Goal: Information Seeking & Learning: Compare options

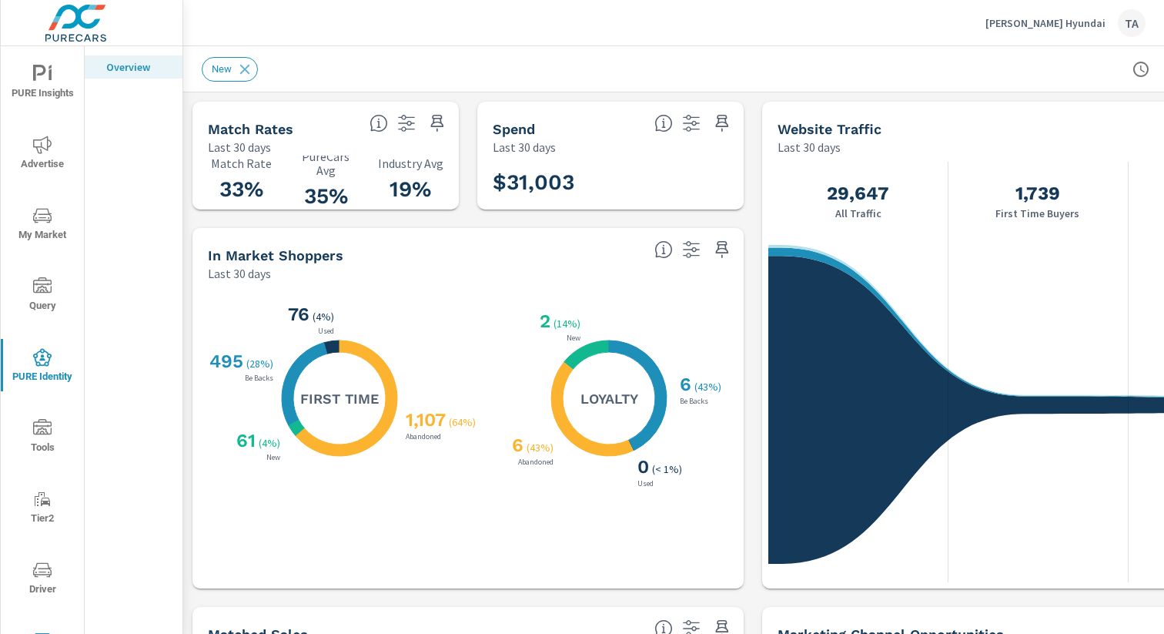
scroll to position [1, 0]
click at [1044, 24] on p "[PERSON_NAME] Hyundai" at bounding box center [1045, 23] width 120 height 14
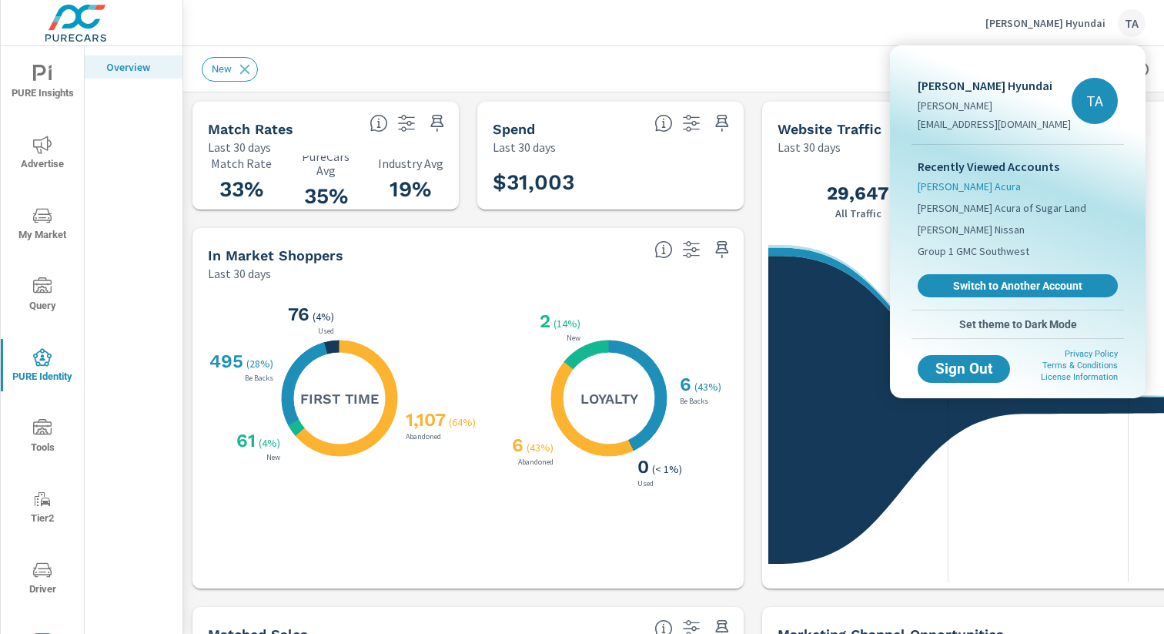
click at [964, 187] on span "[PERSON_NAME] Acura" at bounding box center [969, 186] width 103 height 15
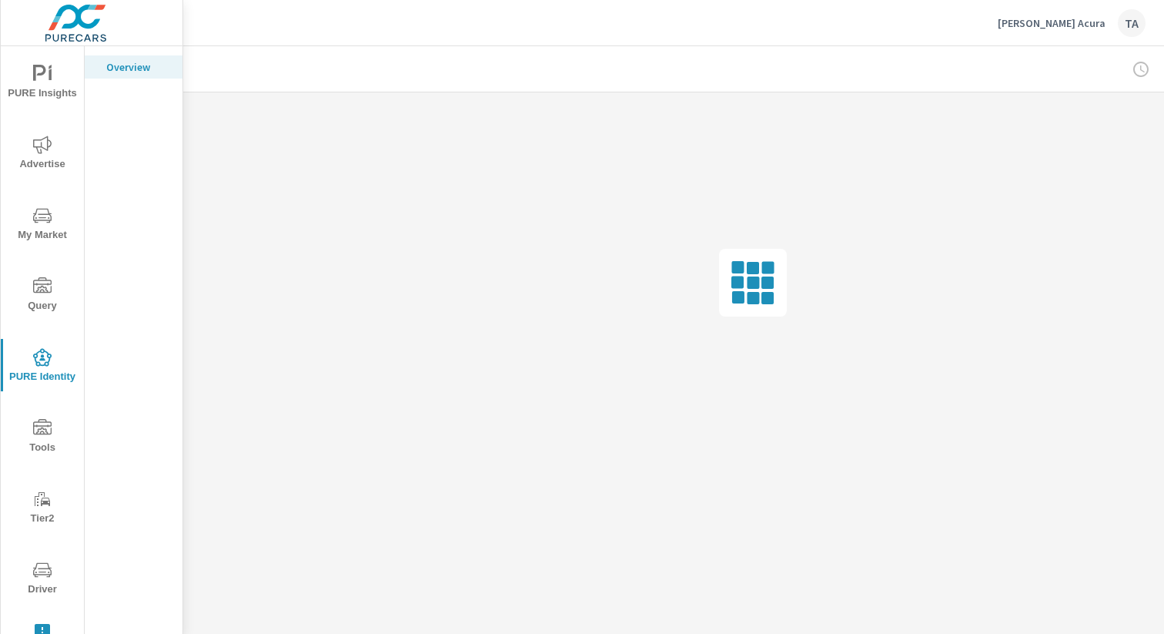
scroll to position [0, 159]
click at [1129, 71] on div at bounding box center [1056, 69] width 179 height 31
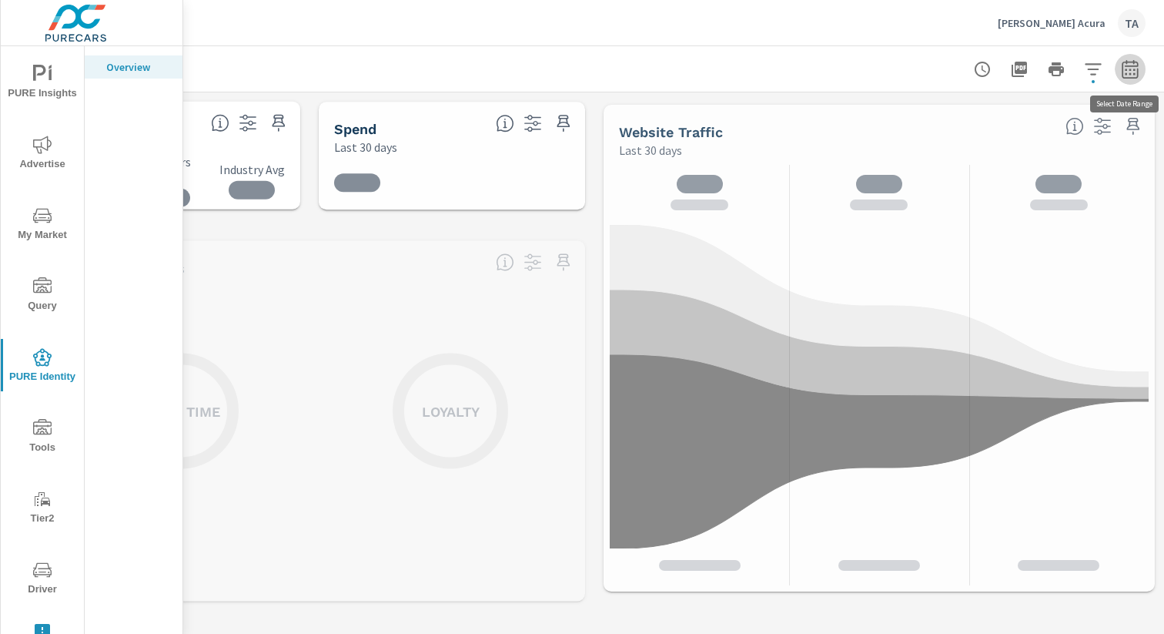
click at [1129, 70] on icon "button" at bounding box center [1130, 72] width 10 height 6
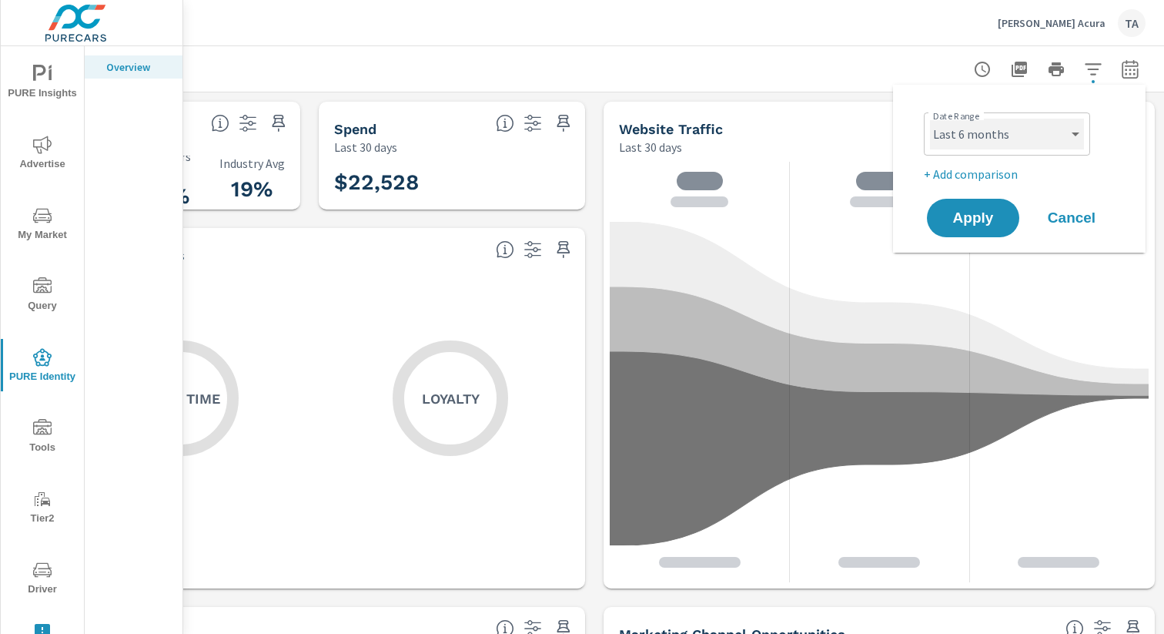
click at [1010, 146] on select "Custom [DATE] Last week Last 7 days Last 14 days Last 30 days Last 45 days Last…" at bounding box center [1007, 134] width 154 height 31
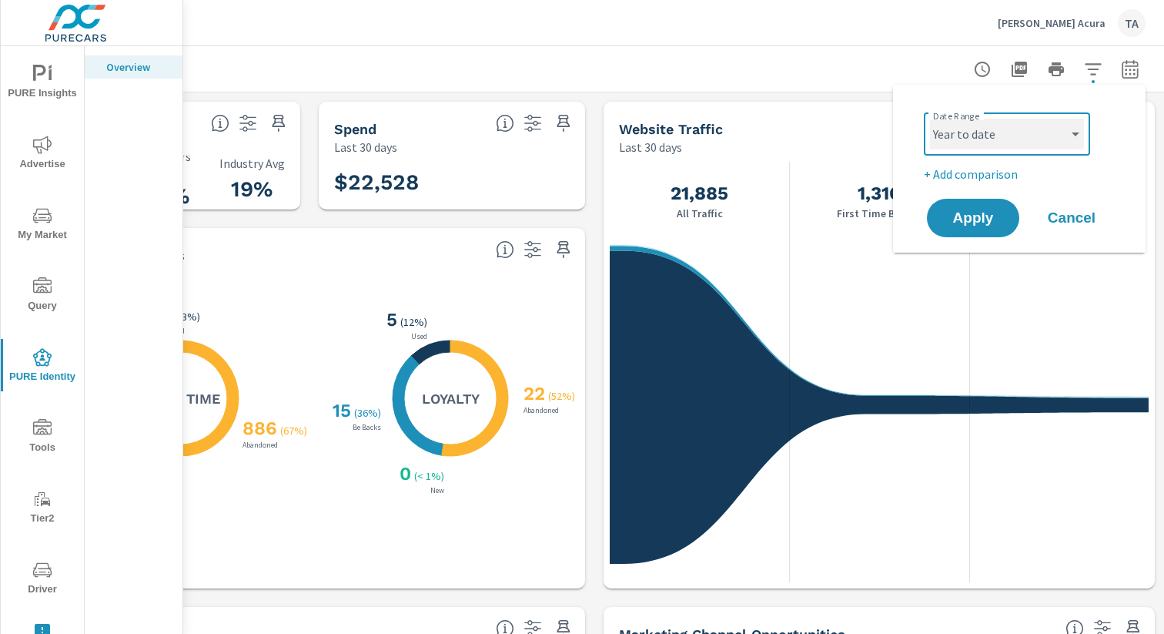
click at [930, 119] on select "Custom [DATE] Last week Last 7 days Last 14 days Last 30 days Last 45 days Last…" at bounding box center [1007, 134] width 154 height 31
select select "Year to date"
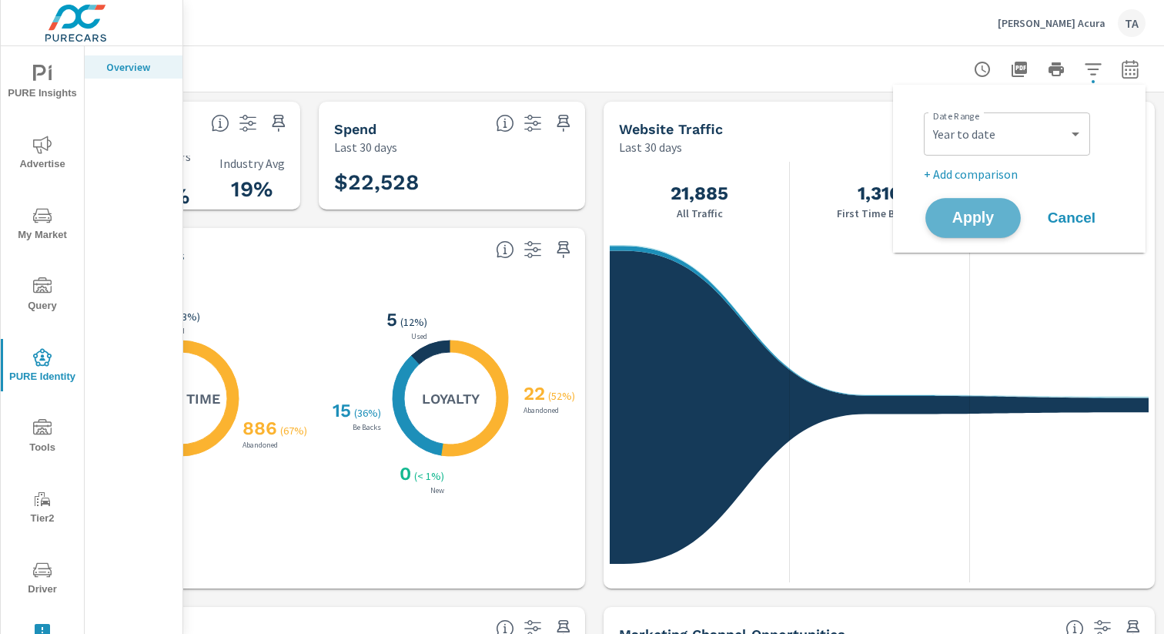
click at [987, 212] on span "Apply" at bounding box center [973, 218] width 63 height 15
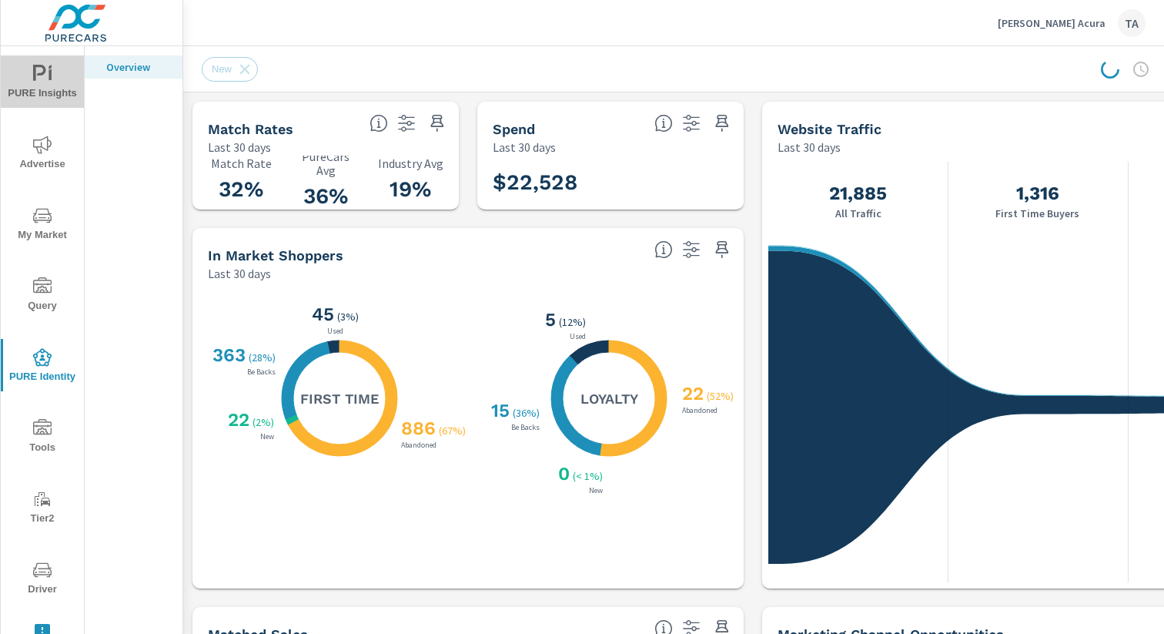
click at [27, 90] on span "PURE Insights" at bounding box center [42, 84] width 74 height 38
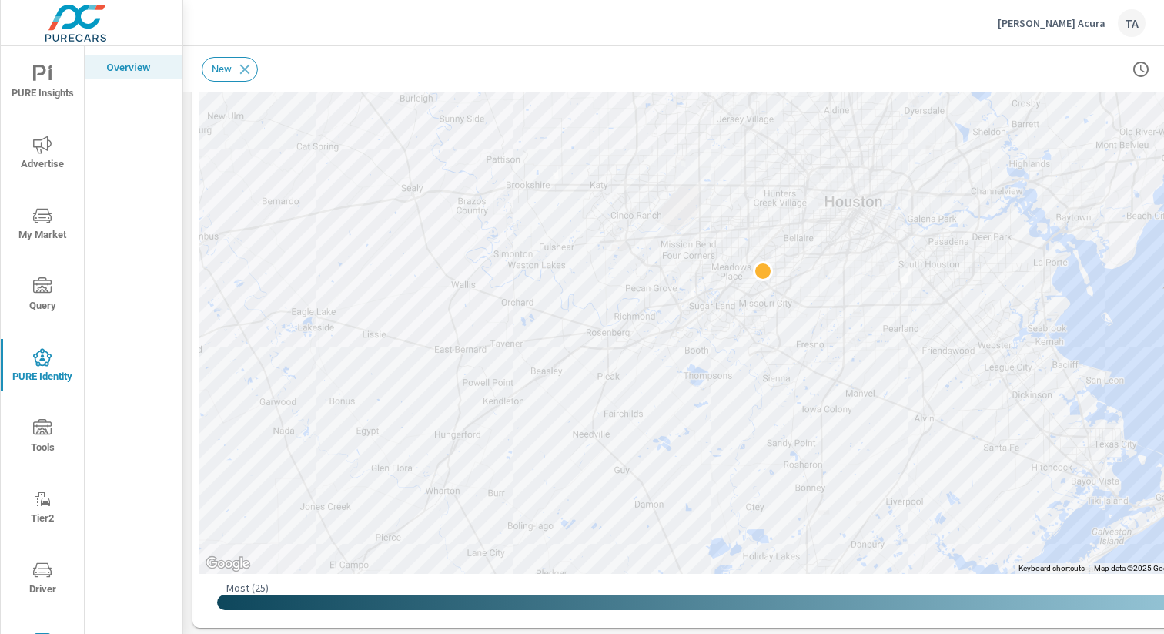
scroll to position [1605, 0]
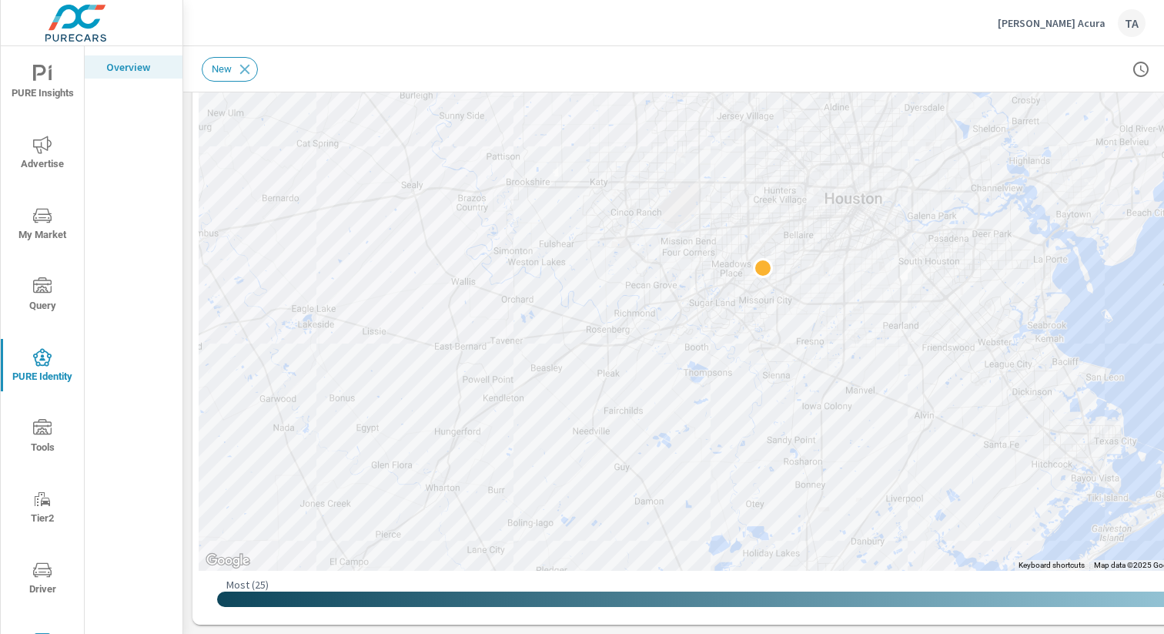
click at [38, 156] on span "Advertise" at bounding box center [42, 154] width 74 height 38
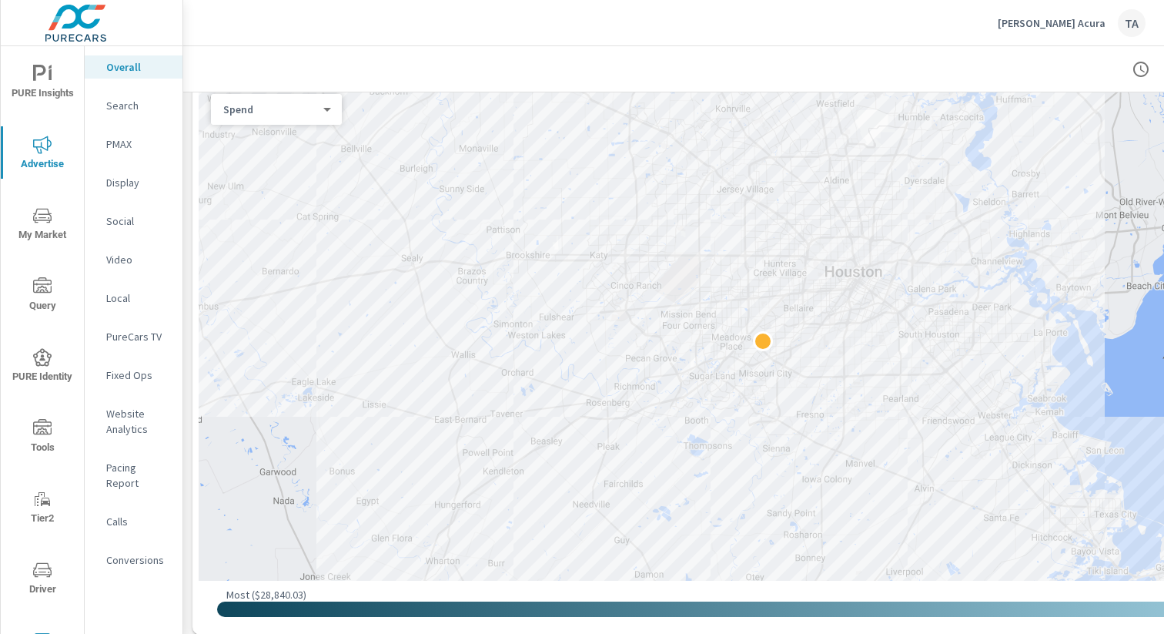
scroll to position [796, 0]
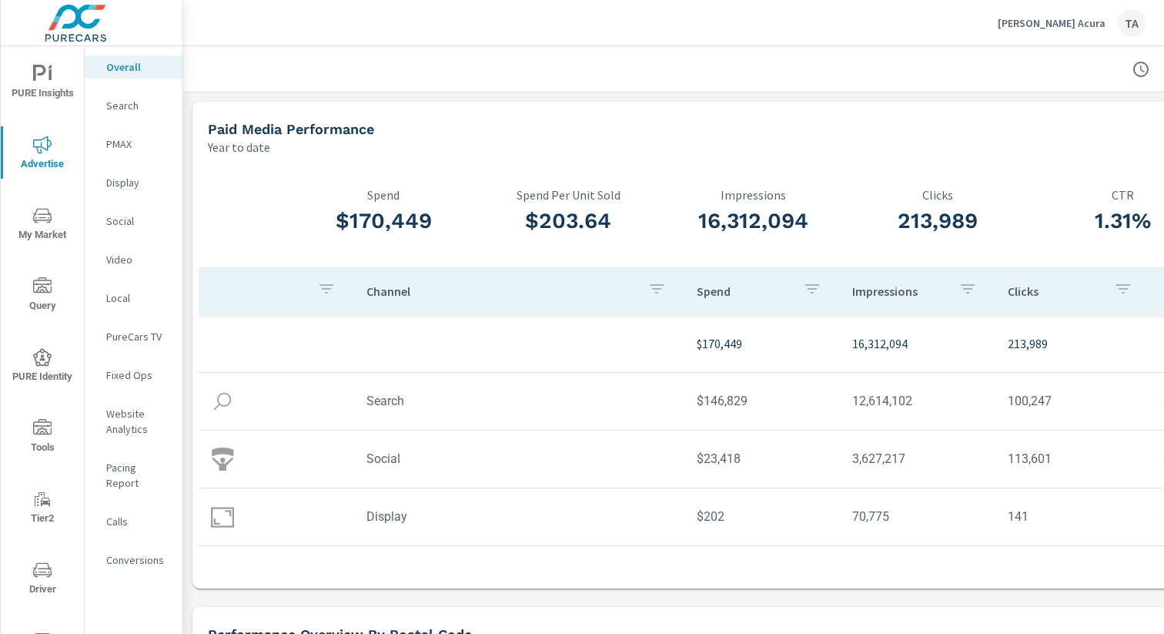
scroll to position [0, 159]
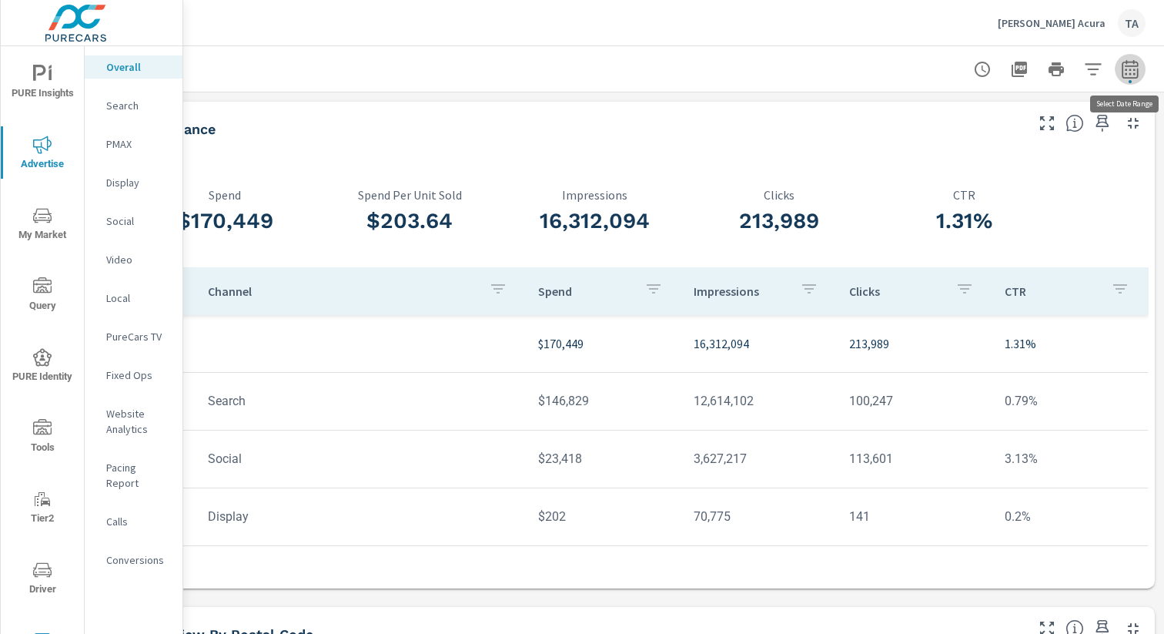
click at [1143, 74] on button "button" at bounding box center [1130, 69] width 31 height 31
select select "Year to date"
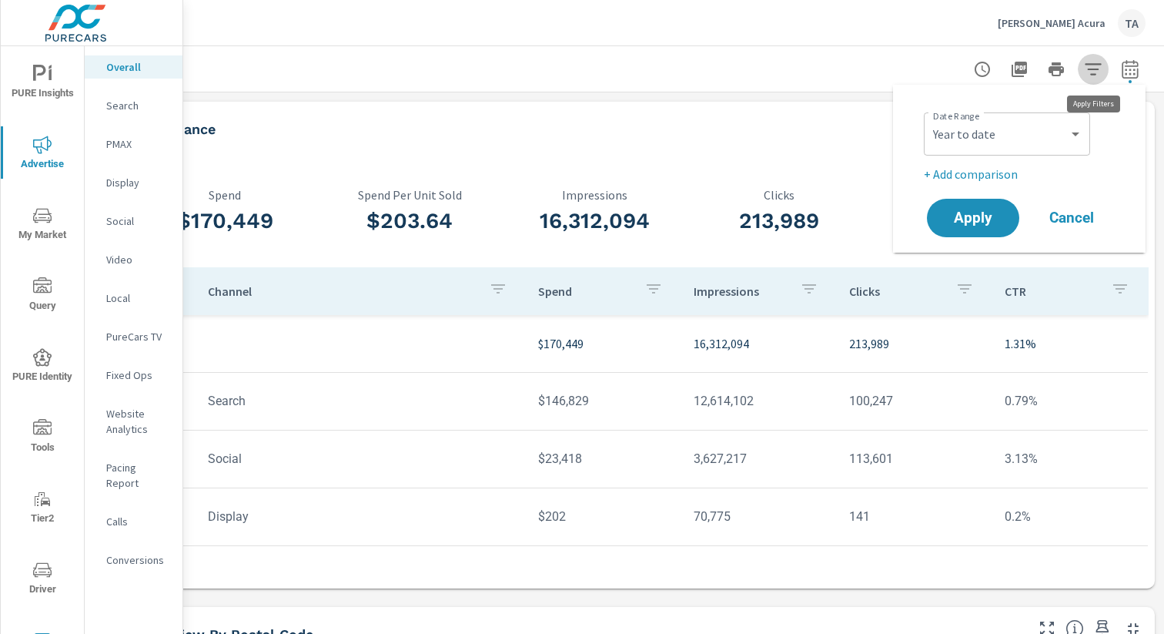
click at [1084, 72] on icon "button" at bounding box center [1093, 69] width 18 height 18
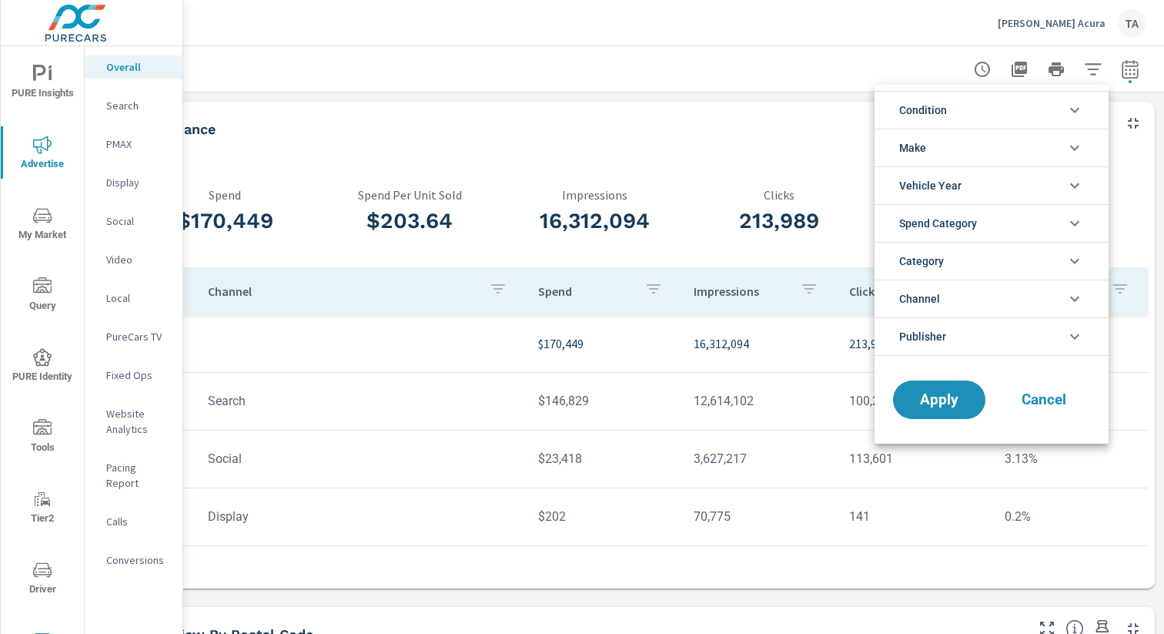
click at [988, 114] on li "Condition" at bounding box center [992, 110] width 234 height 38
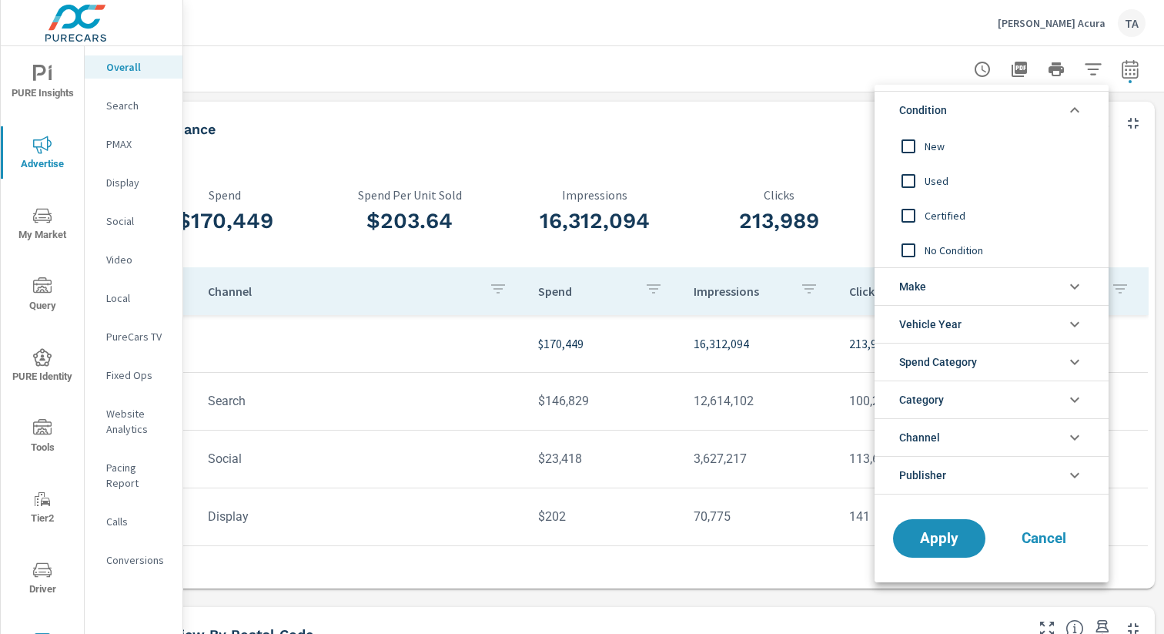
click at [915, 151] on input "filter options" at bounding box center [908, 146] width 32 height 32
click at [941, 531] on span "Apply" at bounding box center [939, 538] width 63 height 15
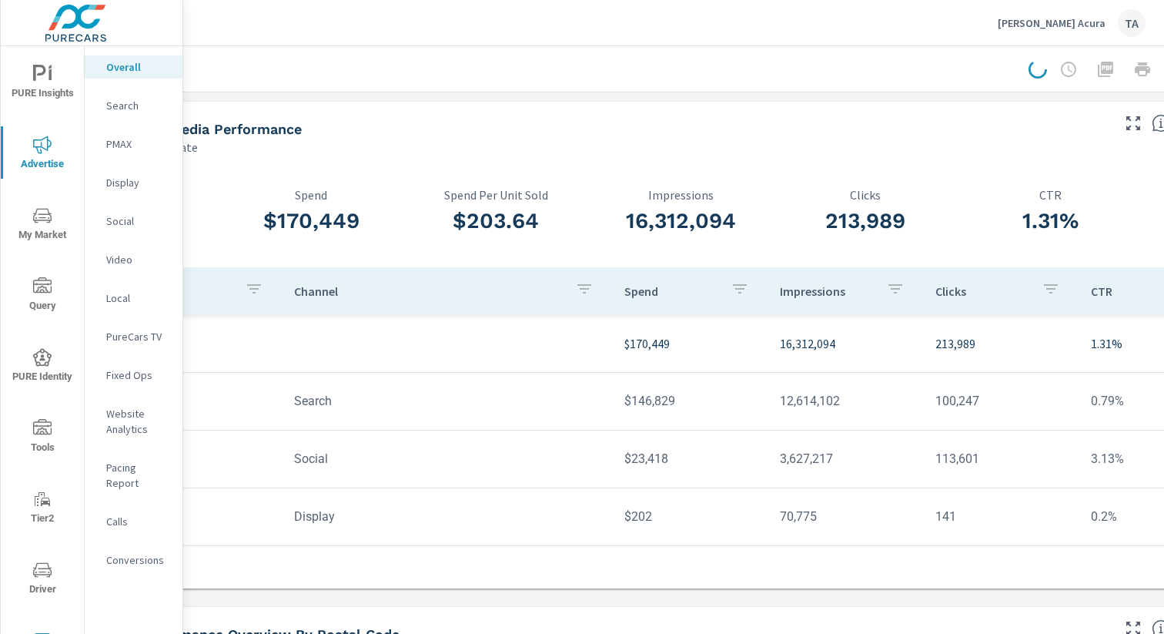
scroll to position [0, 71]
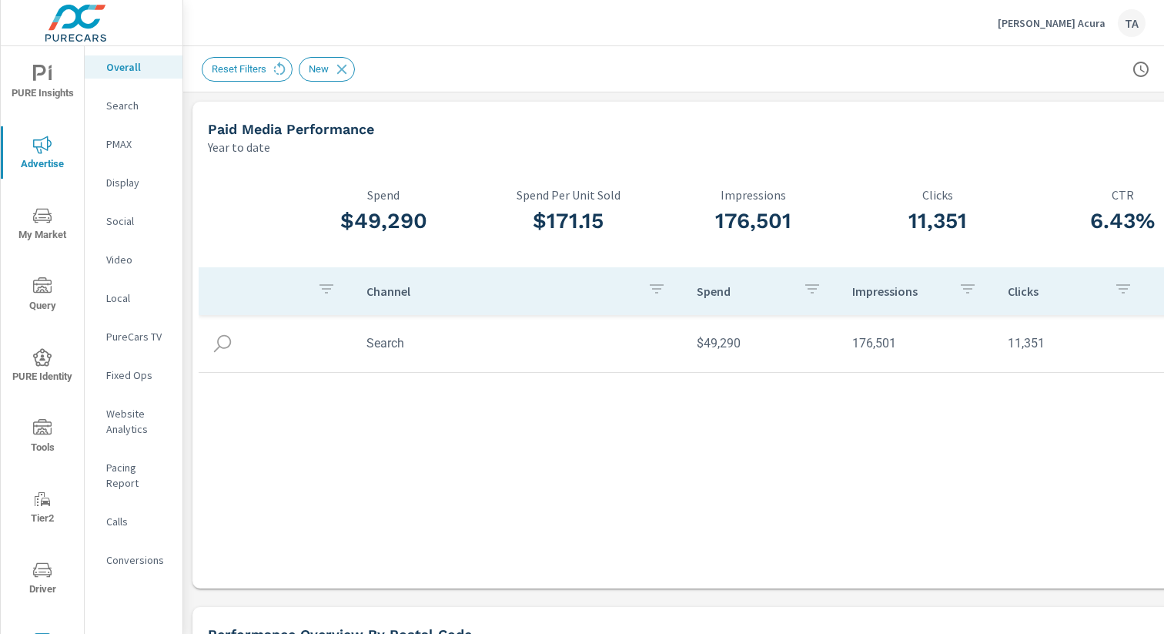
click at [719, 170] on div "176,501 Impressions" at bounding box center [753, 214] width 185 height 105
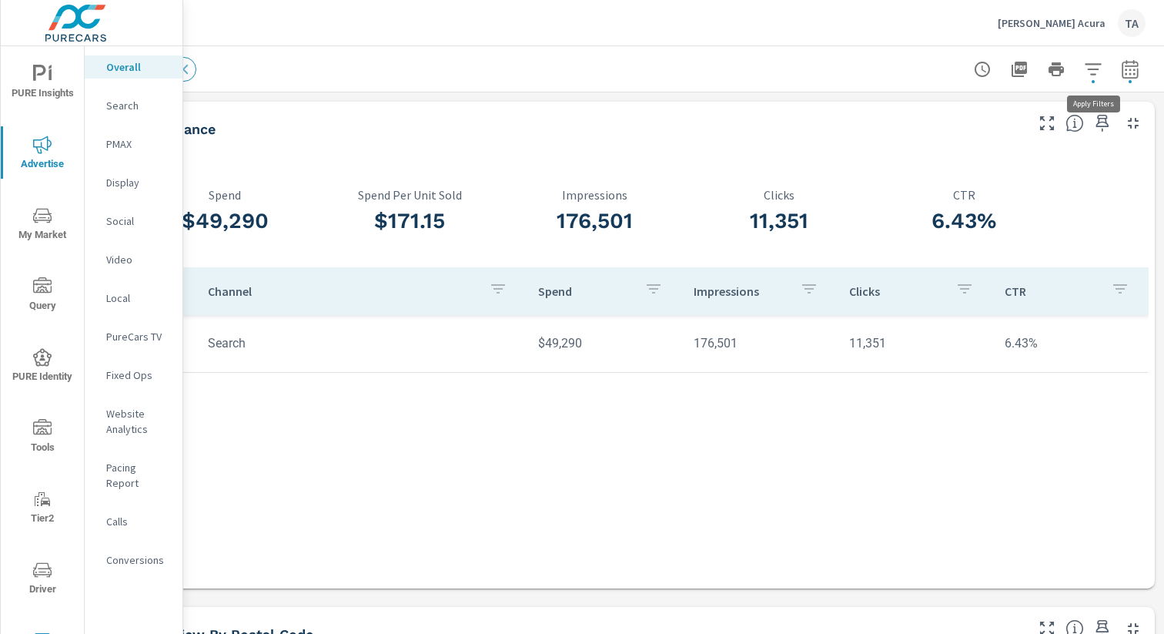
click at [1092, 72] on icon "button" at bounding box center [1093, 69] width 18 height 18
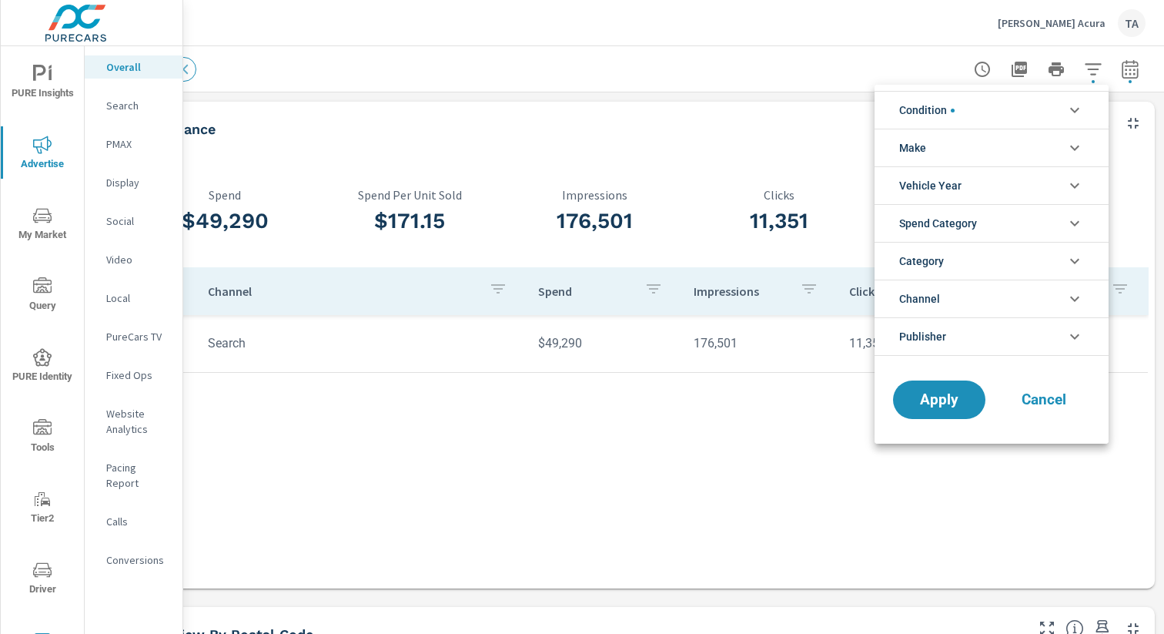
click at [958, 117] on li "Condition" at bounding box center [992, 110] width 234 height 38
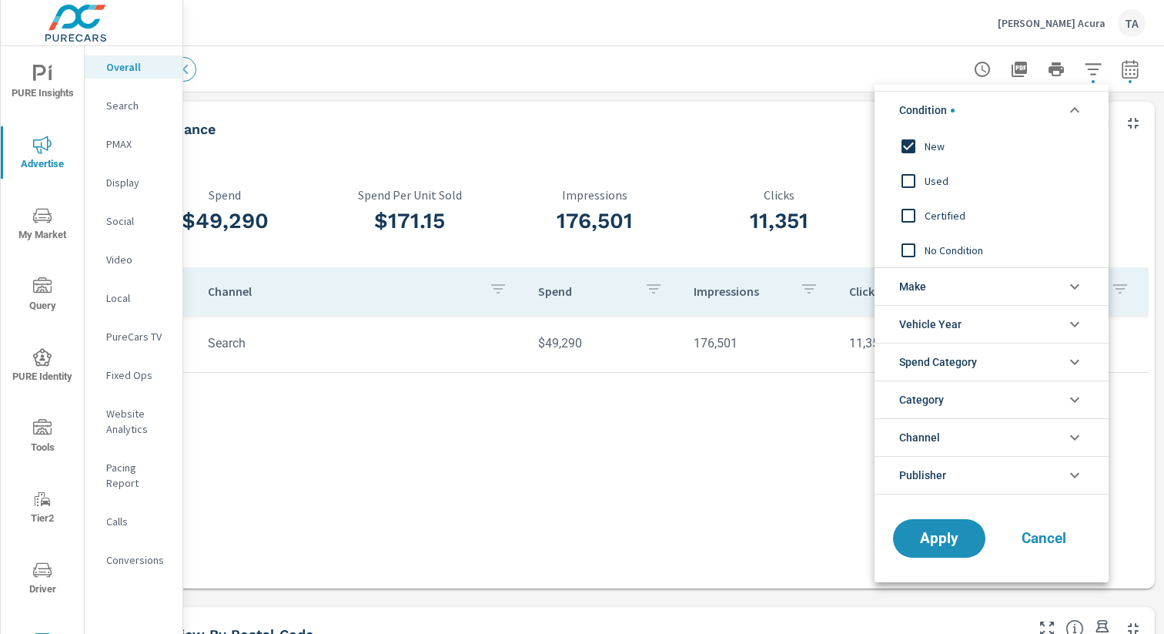
click at [908, 149] on input "filter options" at bounding box center [908, 146] width 32 height 32
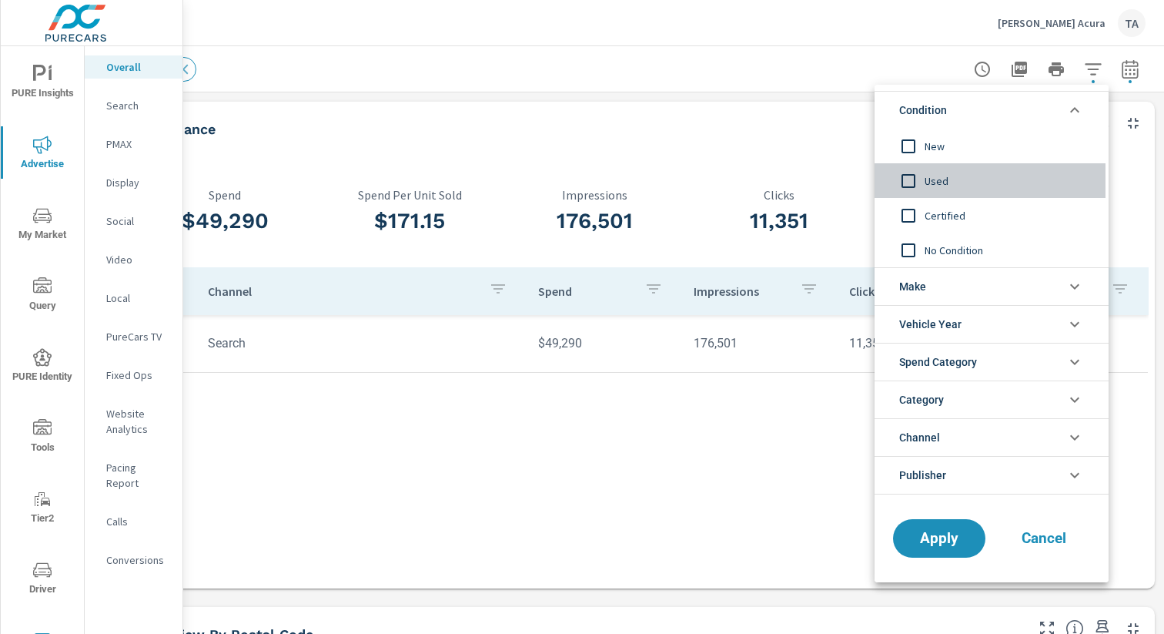
click at [909, 182] on input "filter options" at bounding box center [908, 181] width 32 height 32
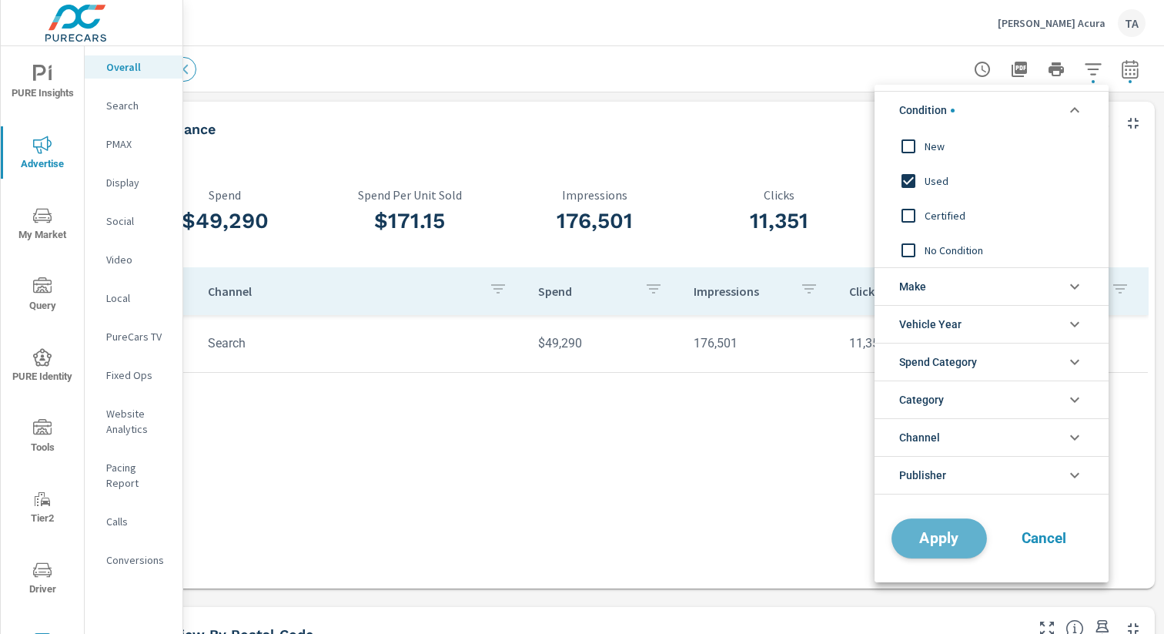
click at [952, 534] on span "Apply" at bounding box center [939, 538] width 63 height 15
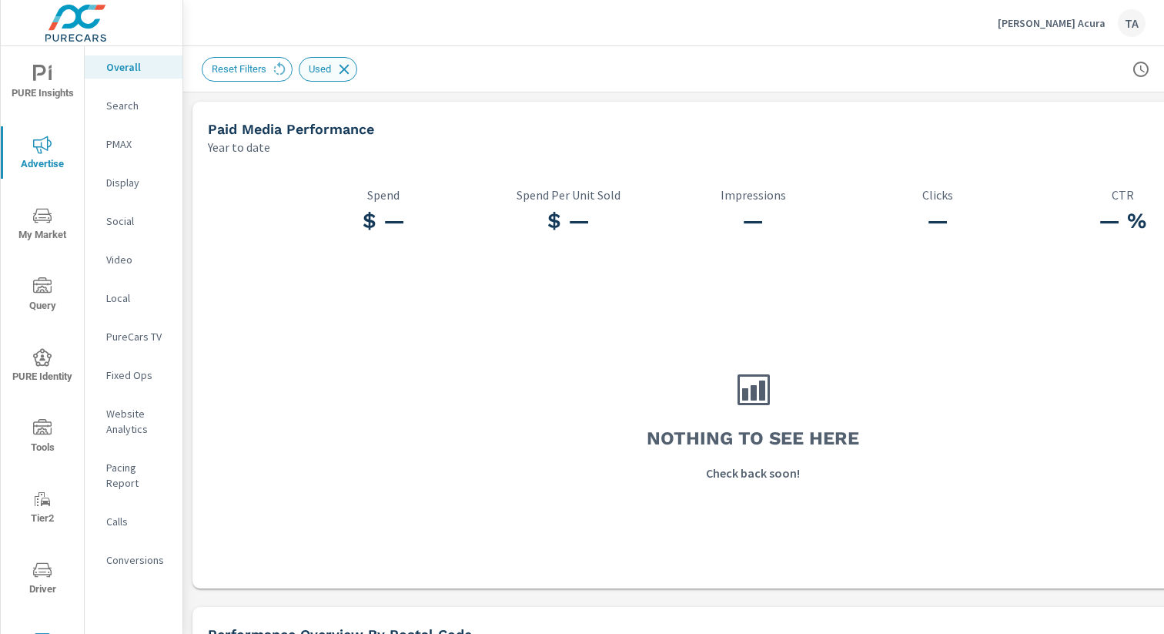
click at [350, 67] on icon at bounding box center [345, 69] width 10 height 10
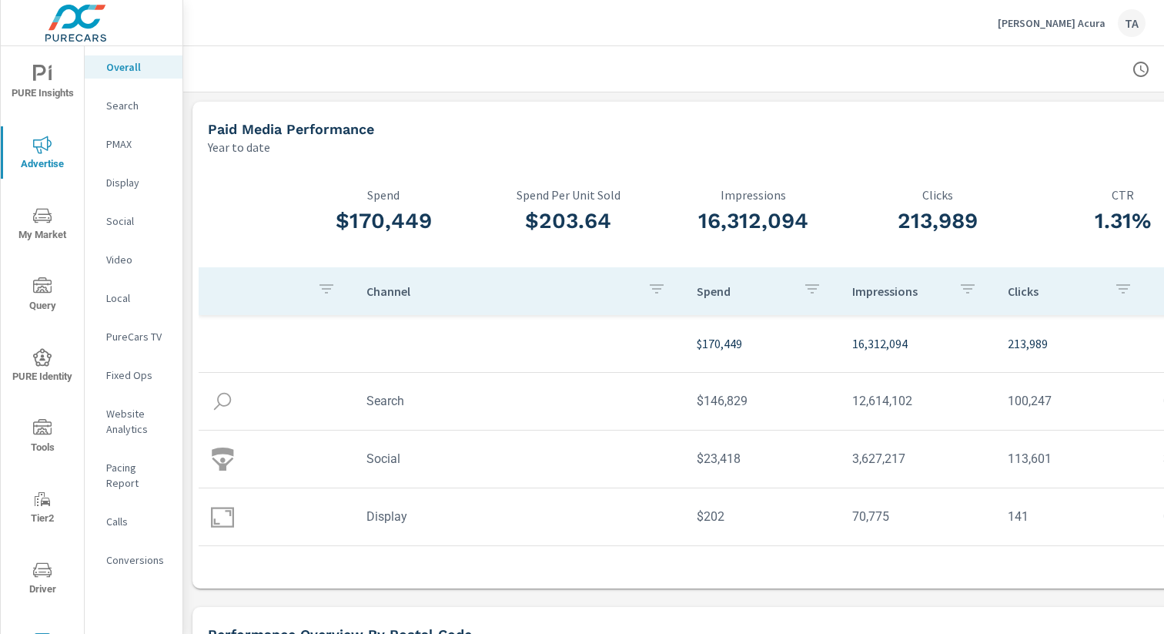
scroll to position [0, 159]
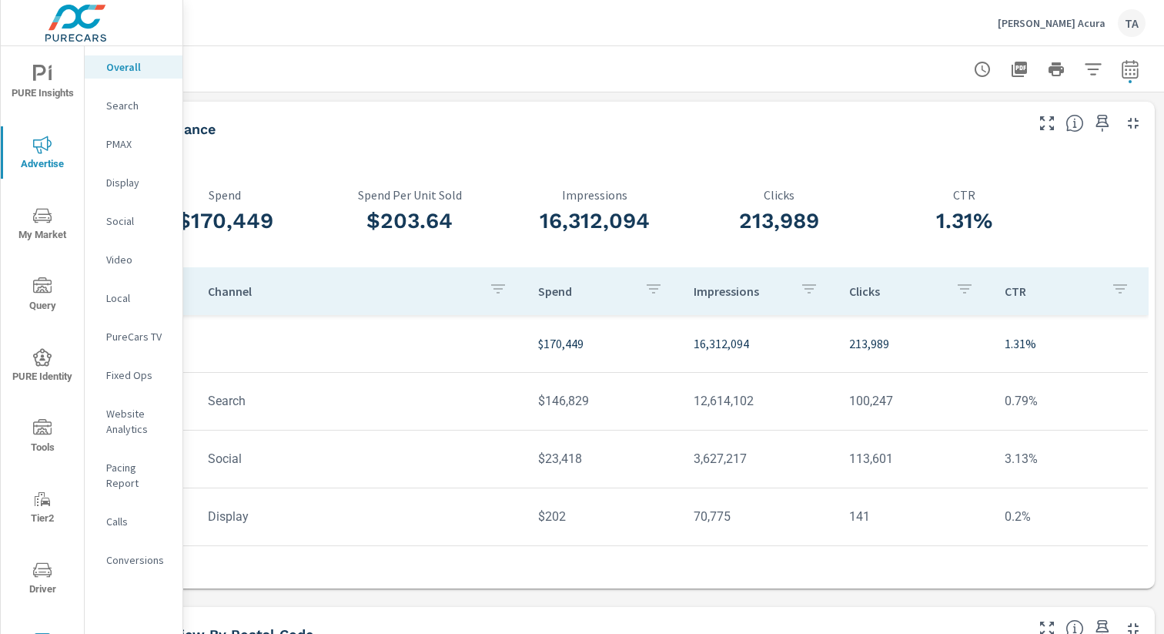
click at [1136, 60] on icon "button" at bounding box center [1130, 69] width 18 height 18
select select "Year to date"
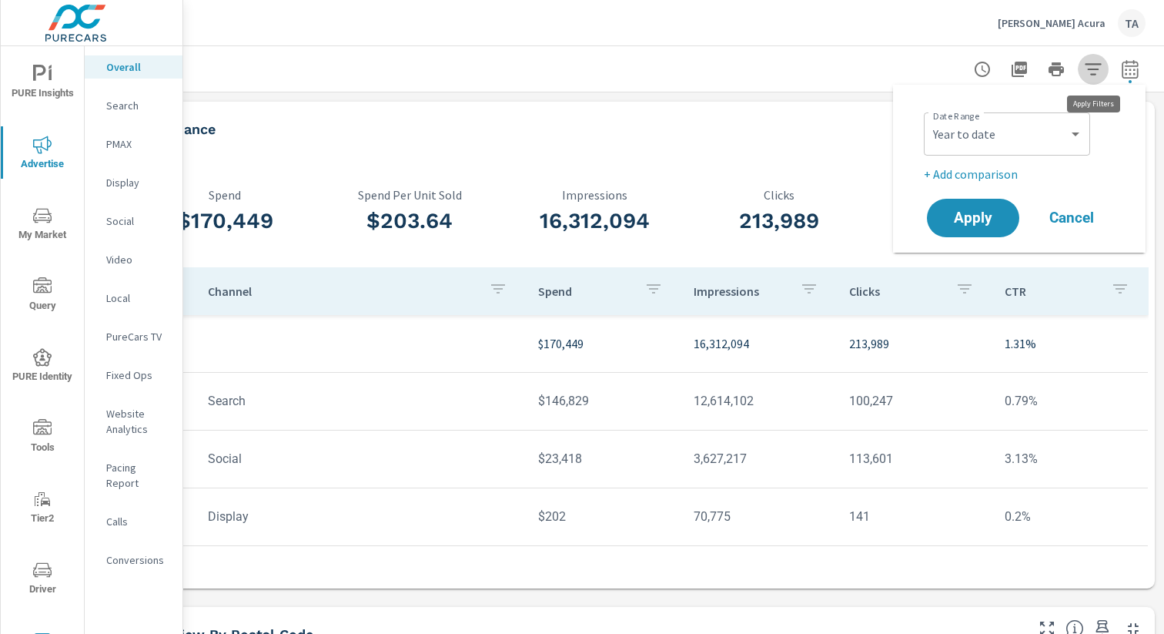
click at [1087, 65] on icon "button" at bounding box center [1093, 69] width 18 height 18
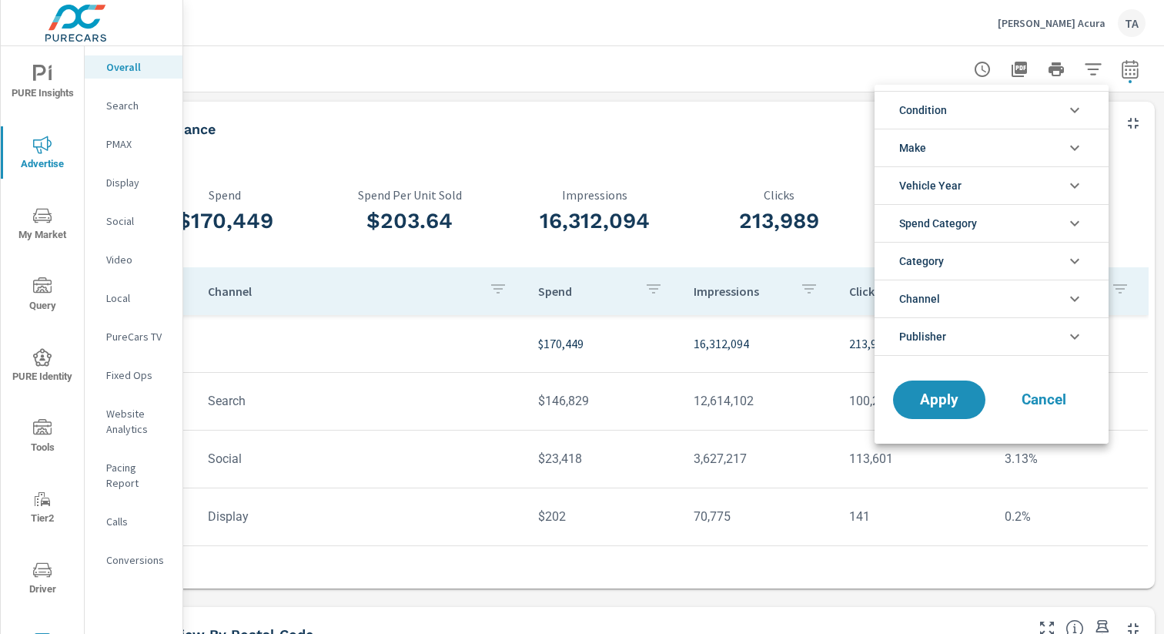
click at [956, 102] on li "Condition" at bounding box center [992, 110] width 234 height 38
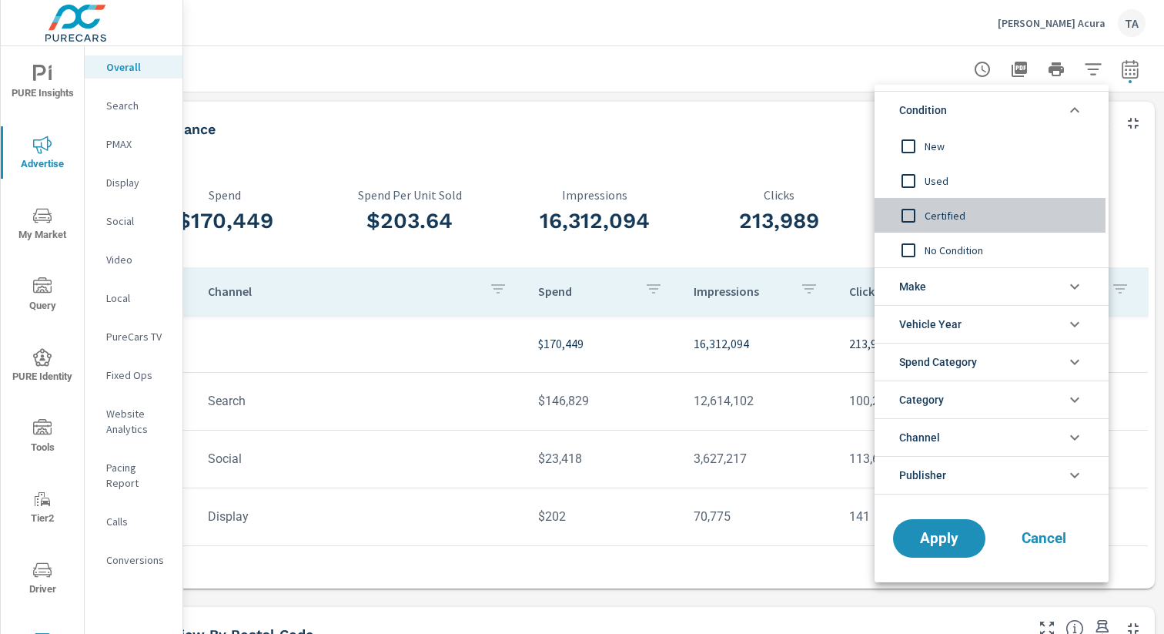
click at [910, 222] on input "filter options" at bounding box center [908, 215] width 32 height 32
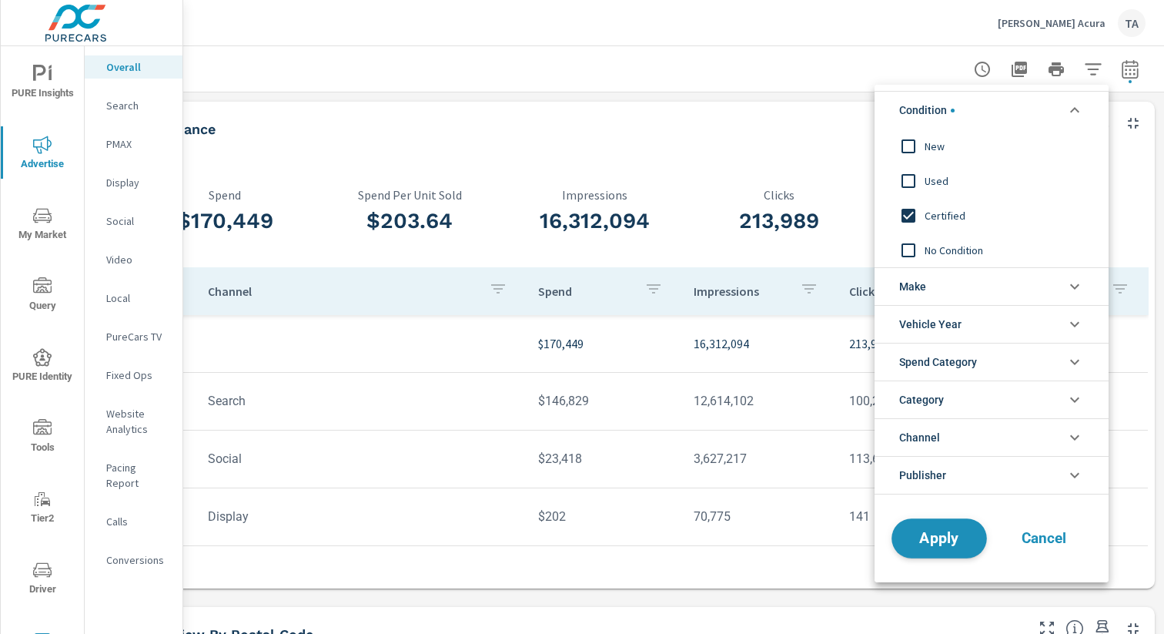
click at [943, 538] on span "Apply" at bounding box center [939, 538] width 63 height 15
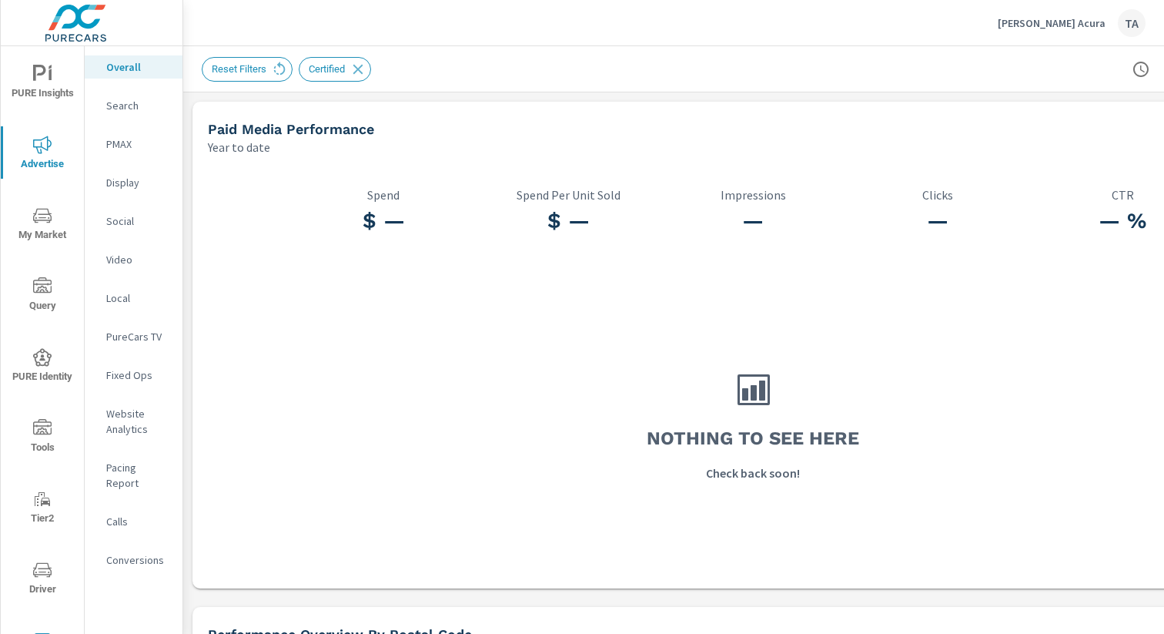
scroll to position [0, 159]
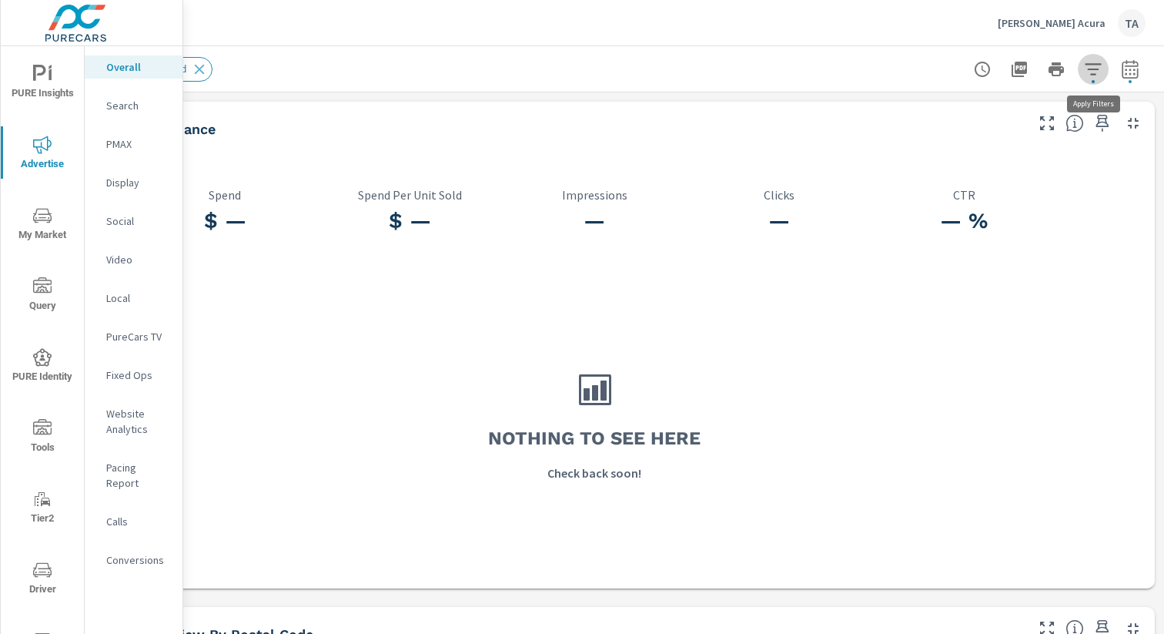
click at [1085, 66] on icon "button" at bounding box center [1093, 69] width 18 height 18
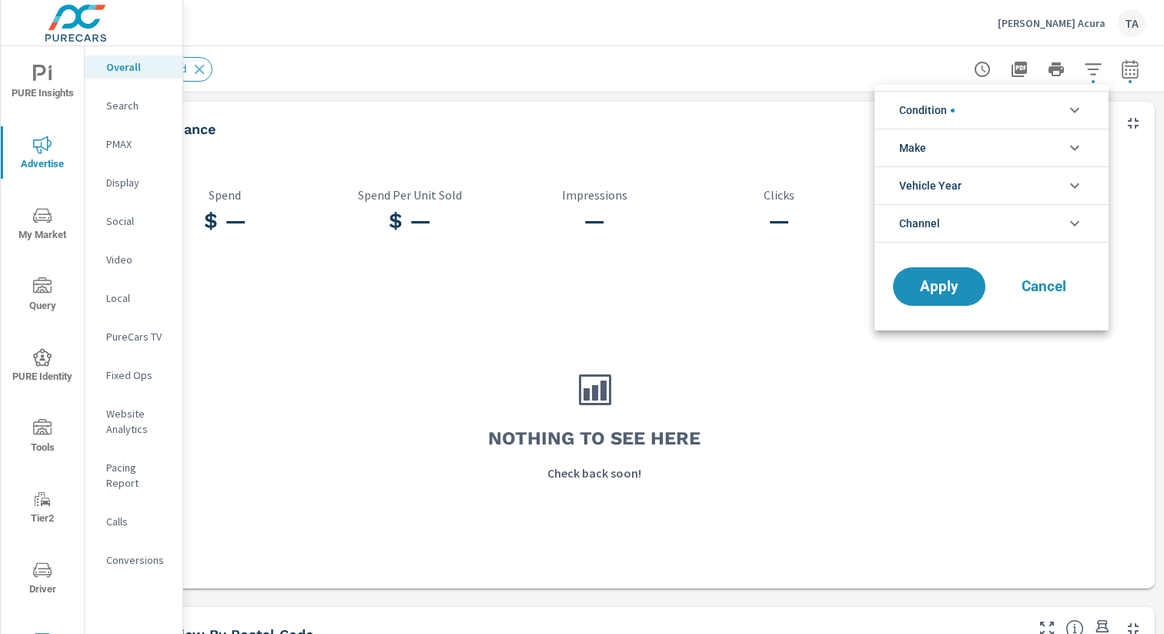
click at [975, 118] on li "Condition" at bounding box center [992, 110] width 234 height 38
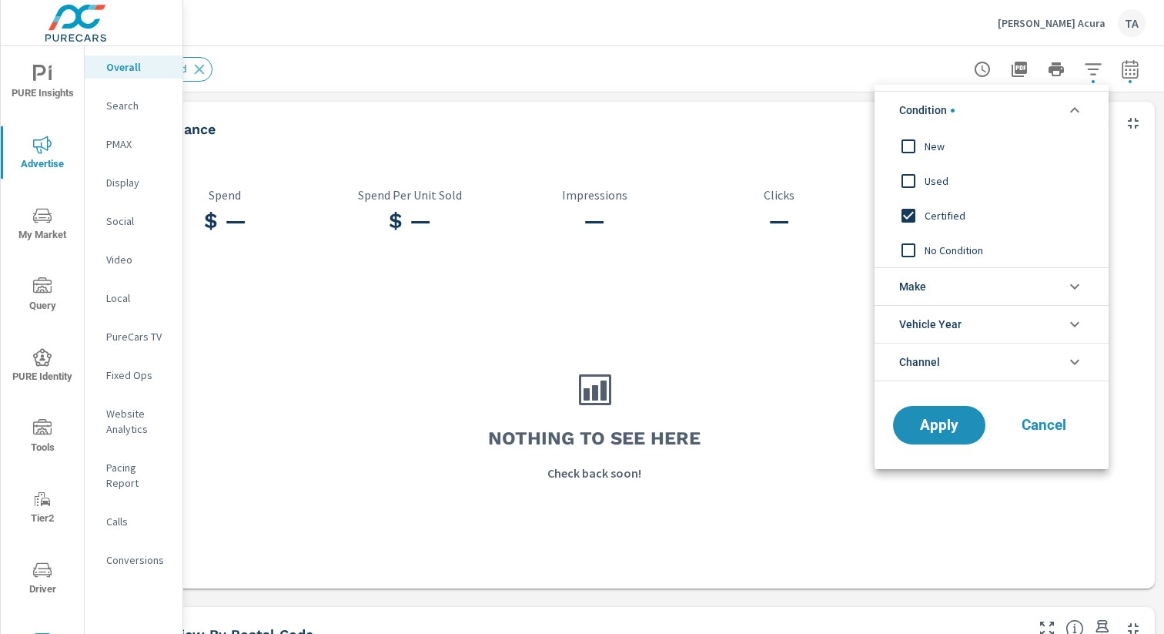
scroll to position [0, 0]
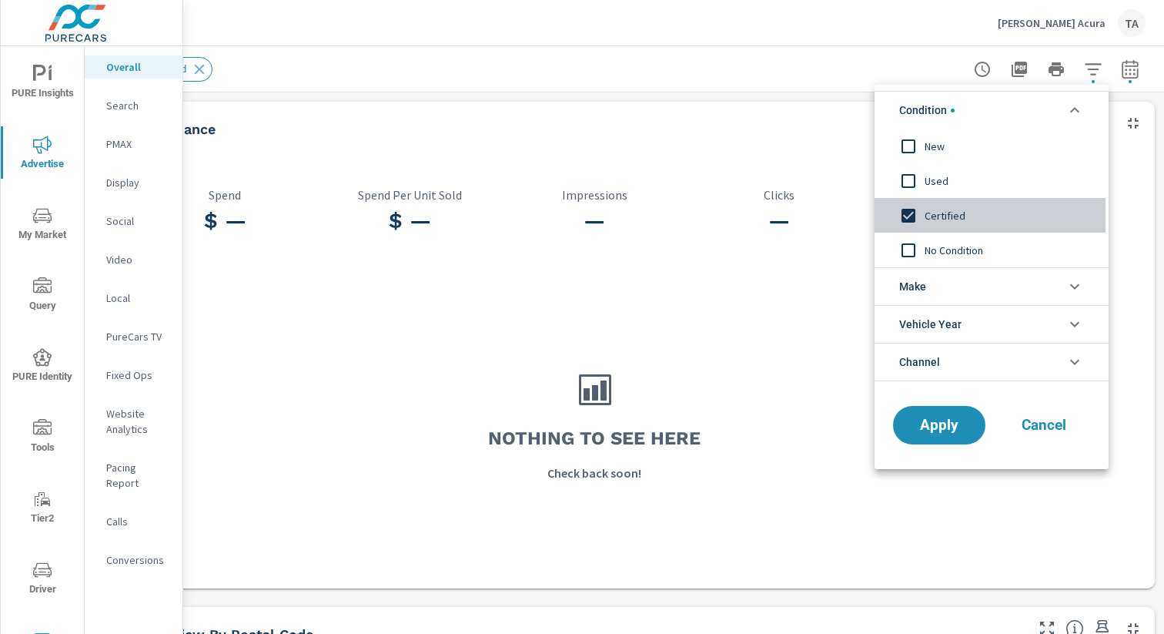
click at [908, 206] on input "filter options" at bounding box center [908, 215] width 32 height 32
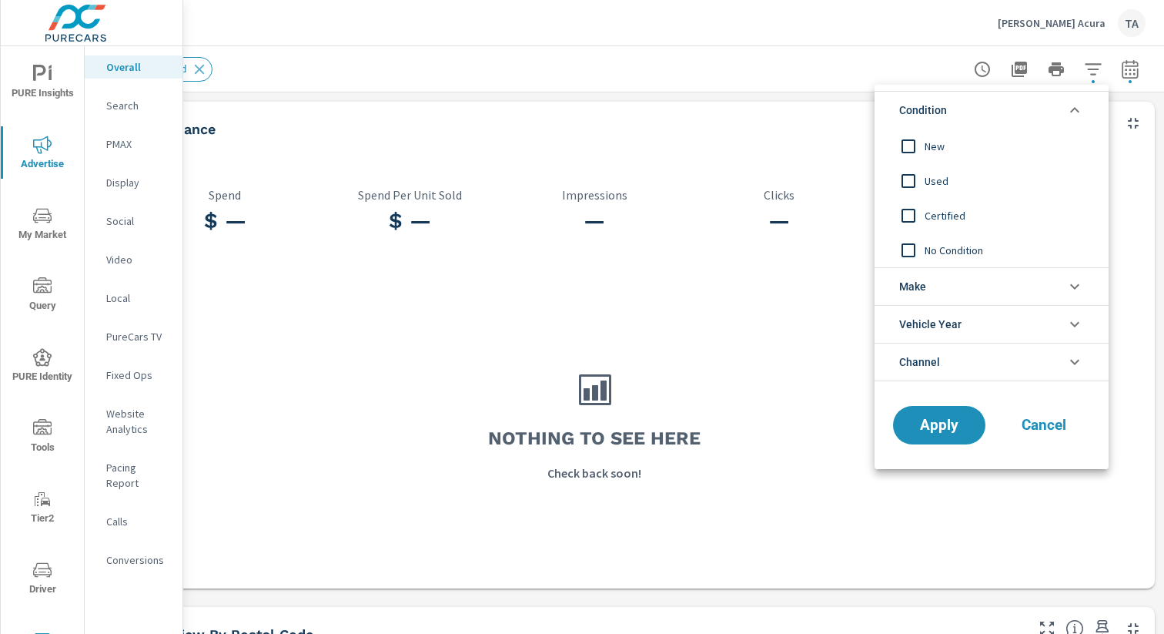
click at [908, 152] on input "filter options" at bounding box center [908, 146] width 32 height 32
click at [912, 192] on input "filter options" at bounding box center [908, 181] width 32 height 32
click at [912, 215] on input "filter options" at bounding box center [908, 215] width 32 height 32
click at [911, 249] on input "filter options" at bounding box center [908, 250] width 32 height 32
click at [948, 431] on span "Apply" at bounding box center [939, 425] width 63 height 15
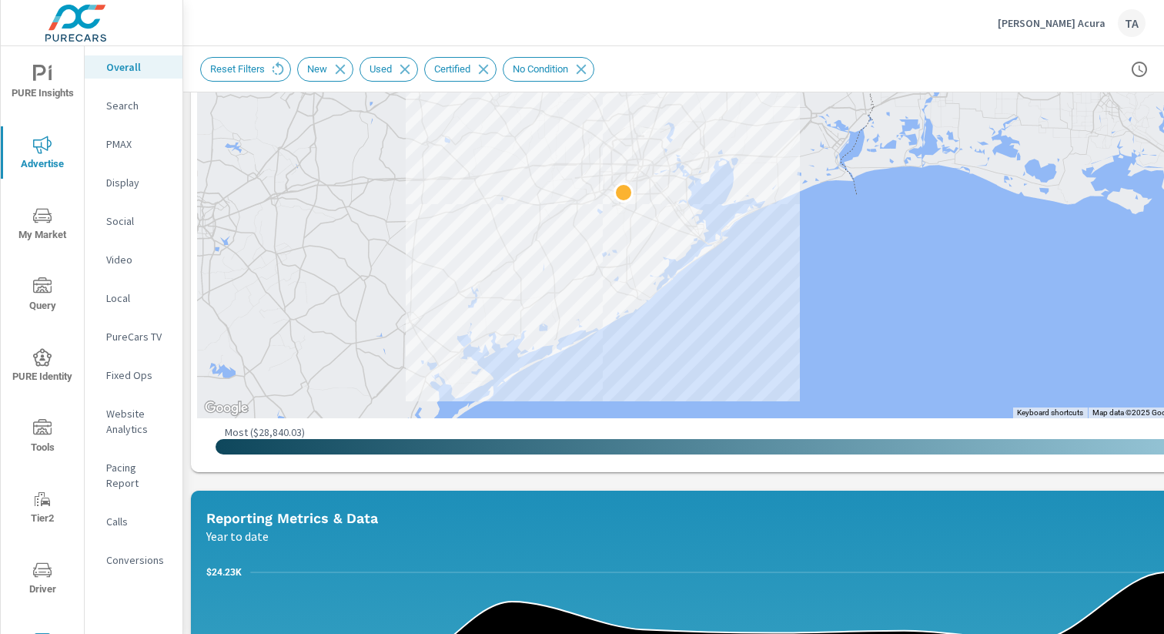
scroll to position [778, 2]
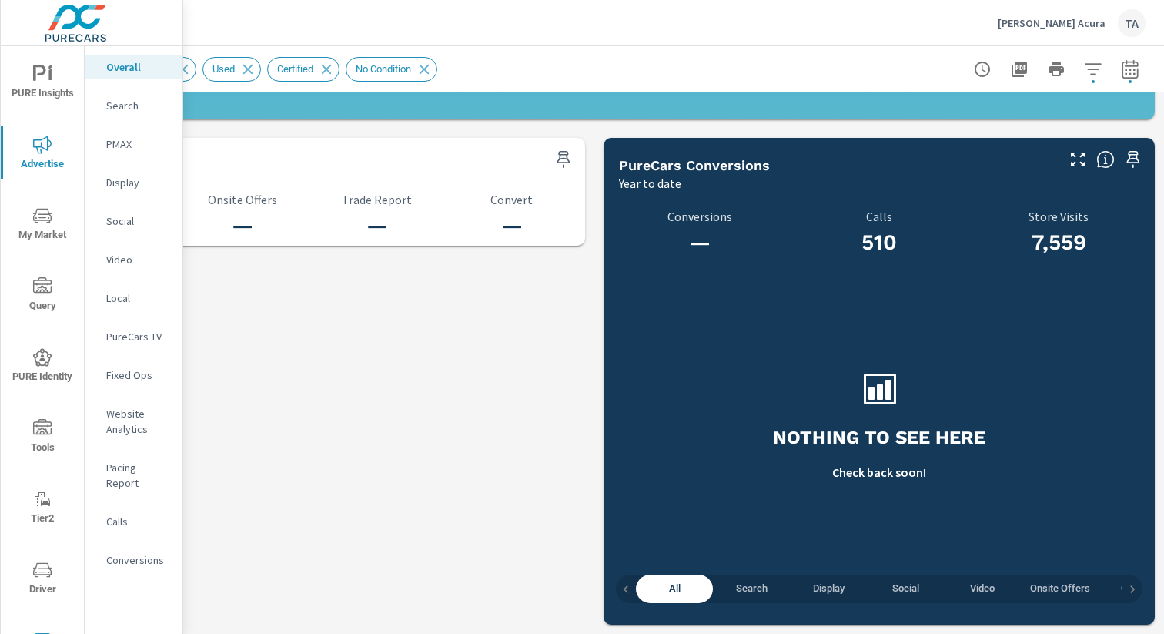
scroll to position [1605, 0]
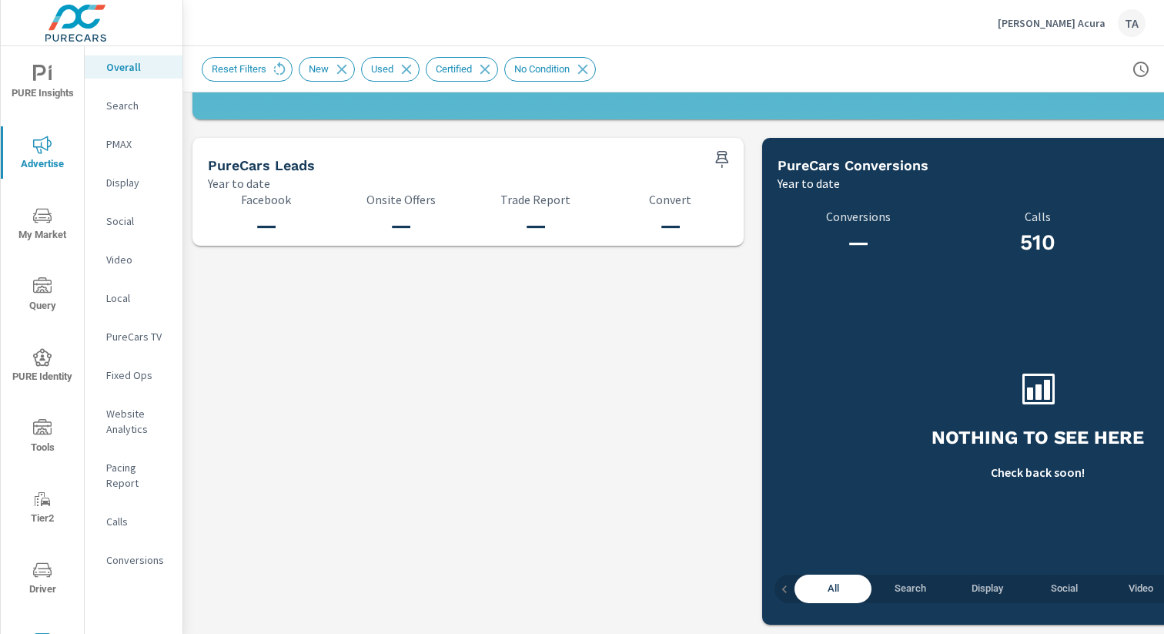
click at [38, 232] on span "My Market" at bounding box center [42, 225] width 74 height 38
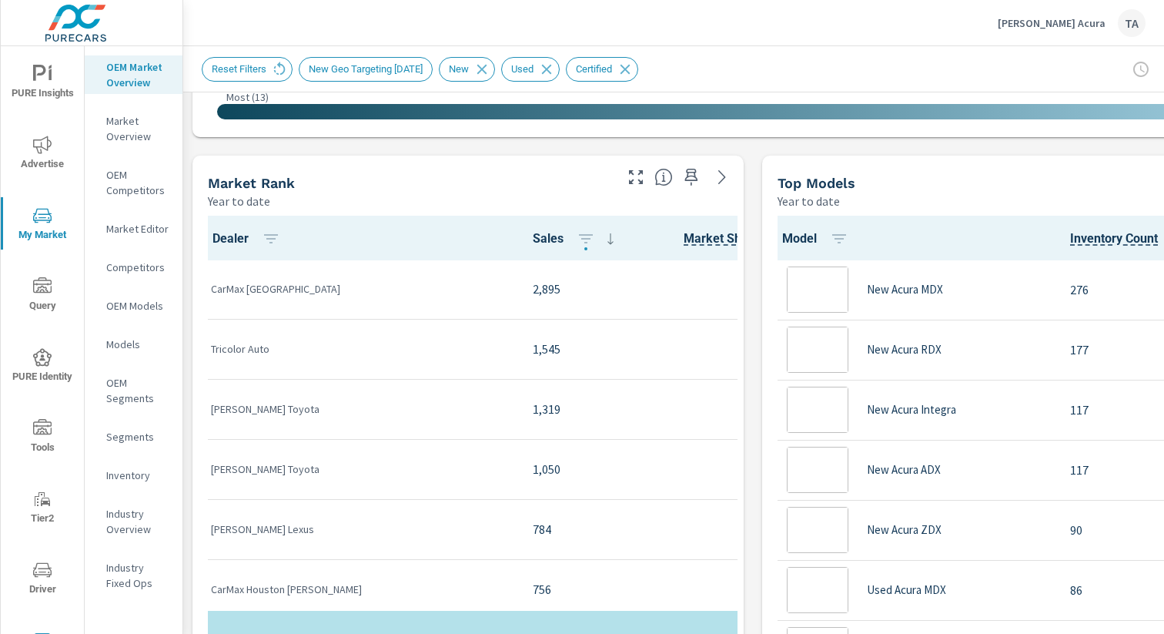
scroll to position [1, 0]
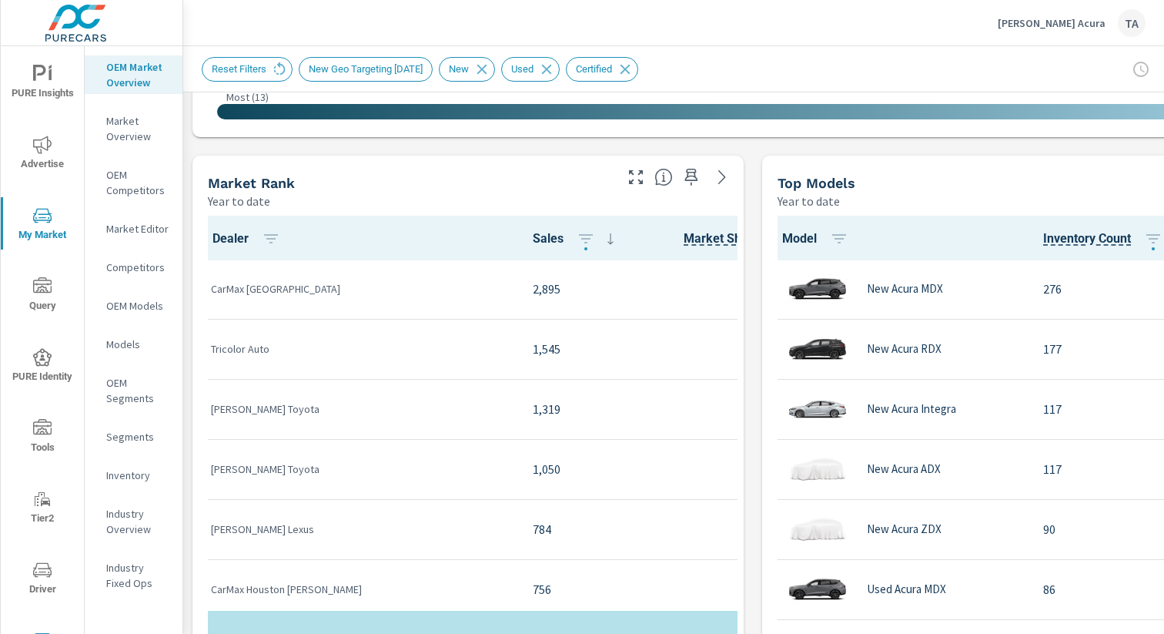
click at [127, 176] on p "OEM Competitors" at bounding box center [138, 182] width 64 height 31
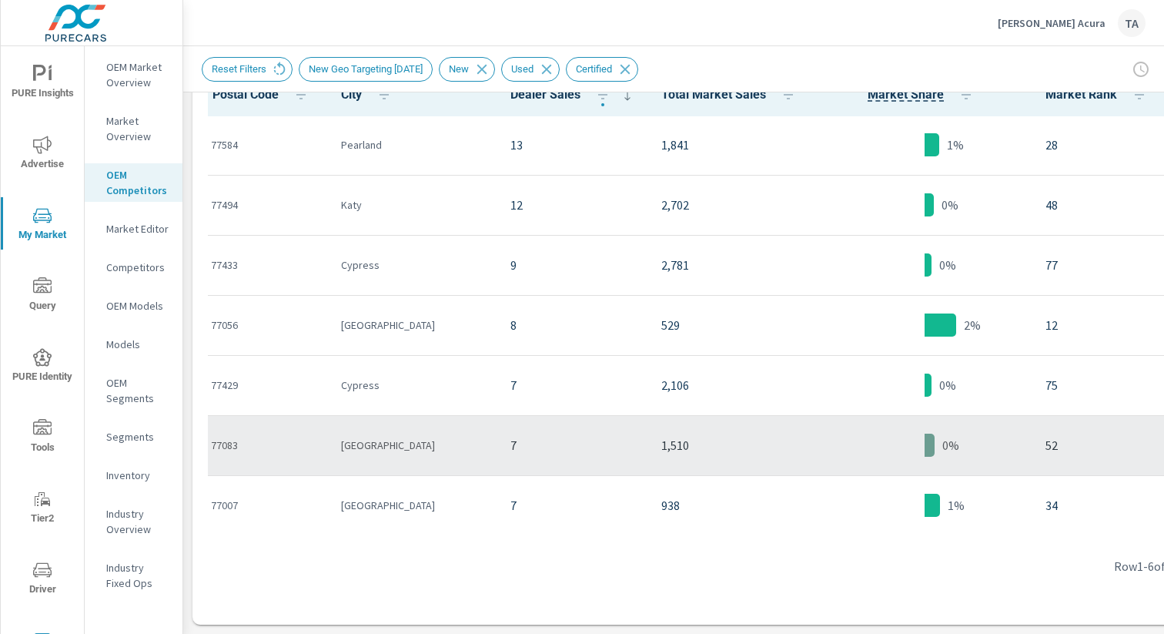
scroll to position [1, 194]
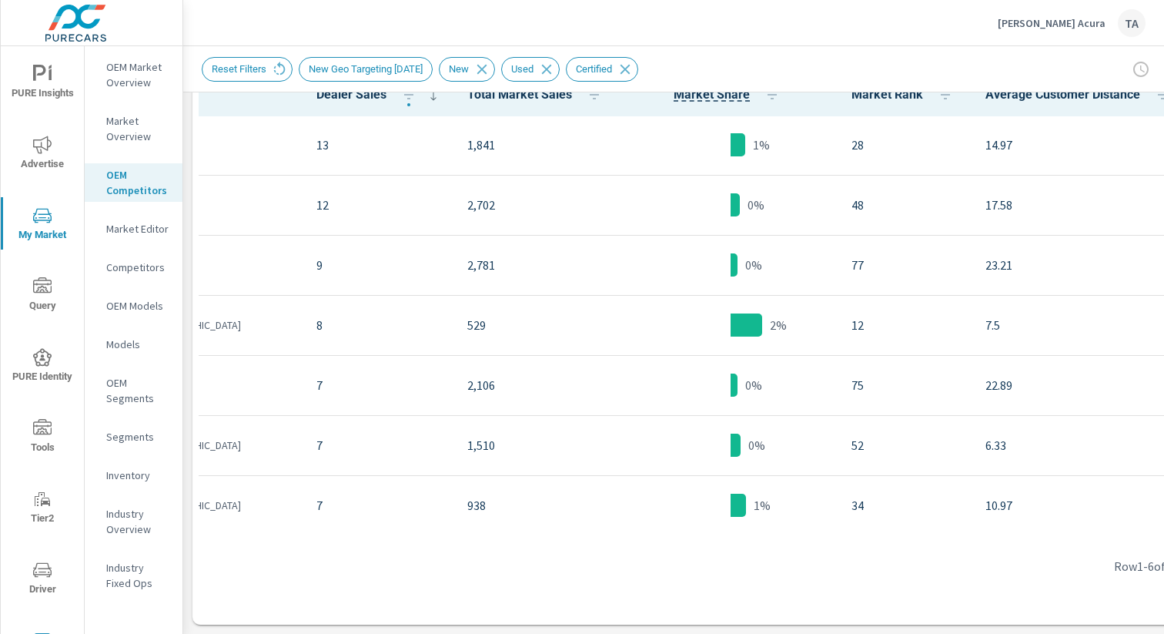
click at [135, 387] on p "OEM Segments" at bounding box center [138, 390] width 64 height 31
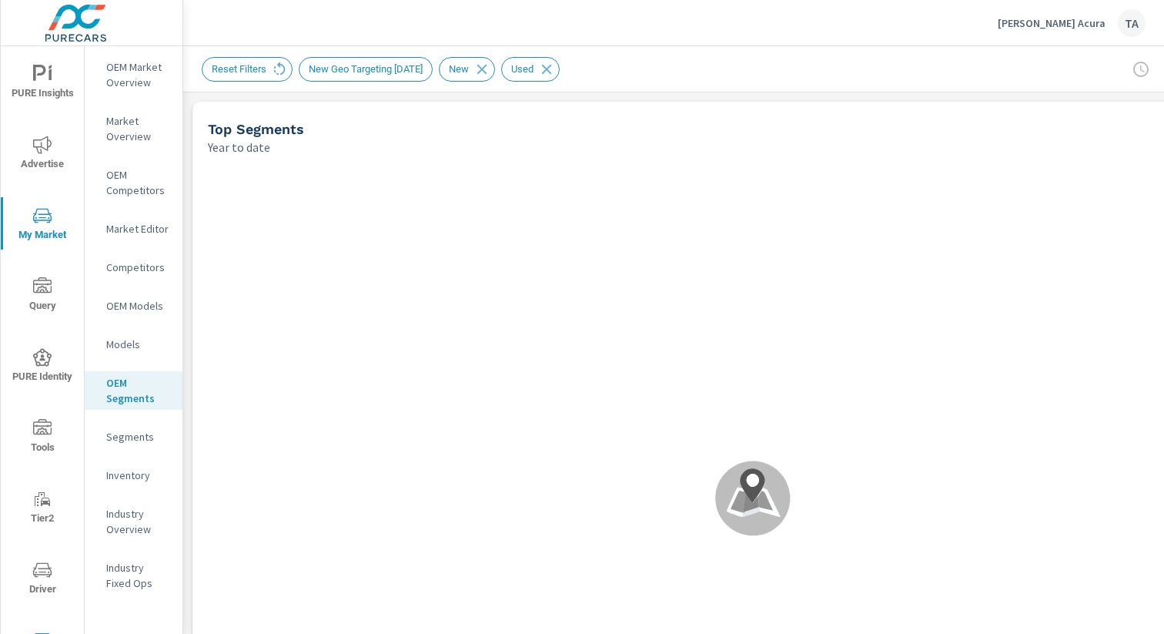
scroll to position [1, 0]
click at [129, 540] on div "Industry Overview" at bounding box center [134, 521] width 98 height 38
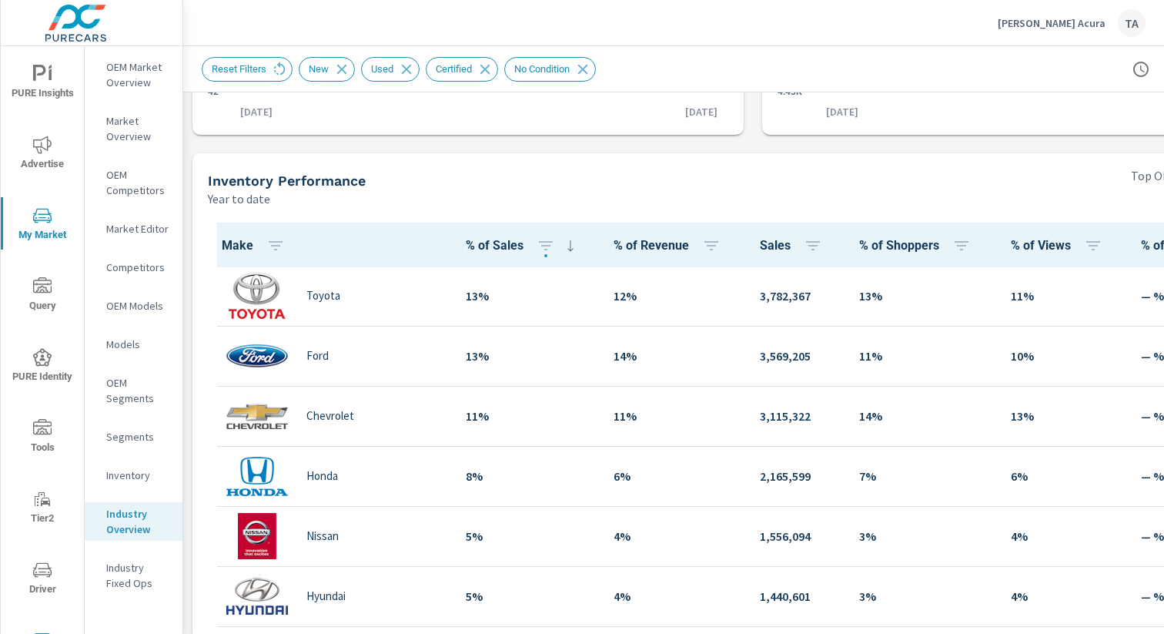
scroll to position [457, 0]
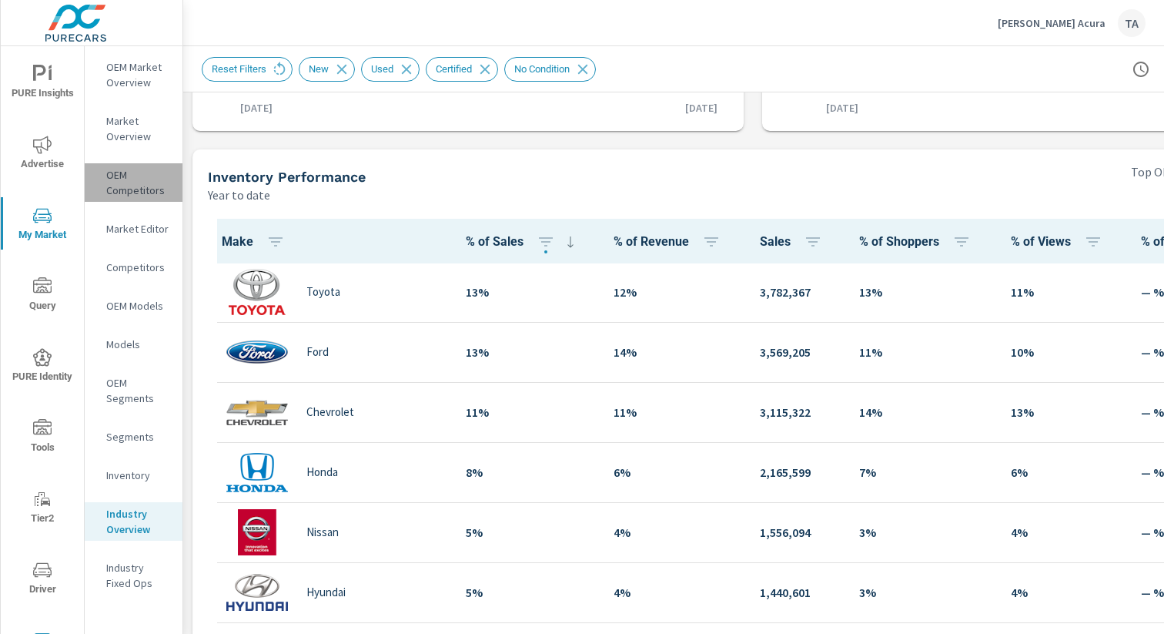
click at [125, 193] on p "OEM Competitors" at bounding box center [138, 182] width 64 height 31
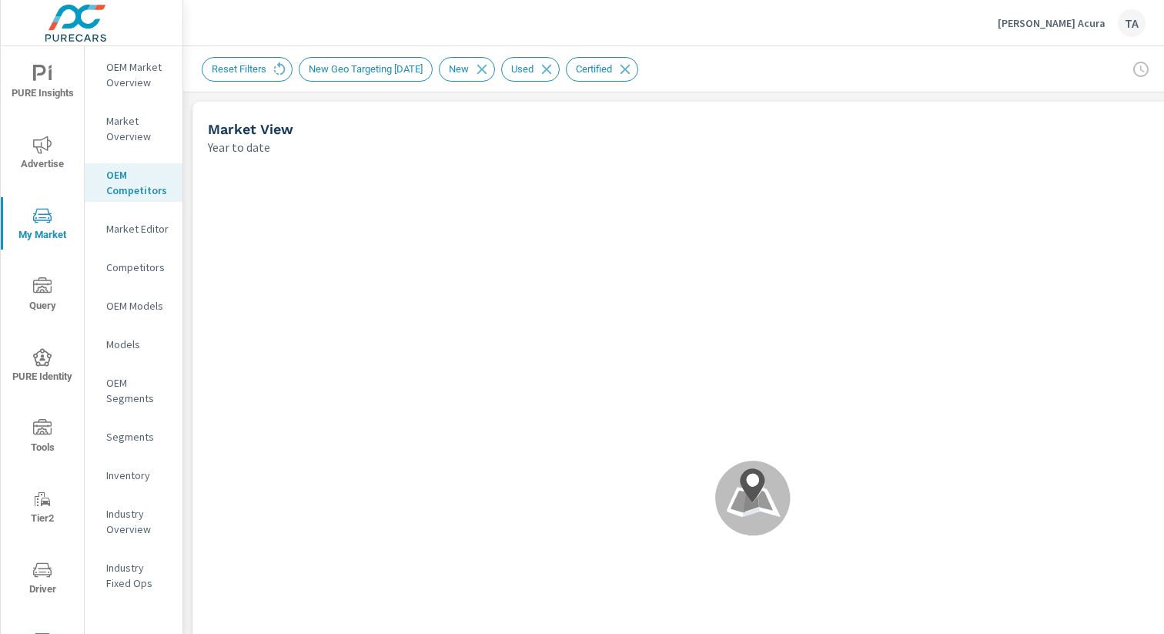
scroll to position [1, 0]
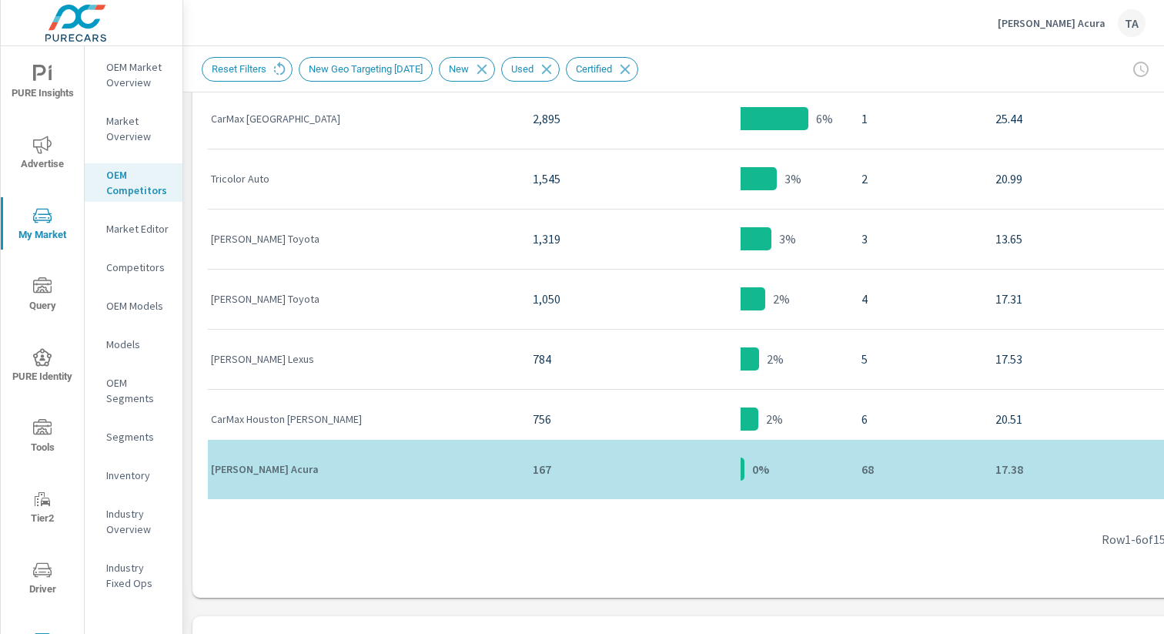
scroll to position [850, 0]
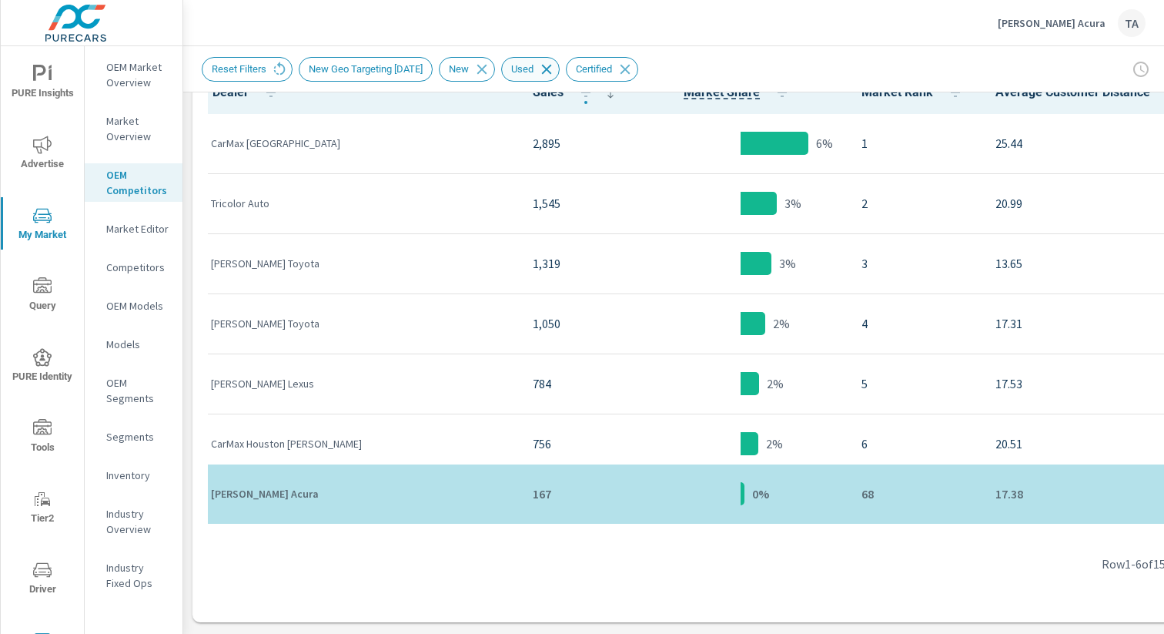
click at [552, 67] on icon at bounding box center [547, 69] width 10 height 10
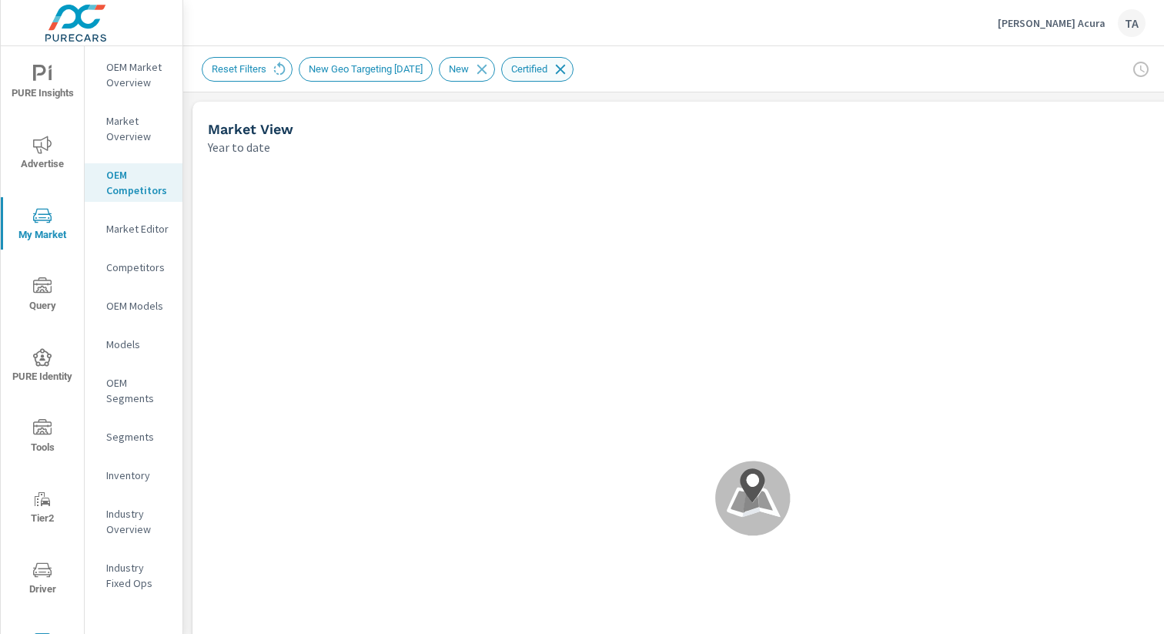
click at [569, 71] on icon at bounding box center [560, 69] width 17 height 17
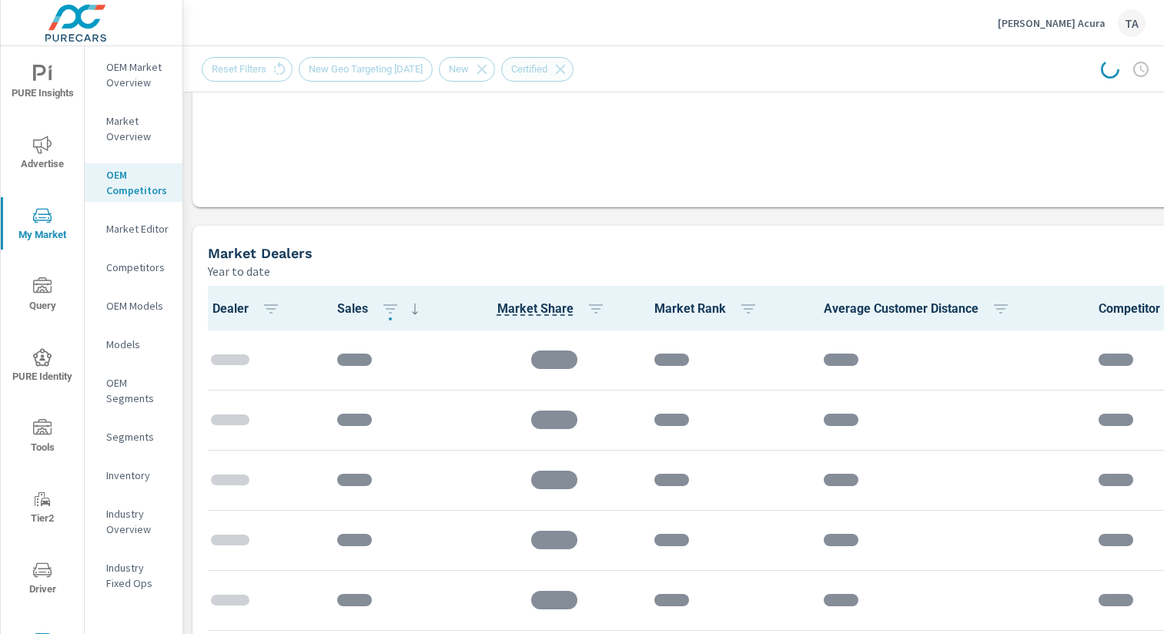
scroll to position [635, 0]
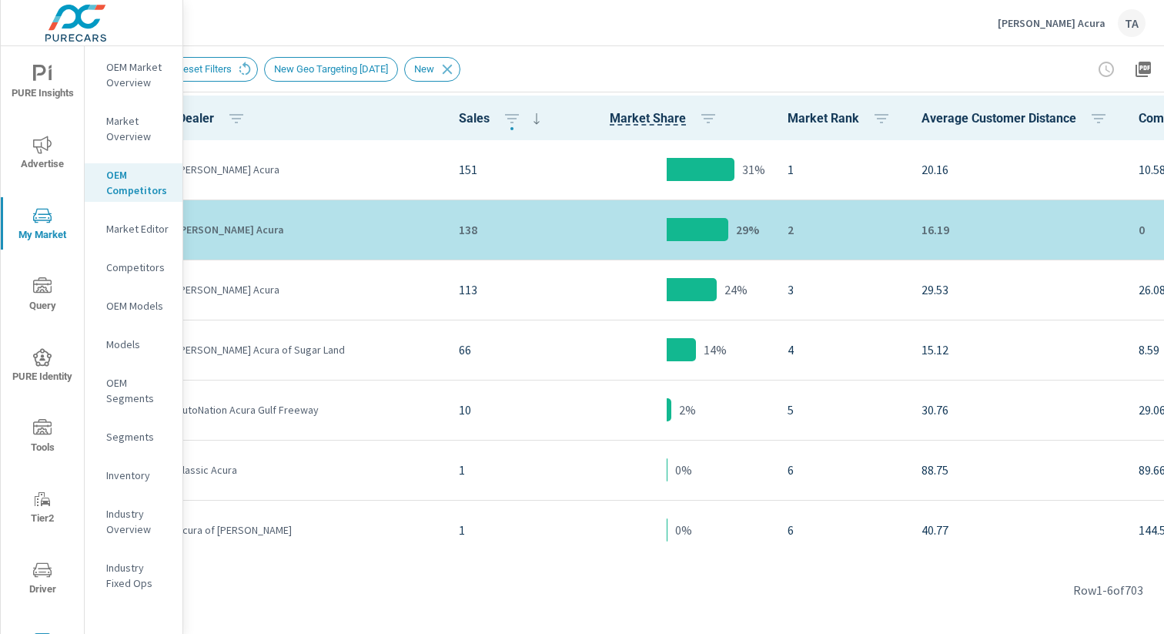
scroll to position [824, 0]
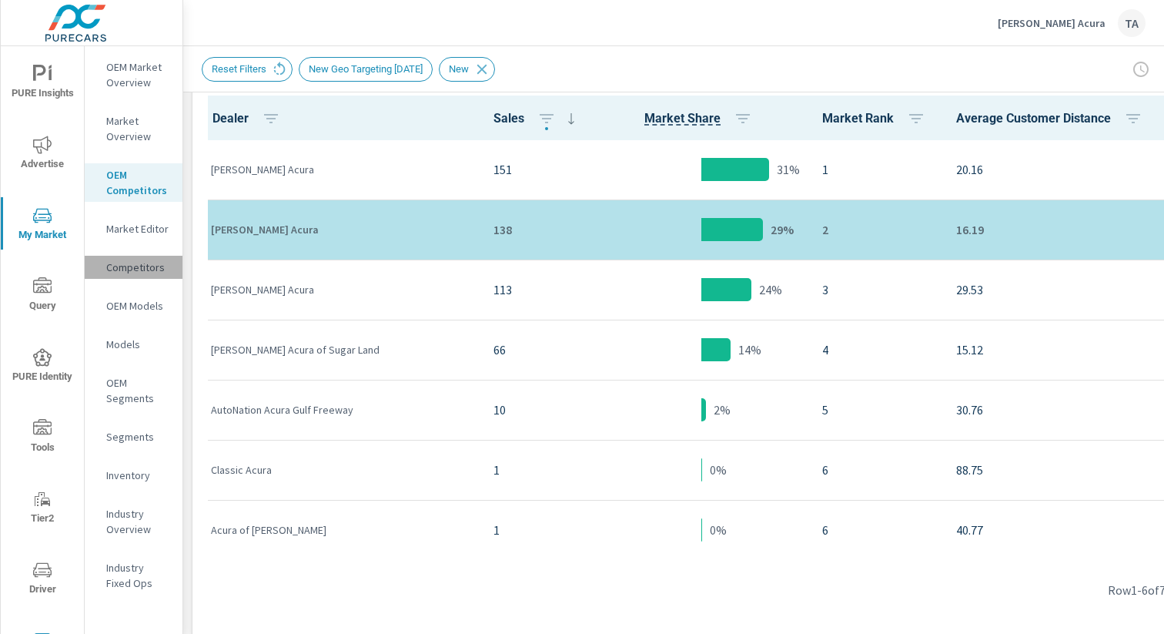
click at [136, 263] on p "Competitors" at bounding box center [138, 266] width 64 height 15
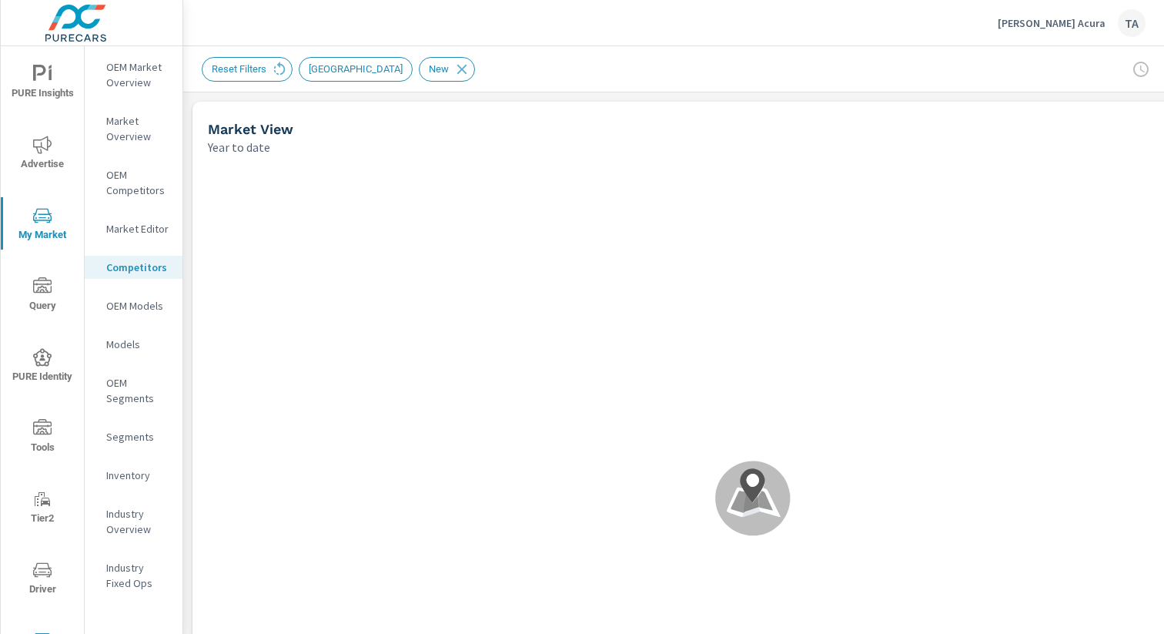
scroll to position [1, 0]
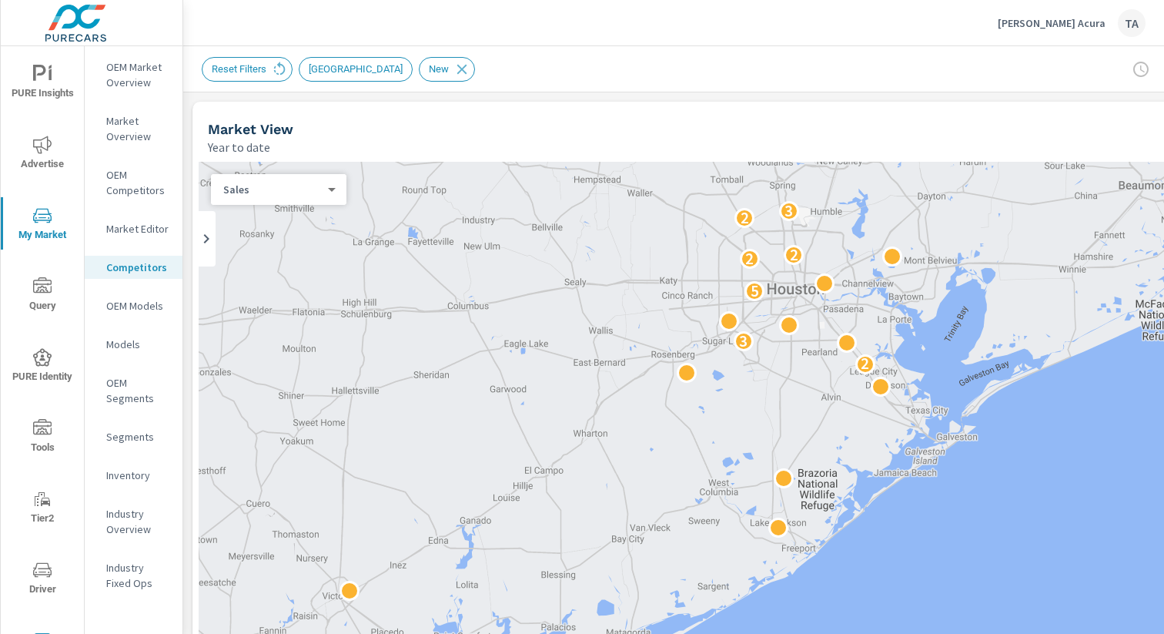
click at [573, 139] on div "Year to date" at bounding box center [694, 147] width 973 height 18
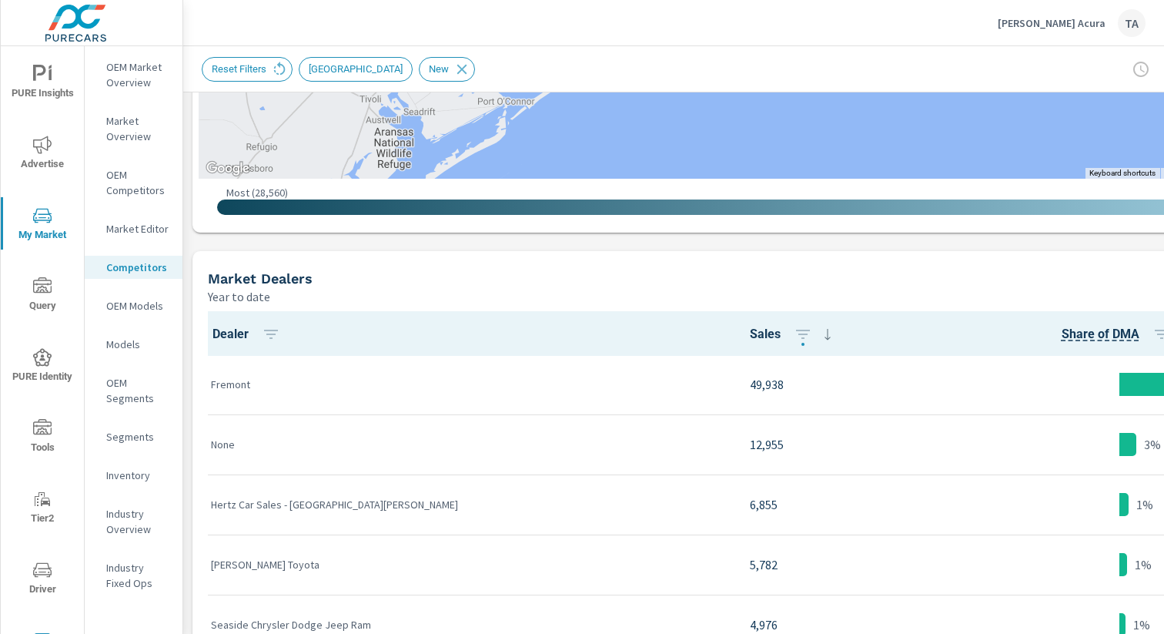
scroll to position [687, 0]
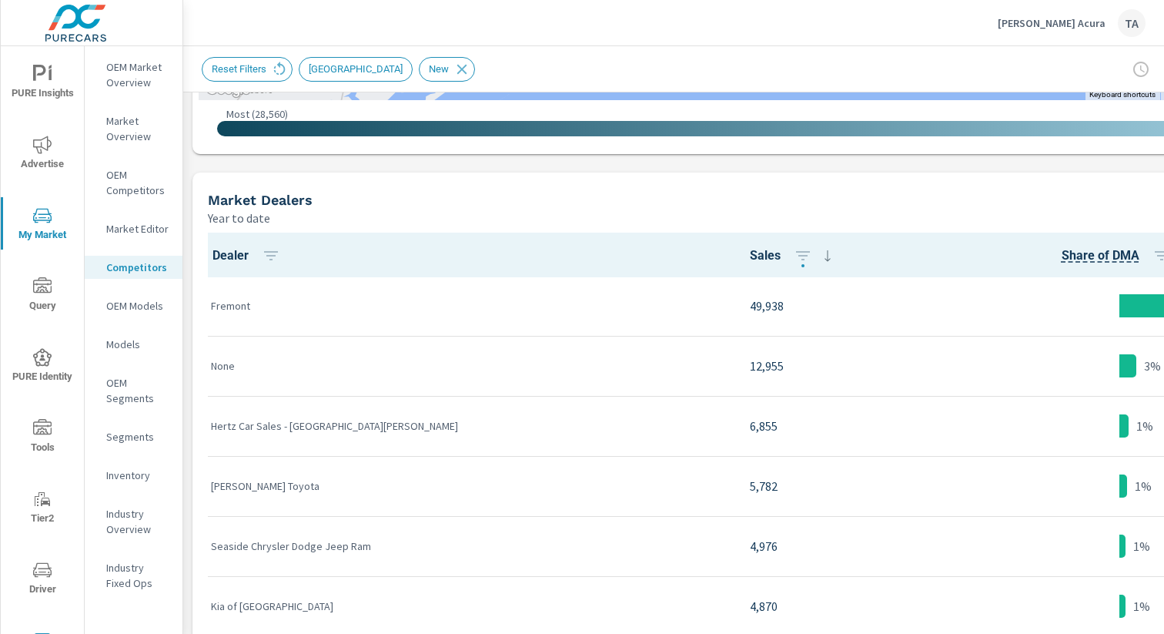
click at [487, 182] on div "Market Dealers Year to date" at bounding box center [701, 199] width 1019 height 55
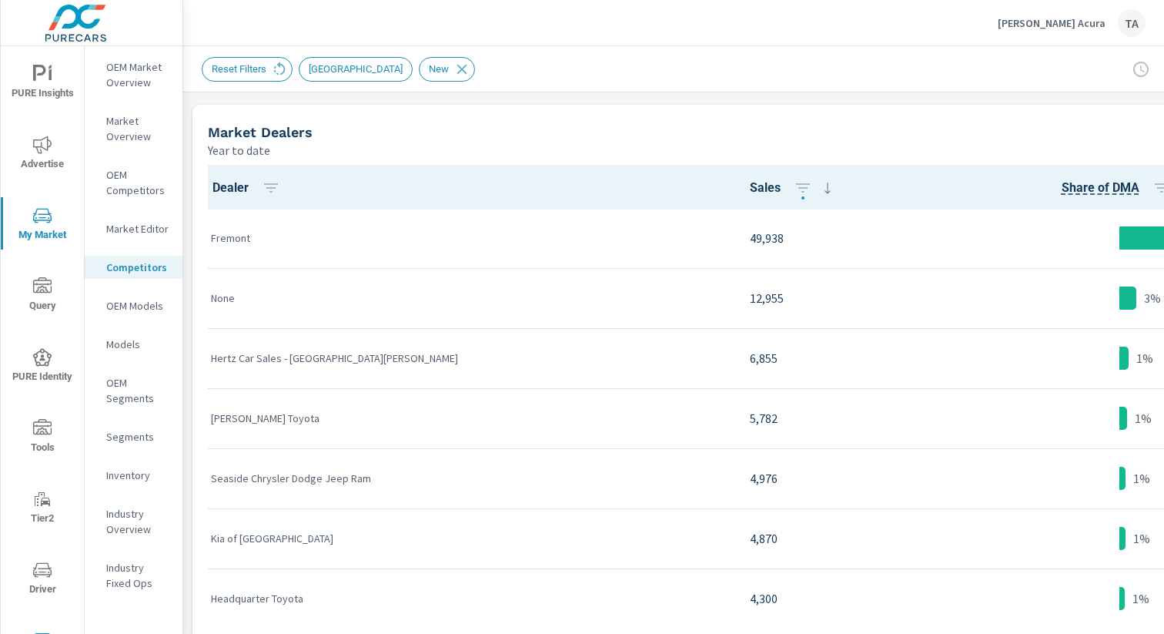
scroll to position [754, 159]
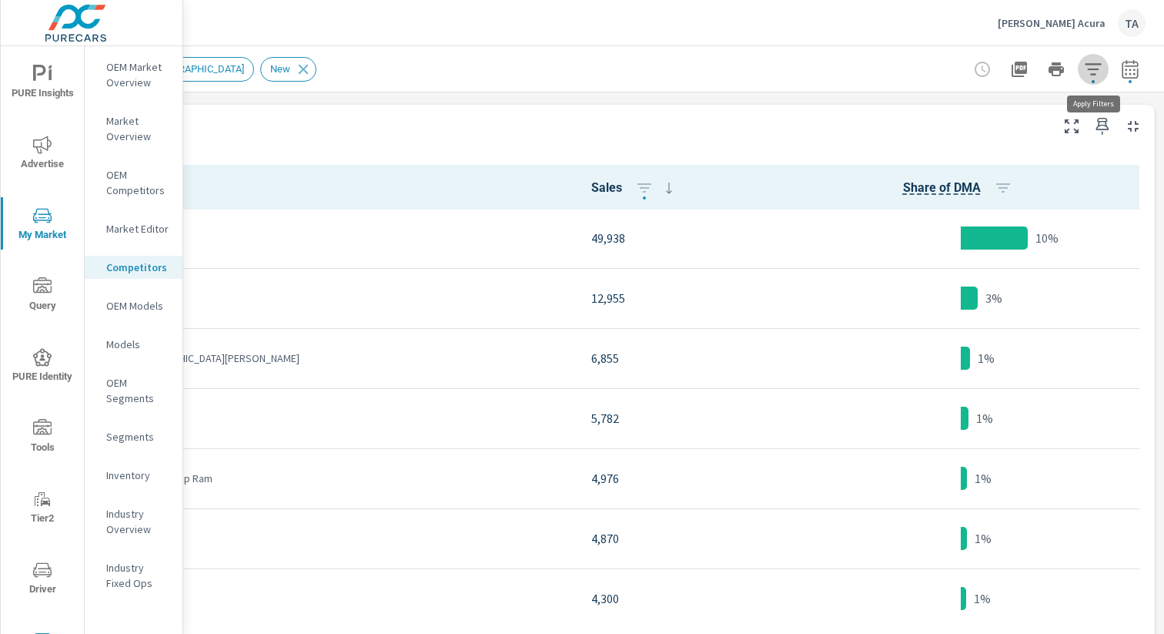
click at [1090, 73] on icon "button" at bounding box center [1093, 69] width 16 height 12
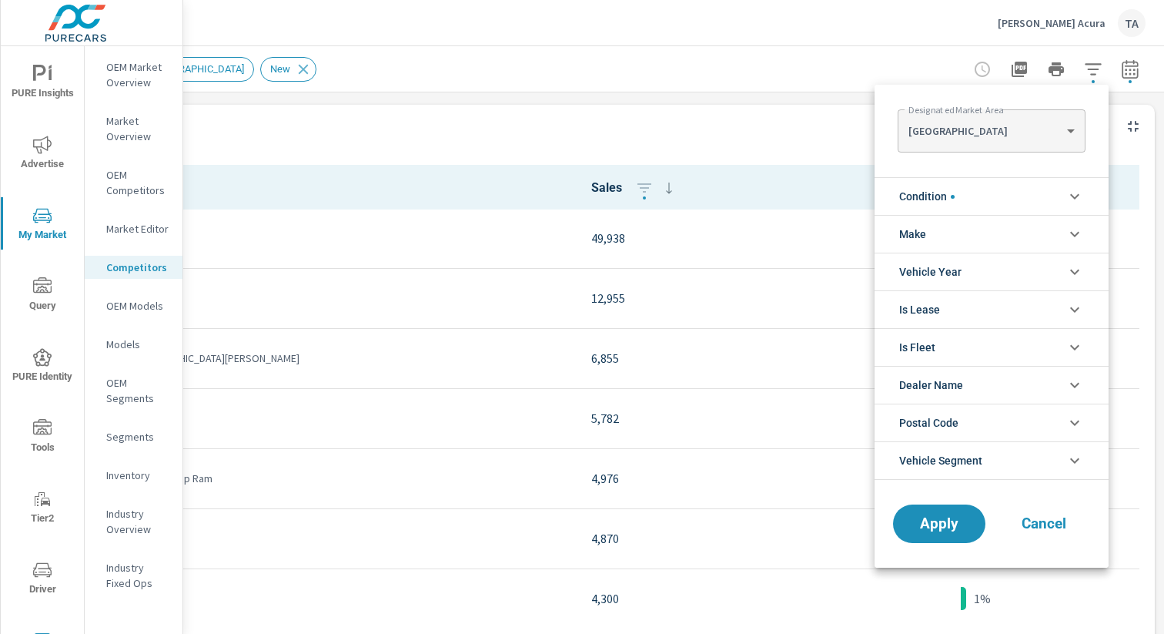
click at [989, 132] on body "PURE Insights Advertise My Market Query PURE Identity Tools Tier2 Driver Leave …" at bounding box center [582, 317] width 1164 height 634
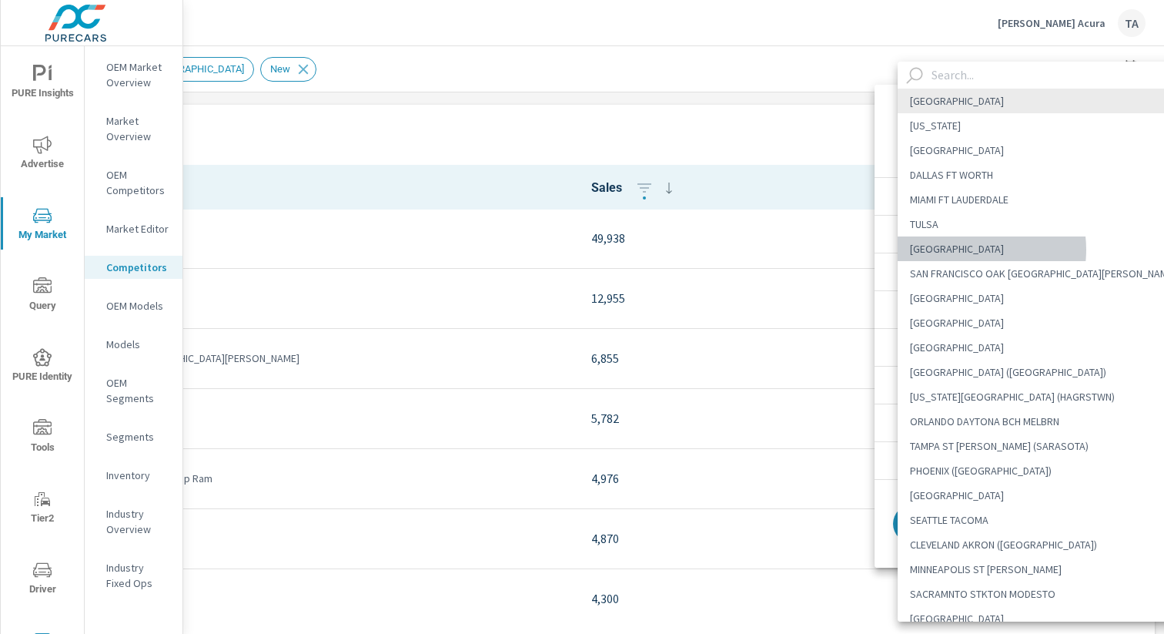
click at [968, 249] on li "HOUSTON" at bounding box center [1043, 248] width 291 height 25
type Area "HOUSTON"
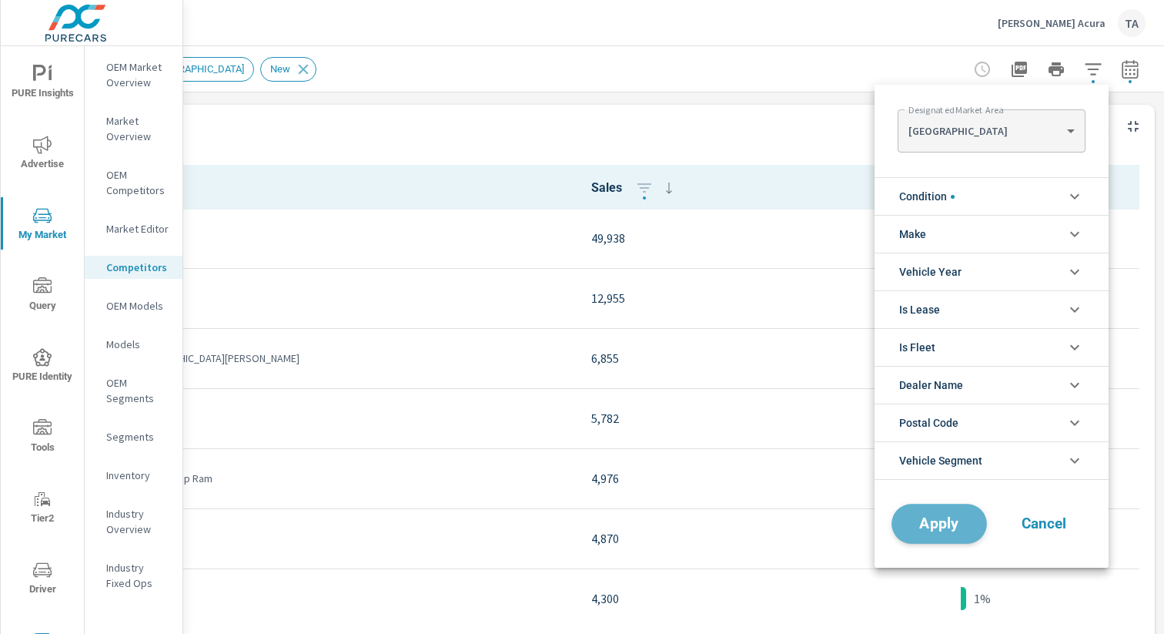
click at [918, 531] on span "Apply" at bounding box center [939, 524] width 63 height 15
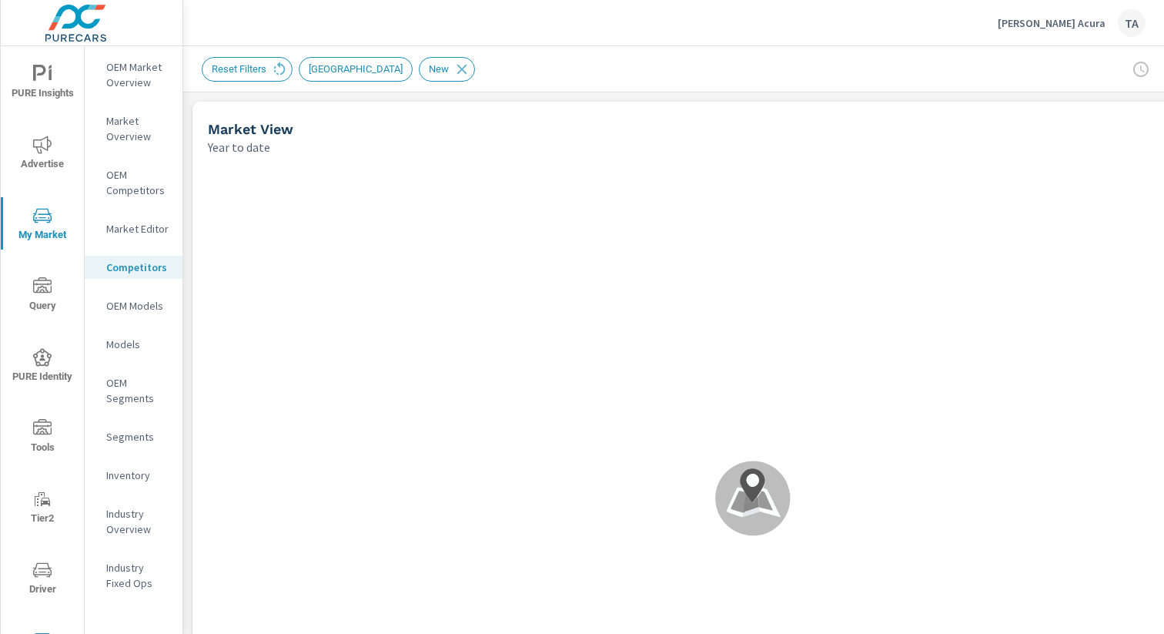
scroll to position [1, 0]
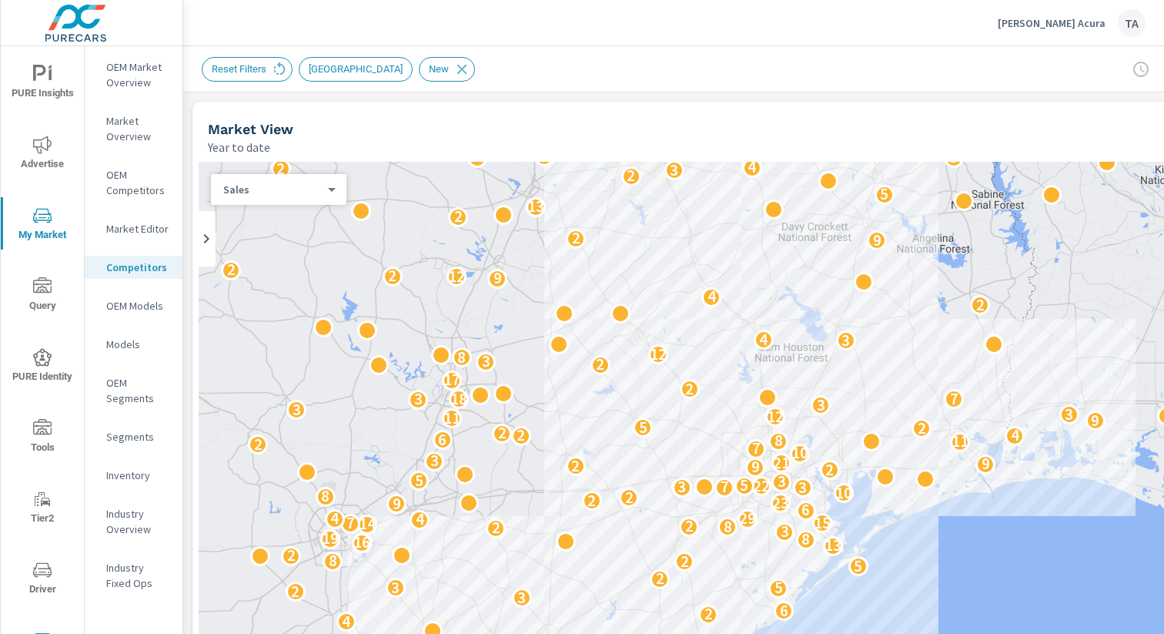
click at [517, 117] on div "Market View Year to date" at bounding box center [689, 129] width 995 height 55
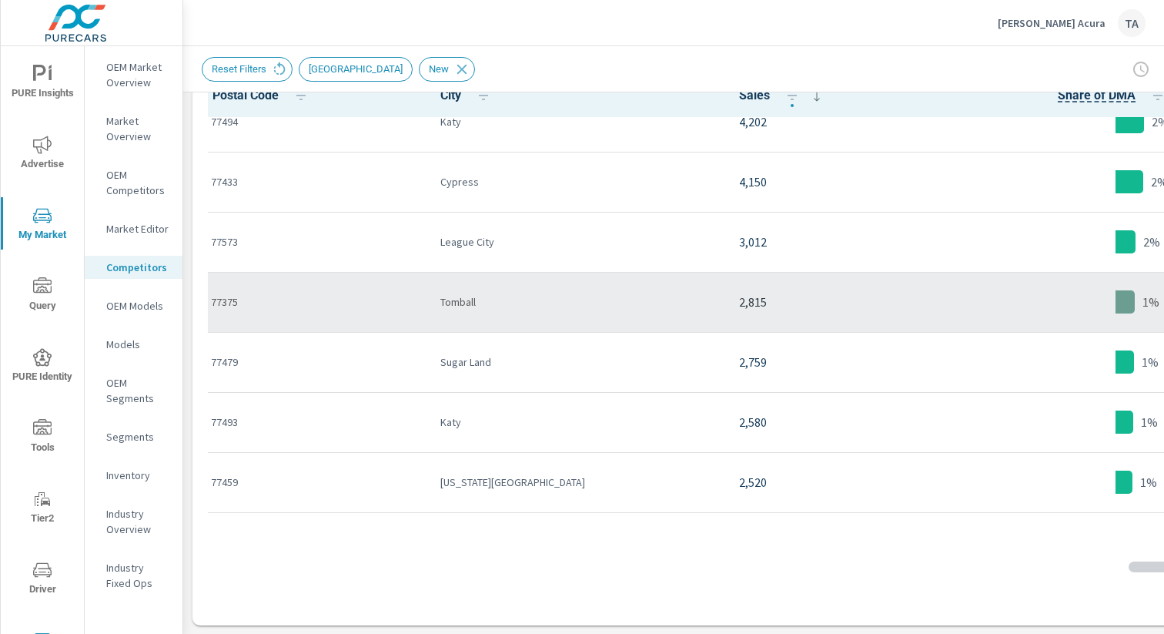
scroll to position [206, 0]
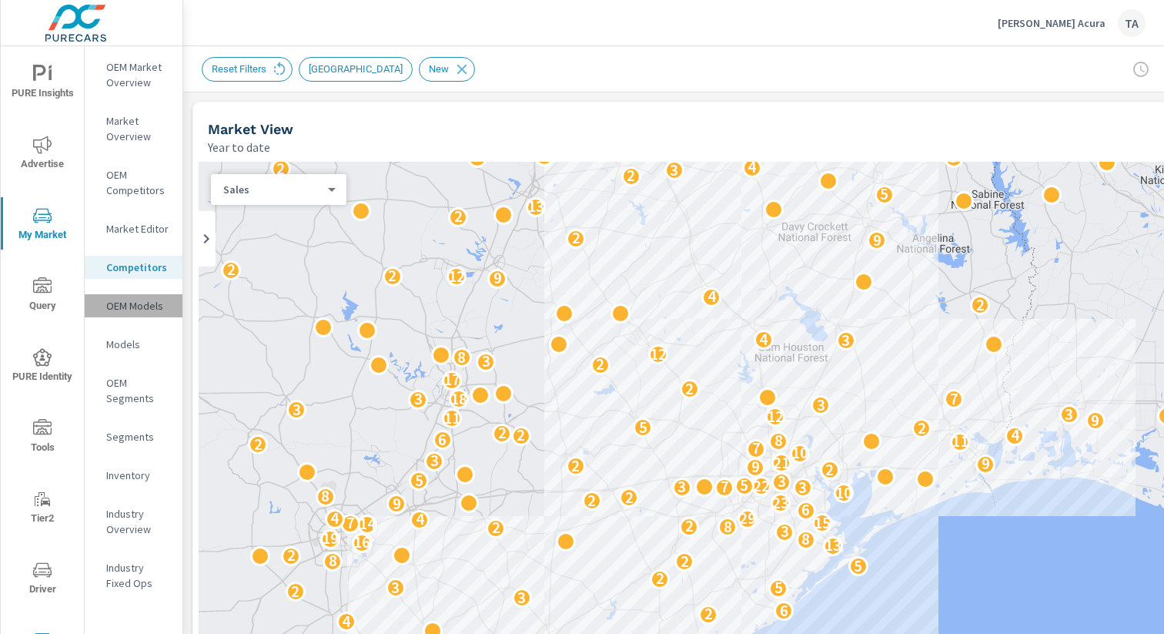
click at [112, 305] on p "OEM Models" at bounding box center [138, 305] width 64 height 15
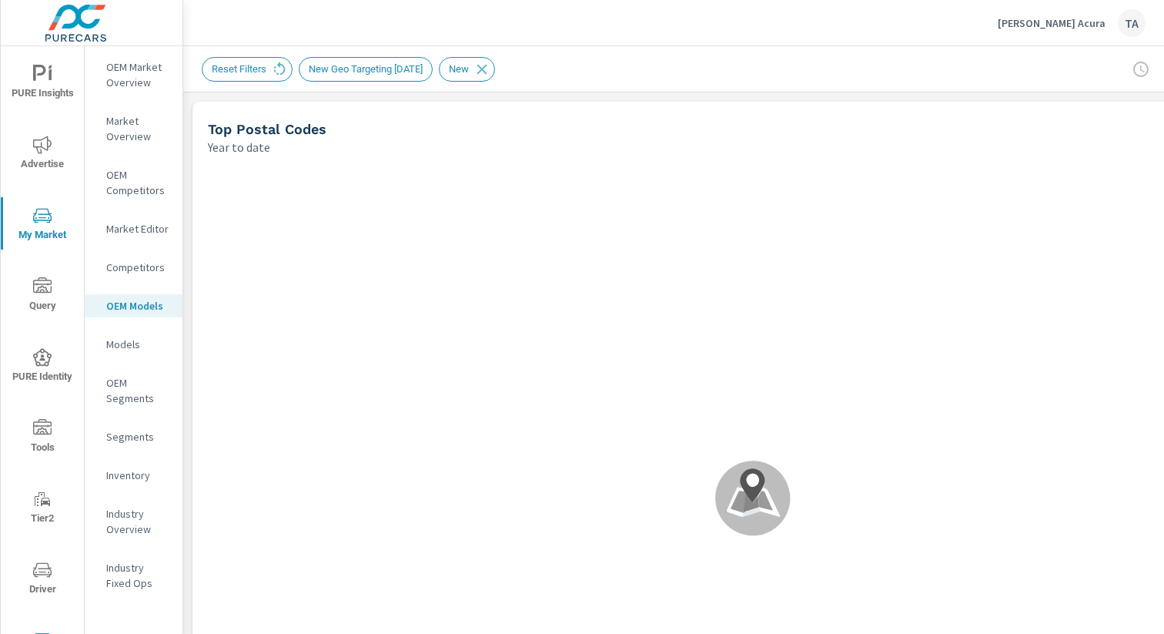
scroll to position [1, 0]
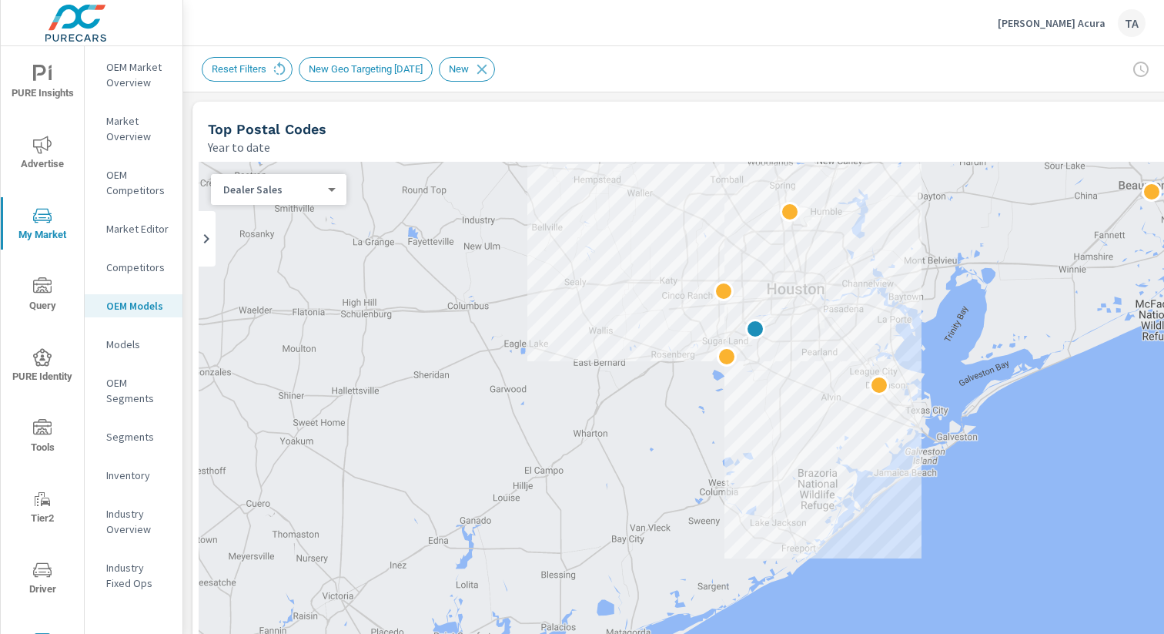
click at [591, 85] on div "Reset Filters New Geo Targeting Nov 2024 New" at bounding box center [753, 68] width 1102 height 45
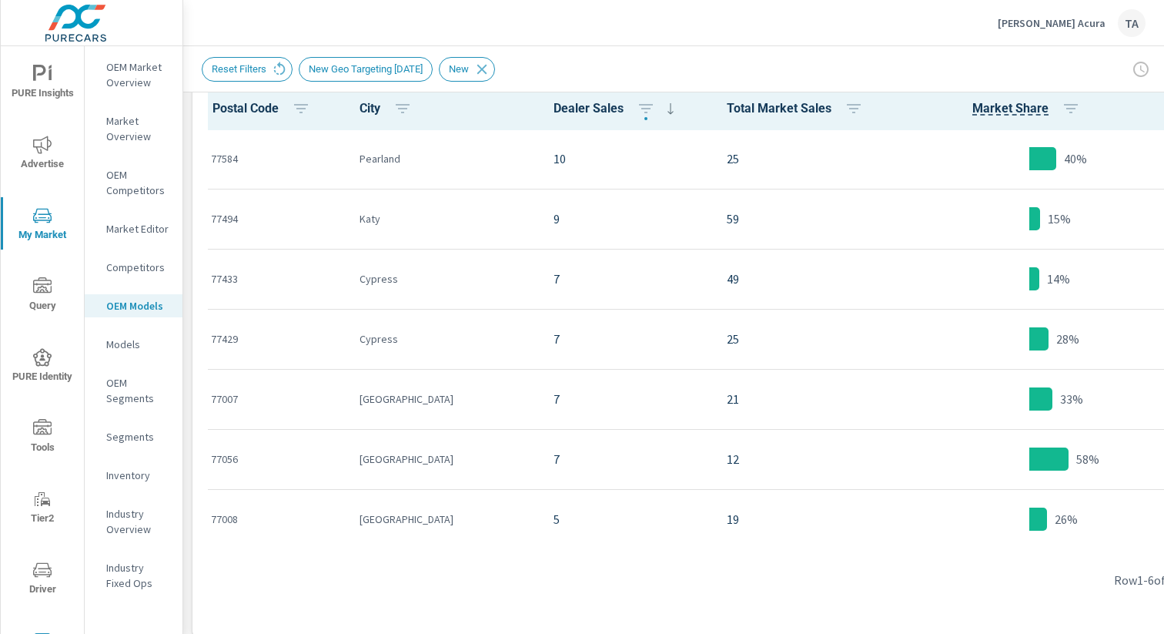
scroll to position [1479, 0]
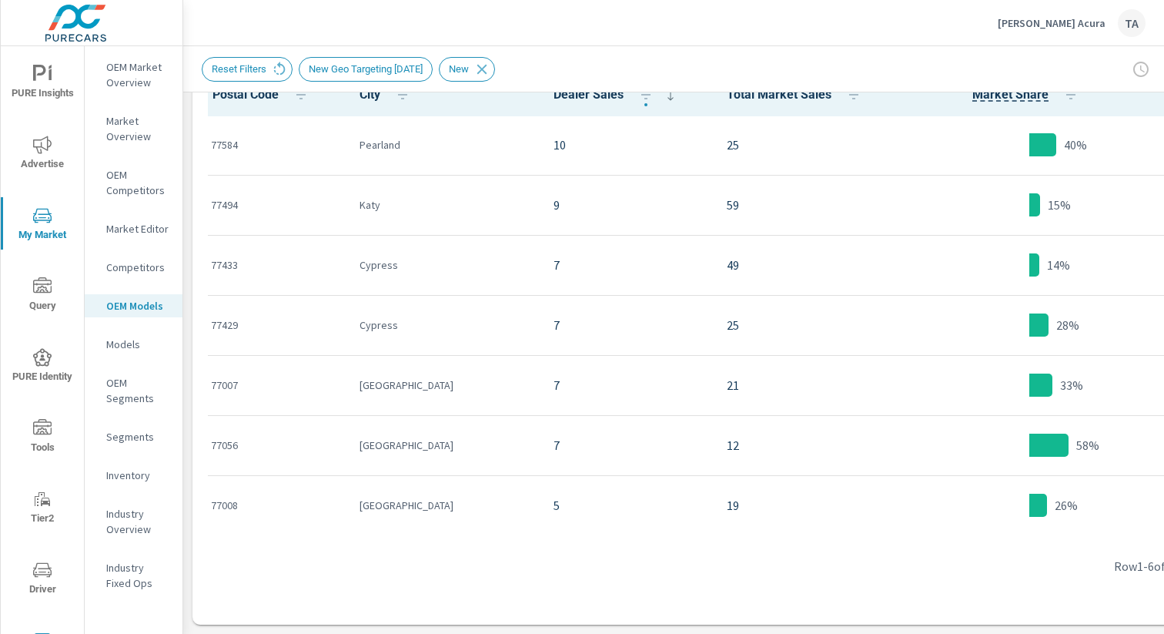
click at [122, 524] on p "Industry Overview" at bounding box center [138, 521] width 64 height 31
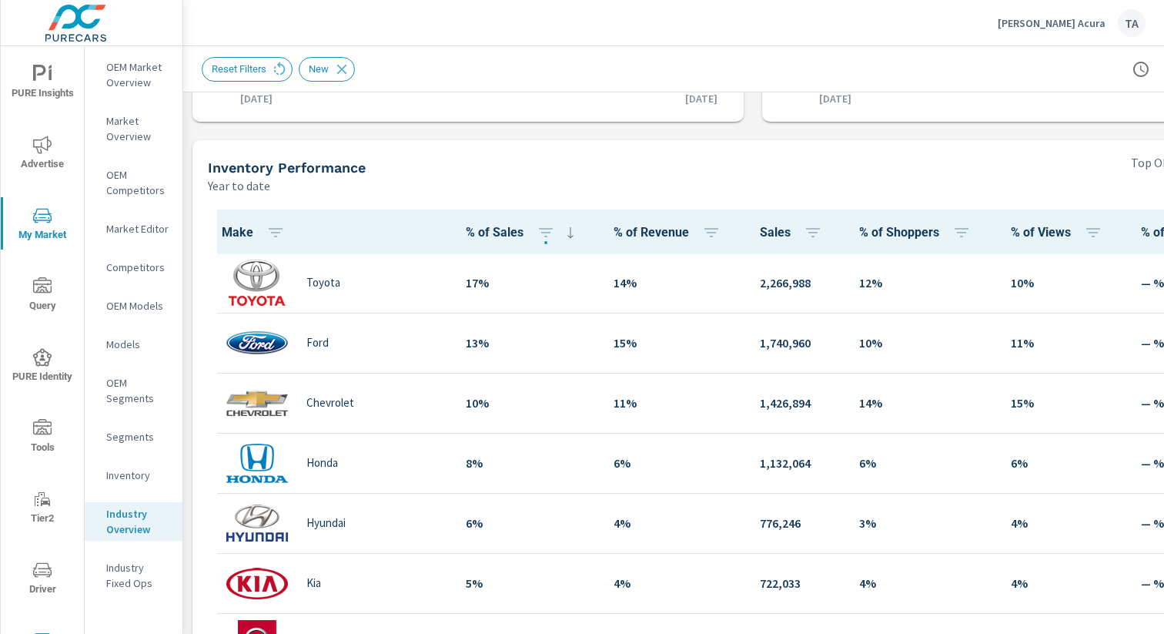
scroll to position [475, 0]
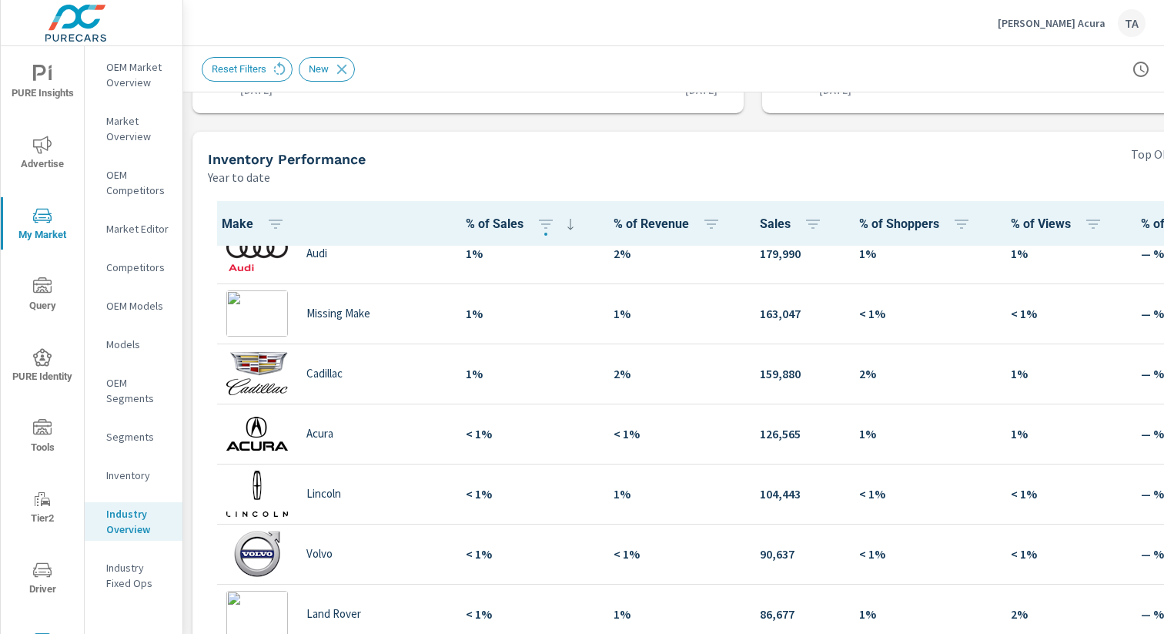
scroll to position [1043, 0]
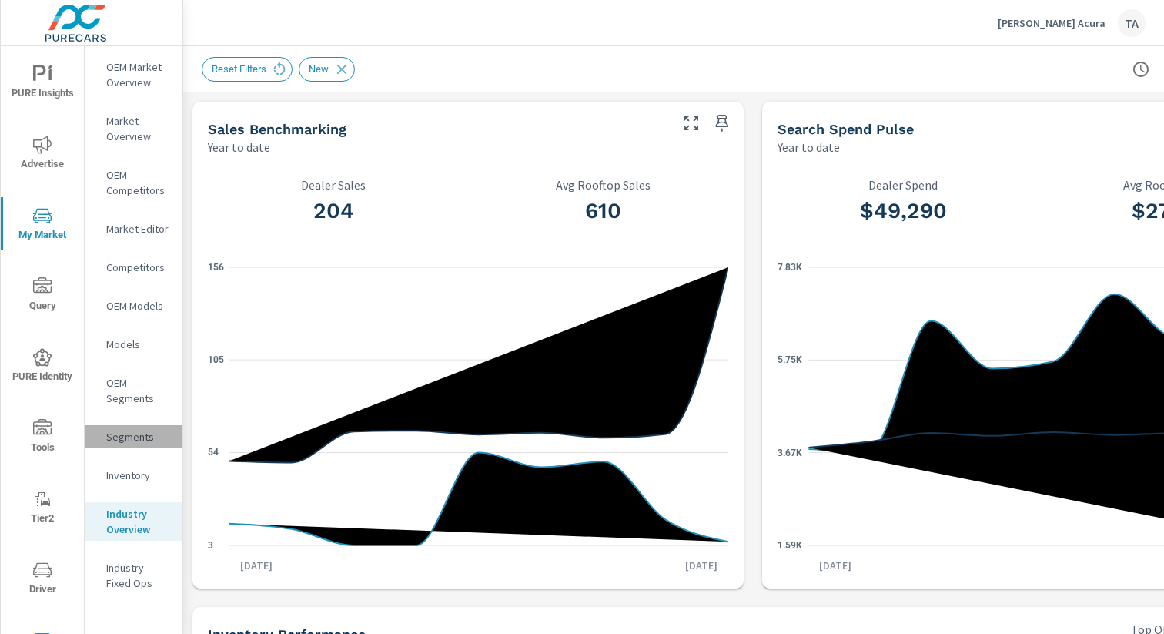
click at [138, 440] on p "Segments" at bounding box center [138, 436] width 64 height 15
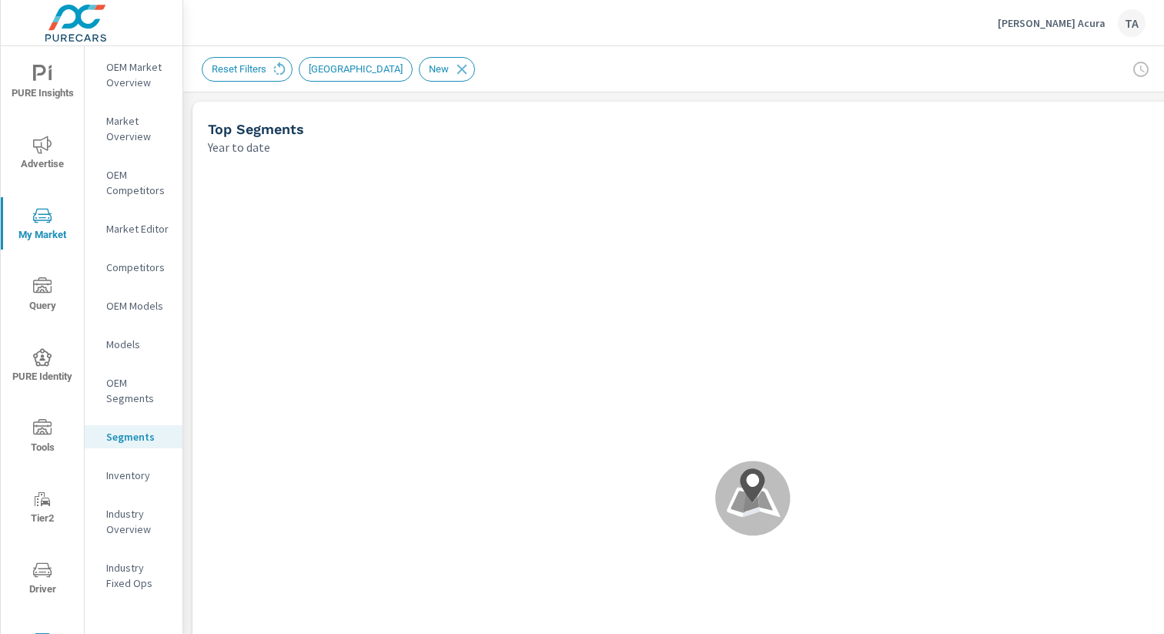
scroll to position [1, 0]
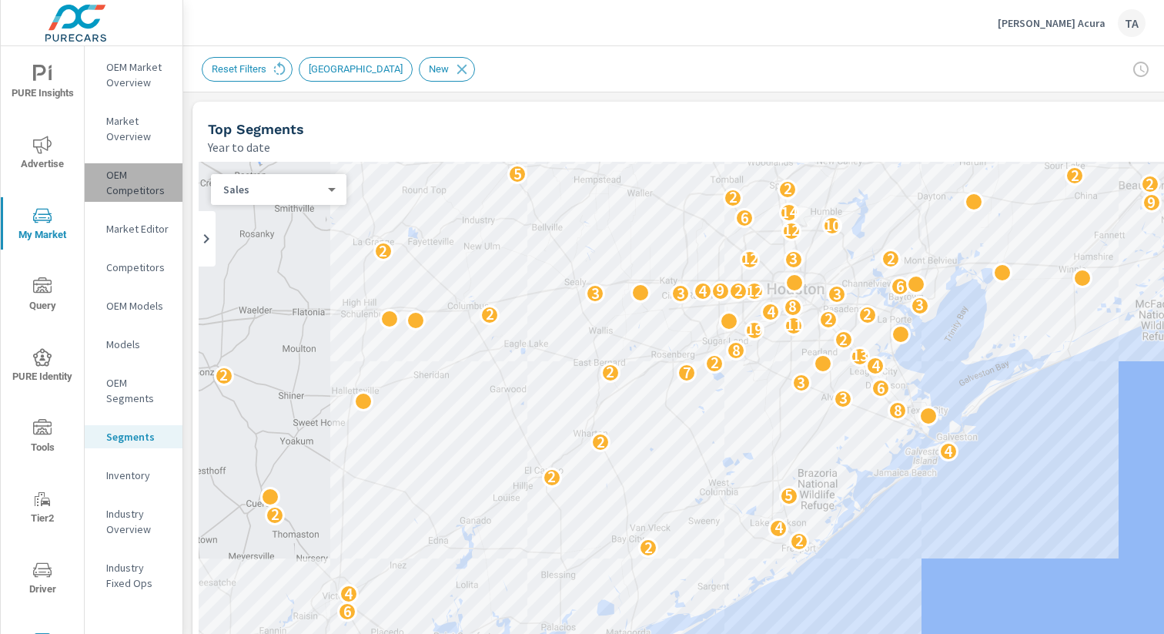
click at [129, 189] on p "OEM Competitors" at bounding box center [138, 182] width 64 height 31
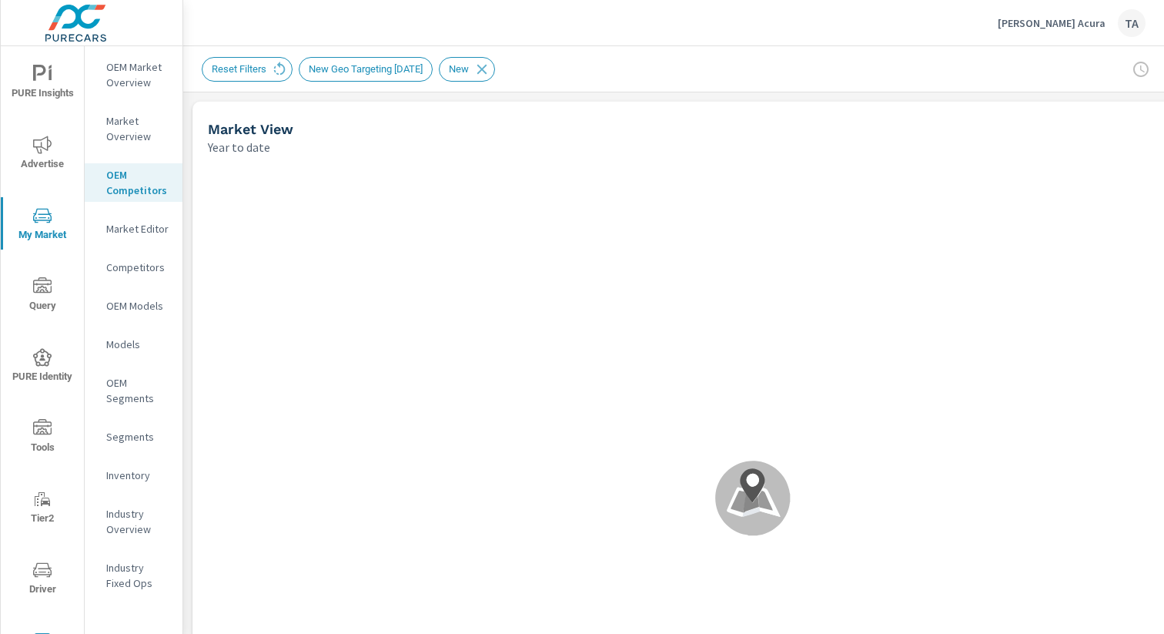
scroll to position [1, 0]
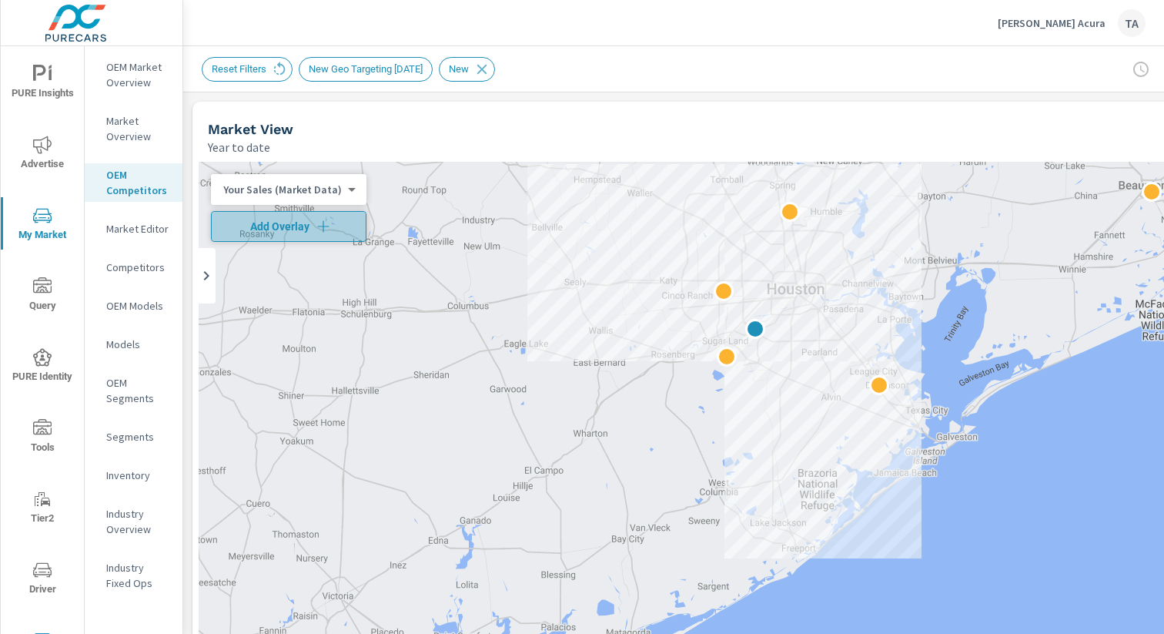
click at [293, 220] on span "Add Overlay" at bounding box center [289, 226] width 142 height 15
click at [287, 226] on body "PURE Insights Advertise My Market Query PURE Identity Tools Tier2 Driver Leave …" at bounding box center [582, 317] width 1164 height 634
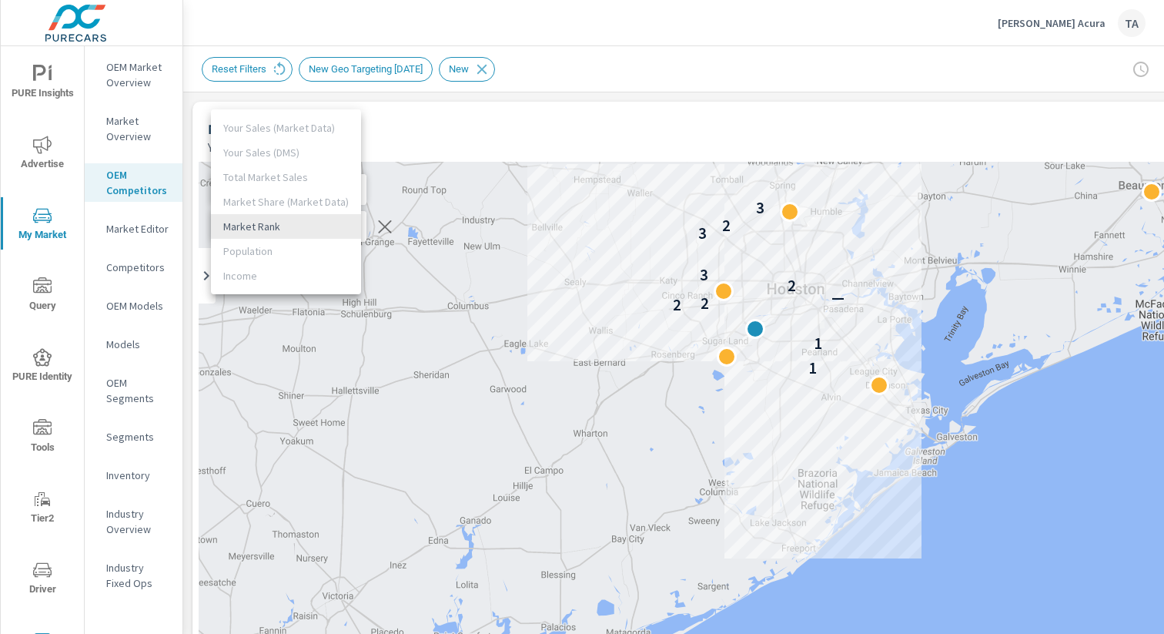
click at [453, 131] on div at bounding box center [582, 317] width 1164 height 634
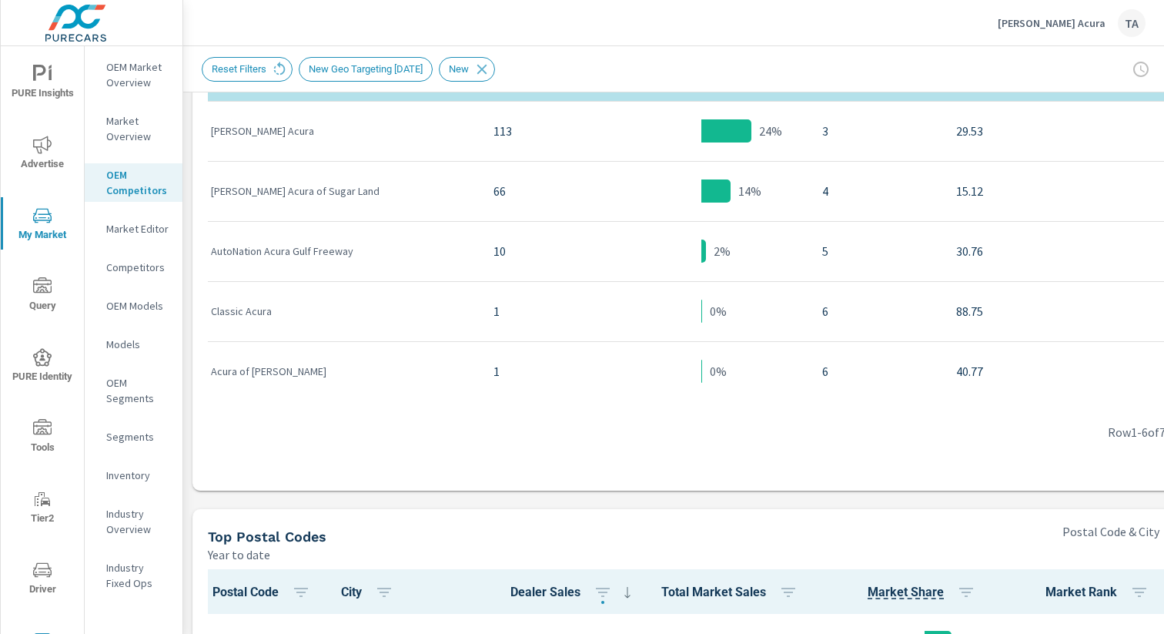
scroll to position [1463, 0]
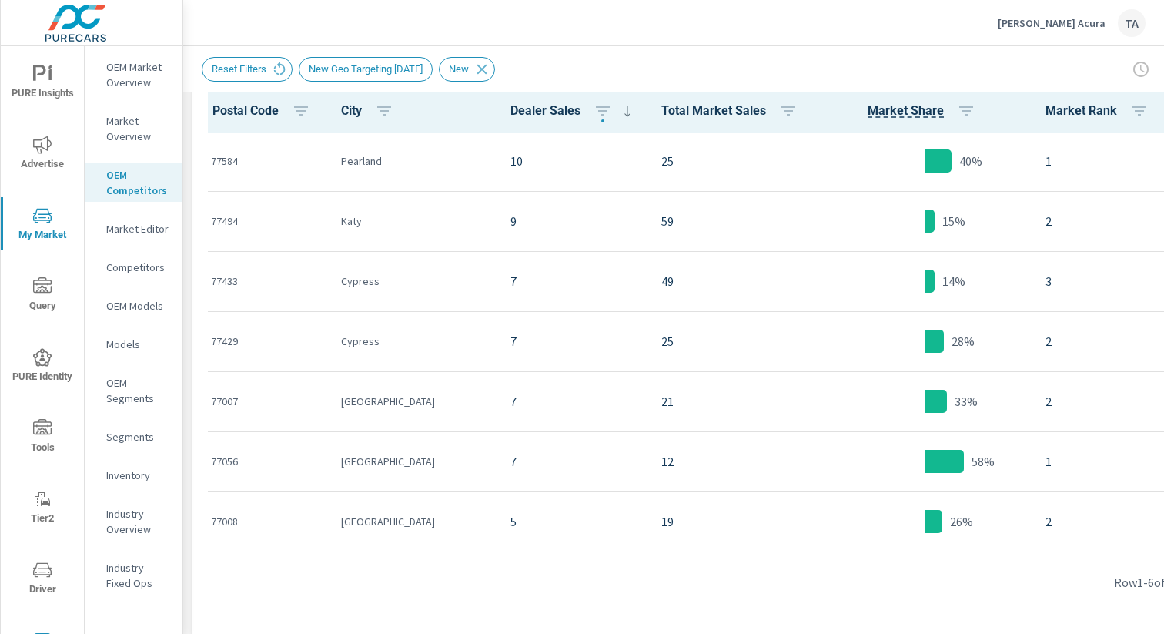
click at [32, 290] on span "Query" at bounding box center [42, 296] width 74 height 38
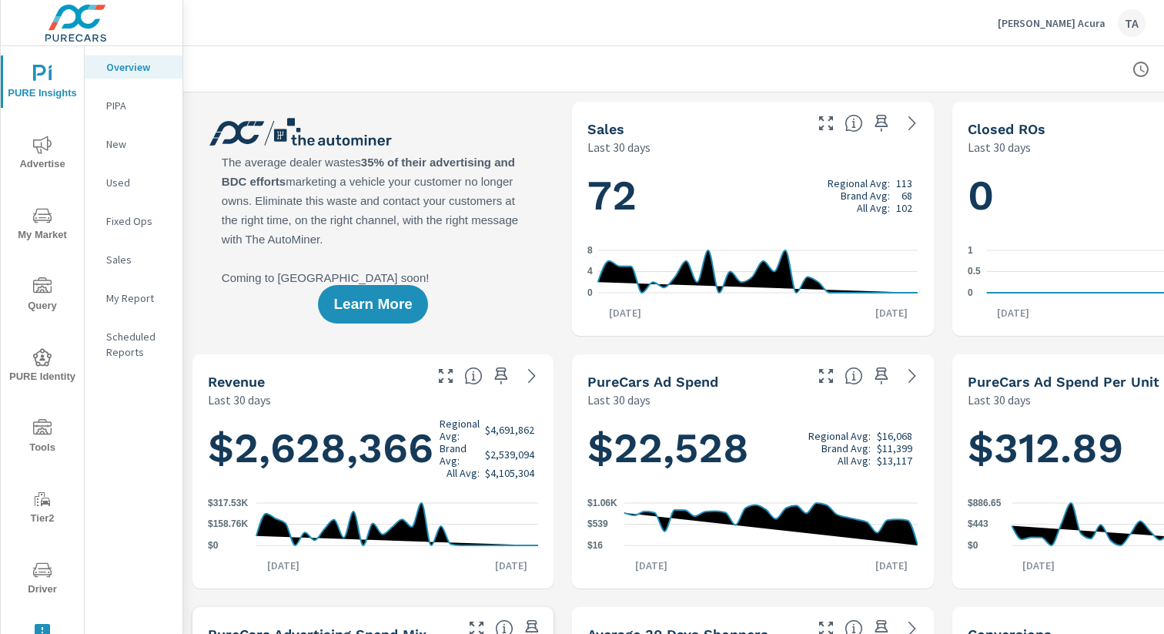
click at [55, 142] on span "Advertise" at bounding box center [42, 154] width 74 height 38
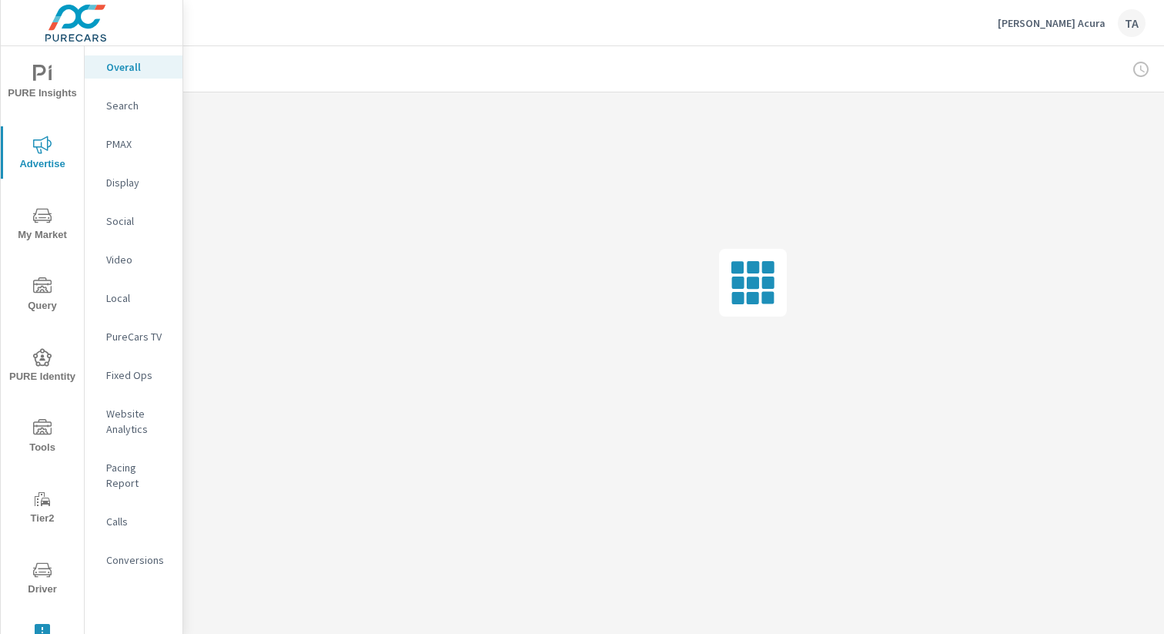
scroll to position [0, 159]
click at [1141, 69] on div at bounding box center [1056, 69] width 179 height 31
click at [1131, 69] on div at bounding box center [1056, 69] width 179 height 31
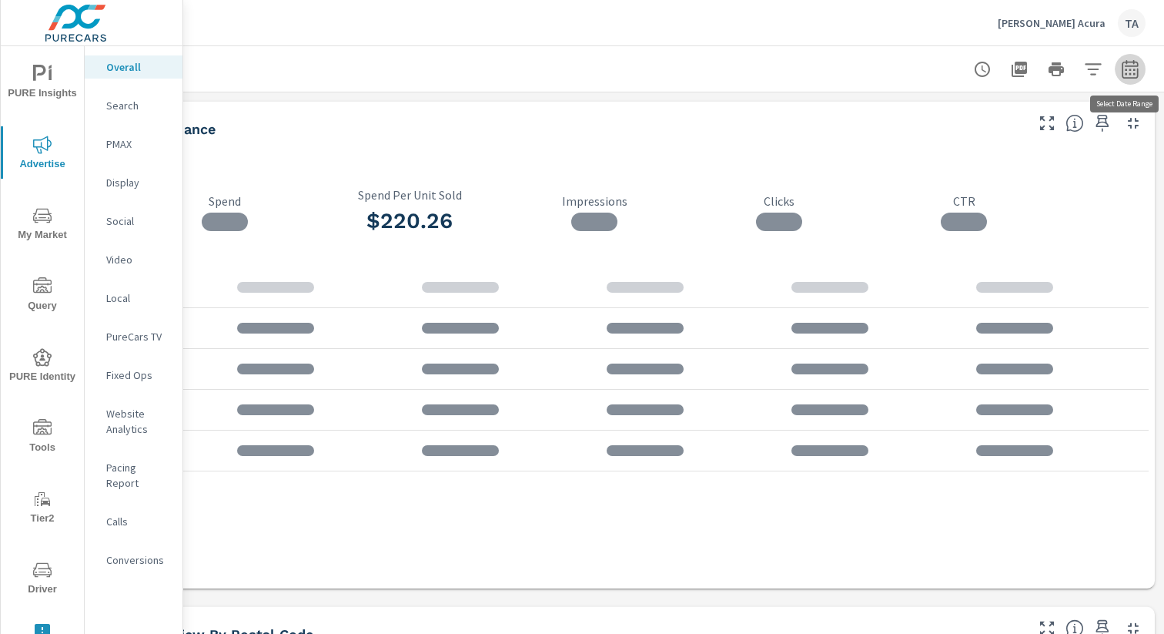
click at [1131, 69] on icon "button" at bounding box center [1130, 69] width 18 height 18
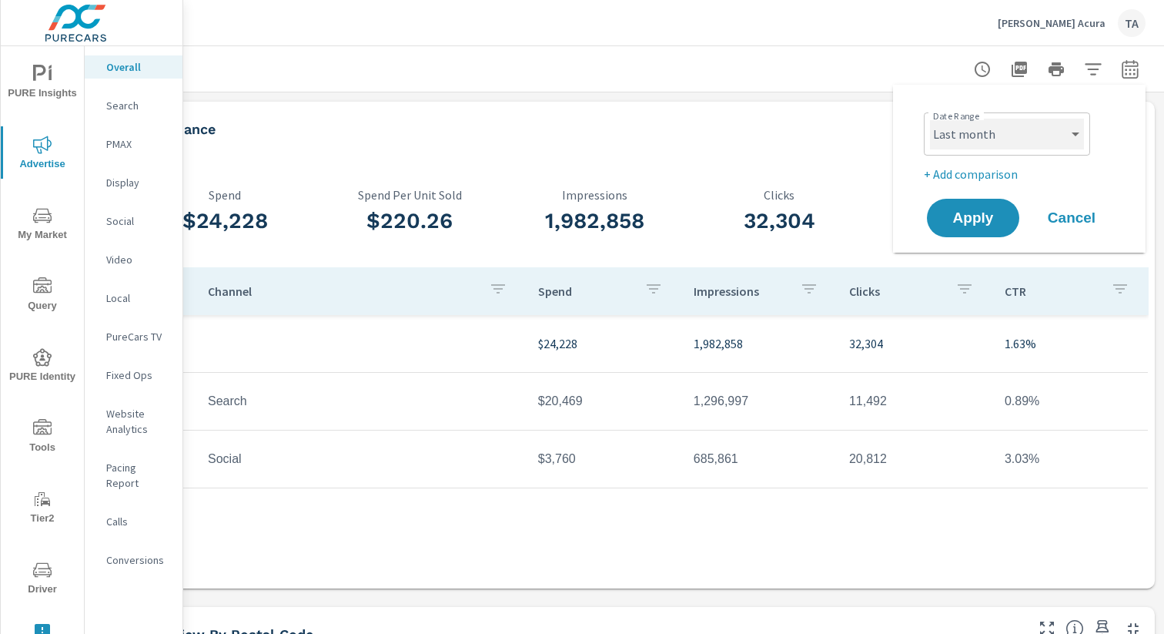
click at [992, 137] on select "Custom Yesterday Last week Last 7 days Last 14 days Last 30 days Last 45 days L…" at bounding box center [1007, 134] width 154 height 31
click at [930, 119] on select "Custom [DATE] Last week Last 7 days Last 14 days Last 30 days Last 45 days Last…" at bounding box center [1007, 134] width 154 height 31
select select "Month to date"
click at [972, 173] on p "+ Add comparison" at bounding box center [1022, 174] width 197 height 18
select select "Previous period"
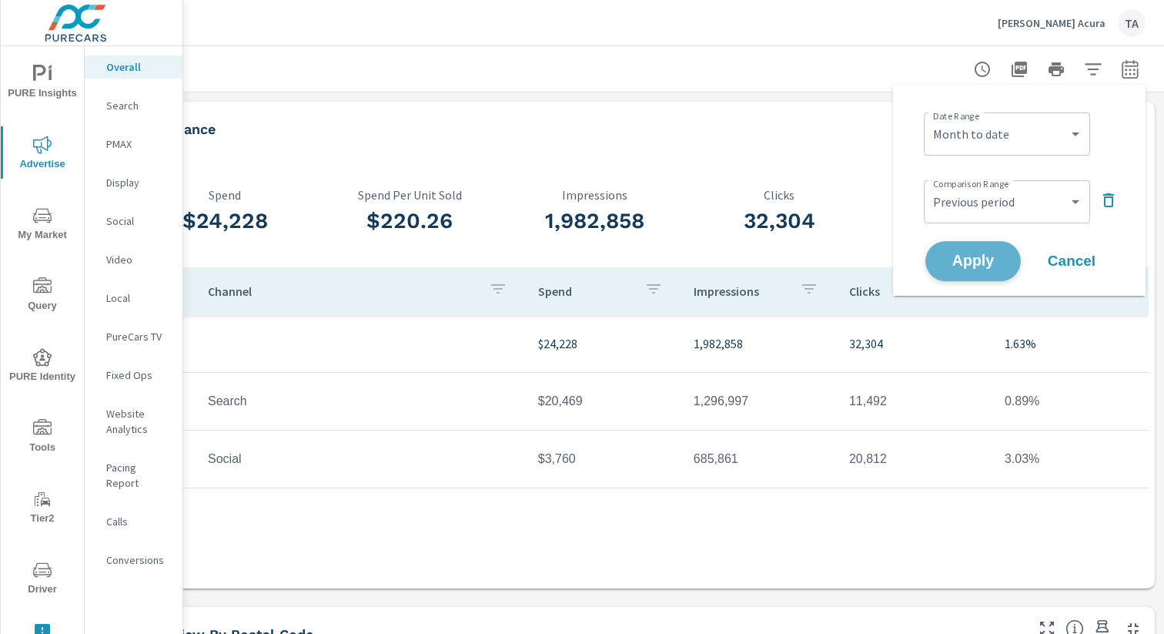
click at [979, 248] on button "Apply" at bounding box center [972, 261] width 95 height 40
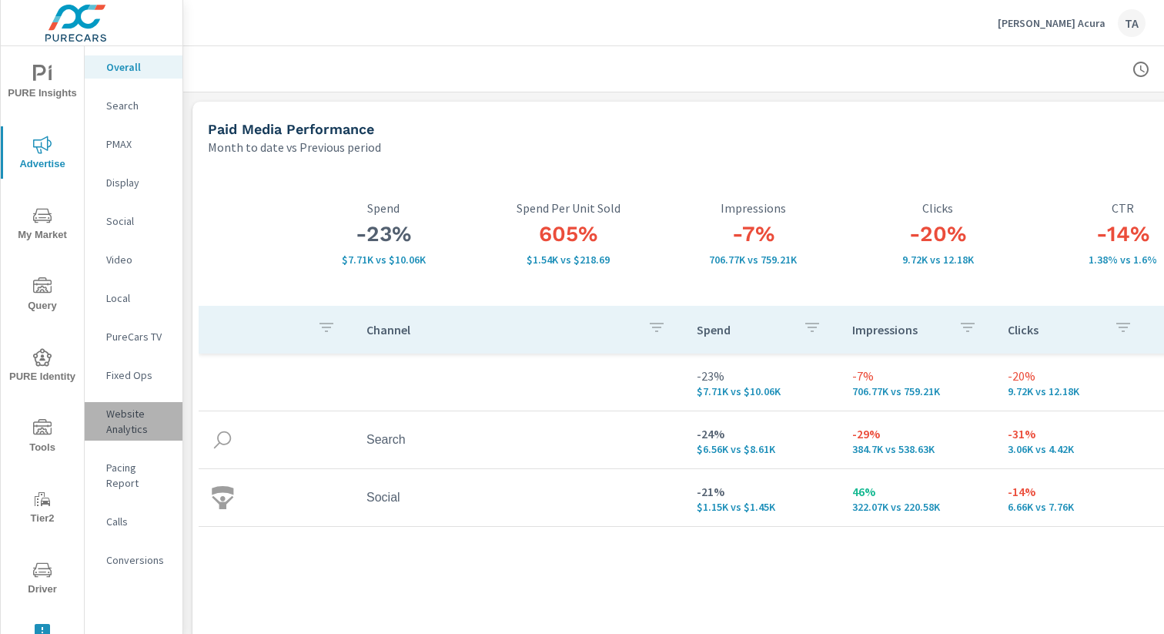
click at [113, 427] on p "Website Analytics" at bounding box center [138, 421] width 64 height 31
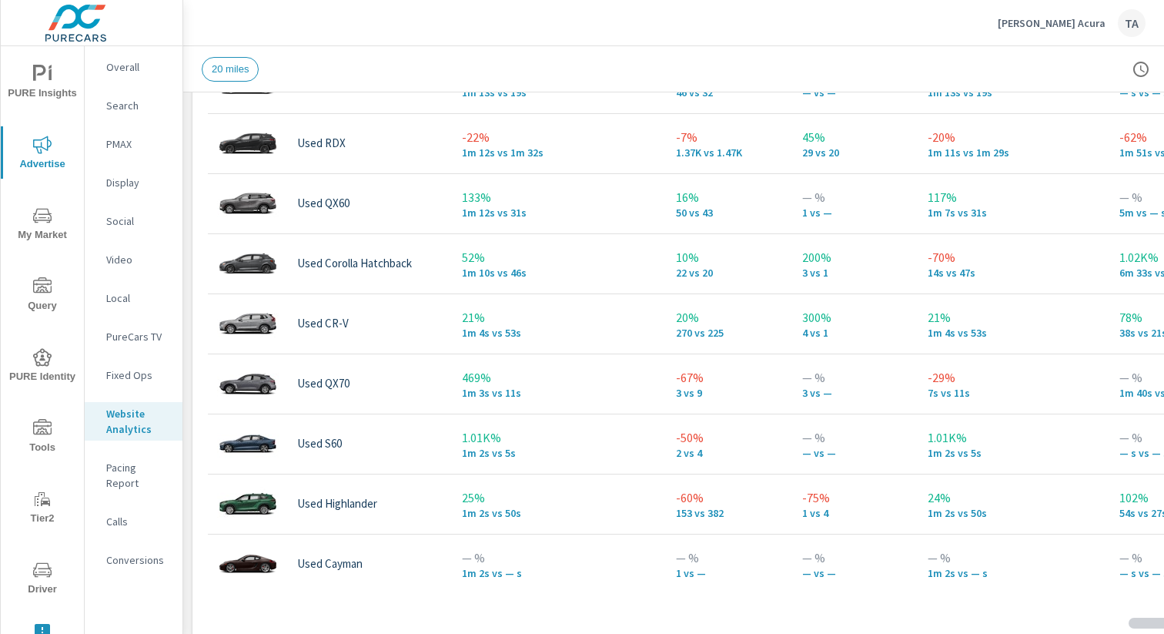
scroll to position [2956, 0]
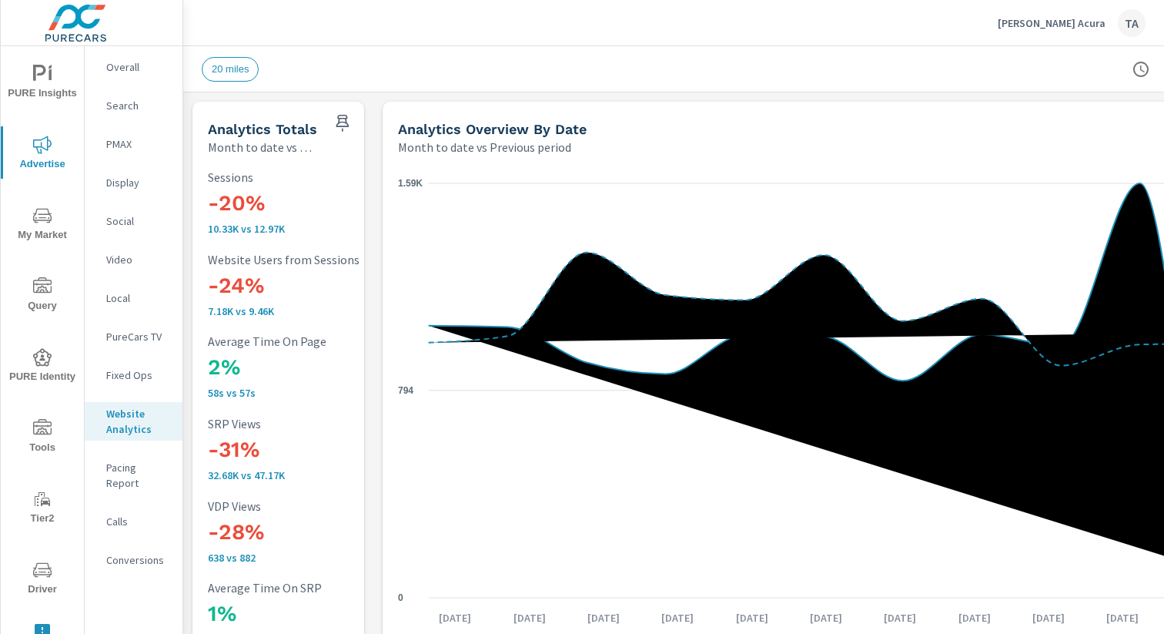
scroll to position [0, 159]
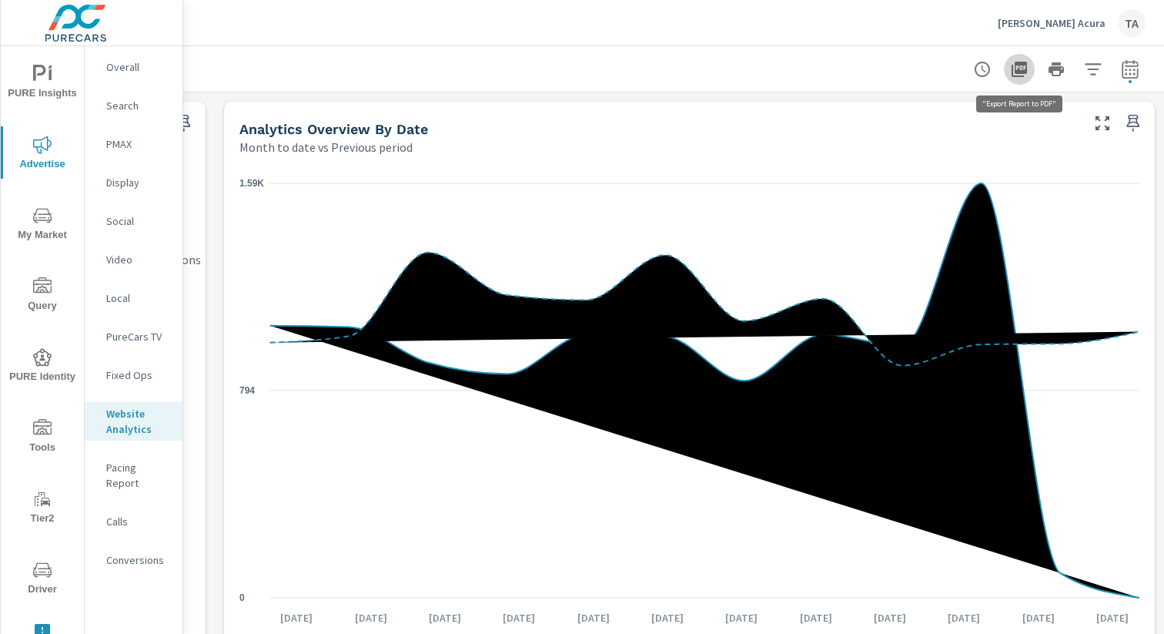
click at [1022, 70] on icon "button" at bounding box center [1019, 69] width 15 height 15
click at [1072, 32] on div "Sterling McCall Acura TA" at bounding box center [1072, 23] width 148 height 28
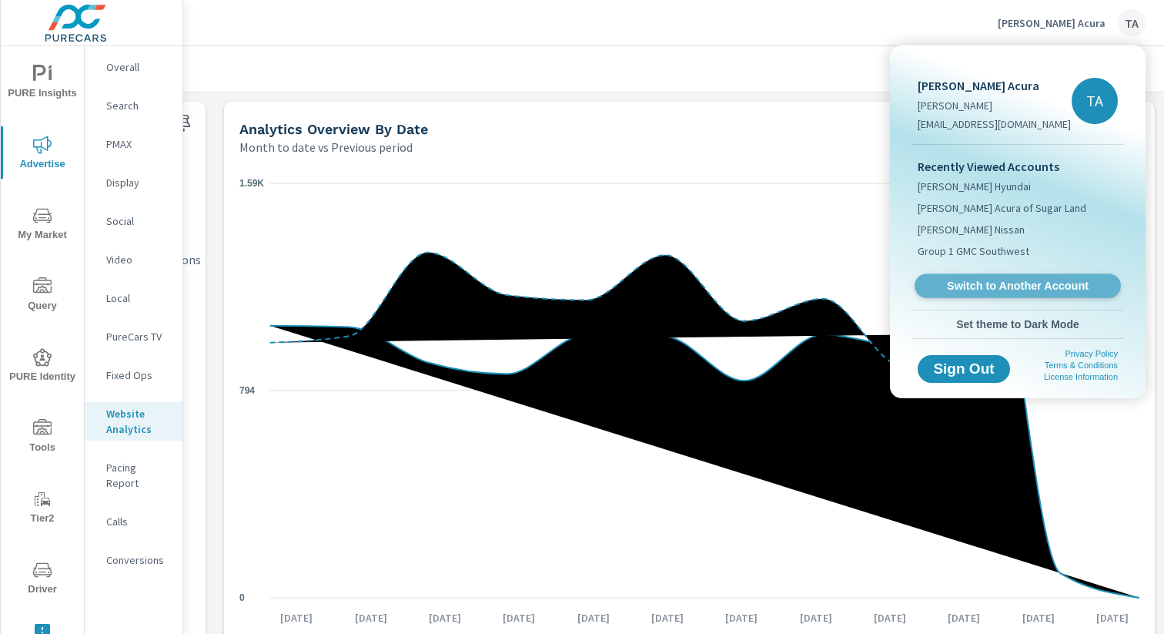
click at [1028, 287] on span "Switch to Another Account" at bounding box center [1017, 286] width 189 height 15
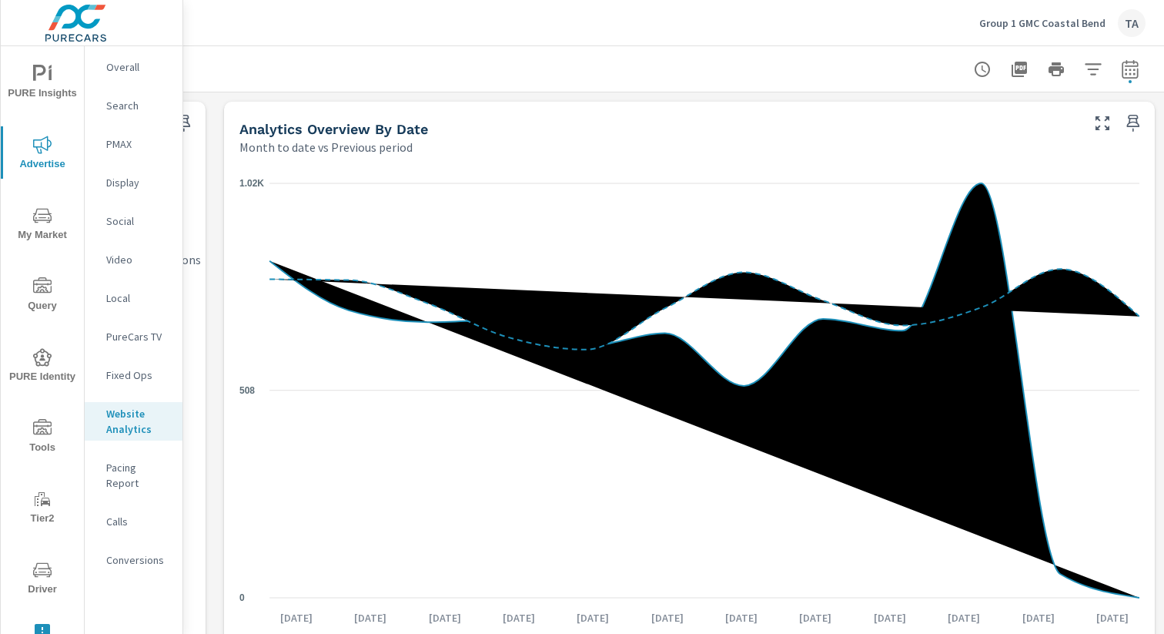
scroll to position [1, 0]
click at [1028, 75] on icon "button" at bounding box center [1019, 69] width 18 height 18
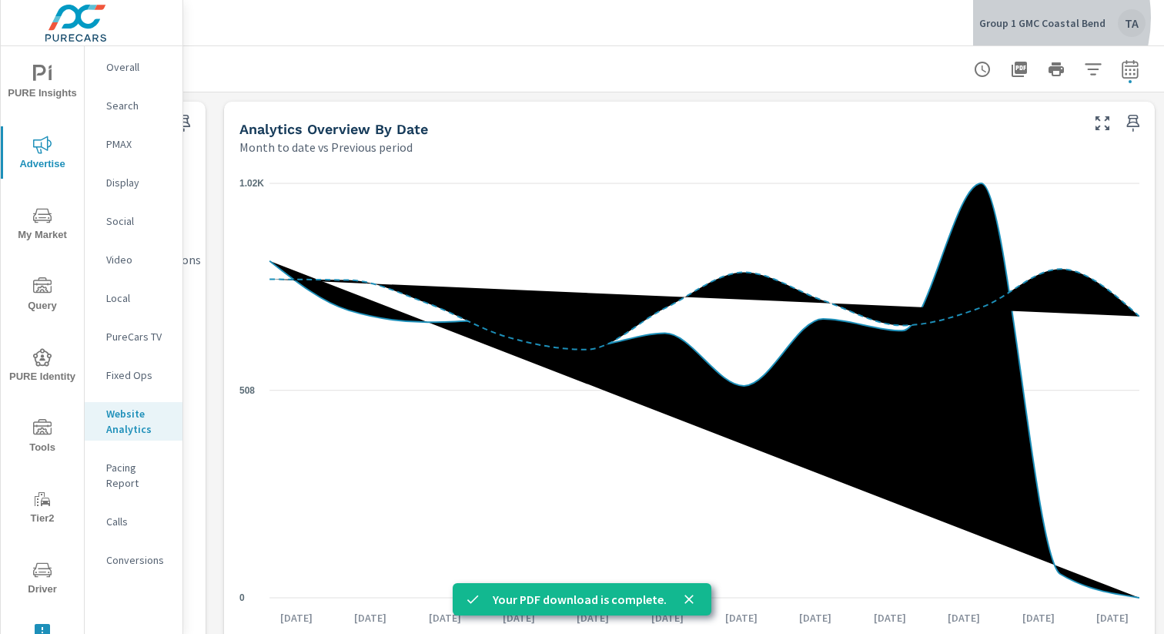
click at [1019, 18] on p "Group 1 GMC Coastal Bend" at bounding box center [1042, 23] width 126 height 14
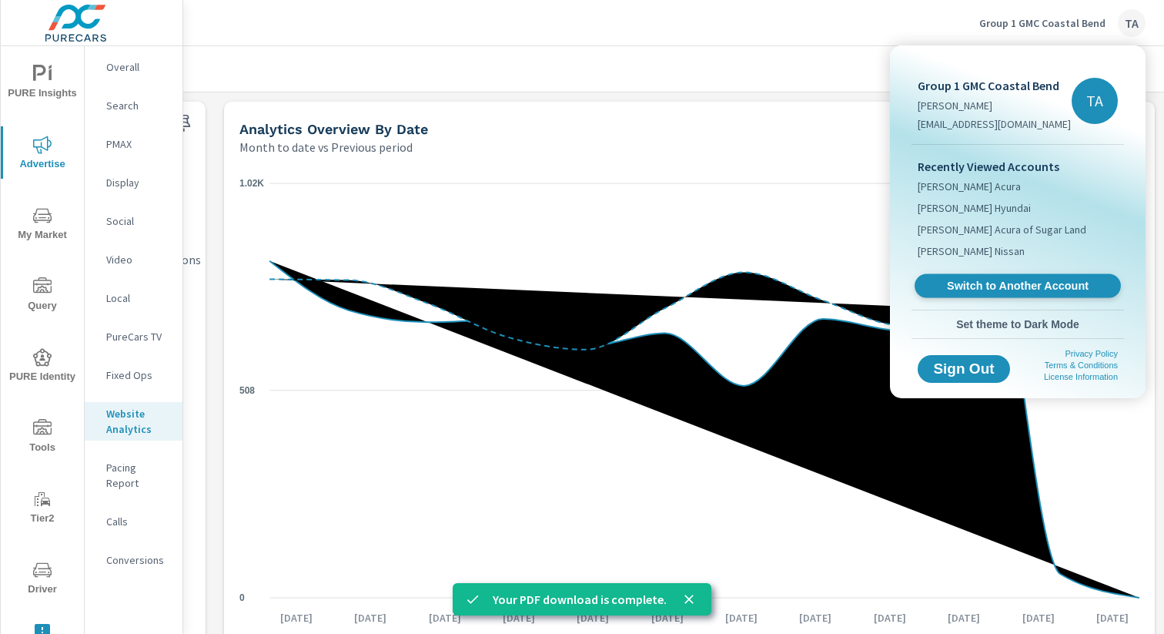
click at [993, 283] on span "Switch to Another Account" at bounding box center [1017, 286] width 189 height 15
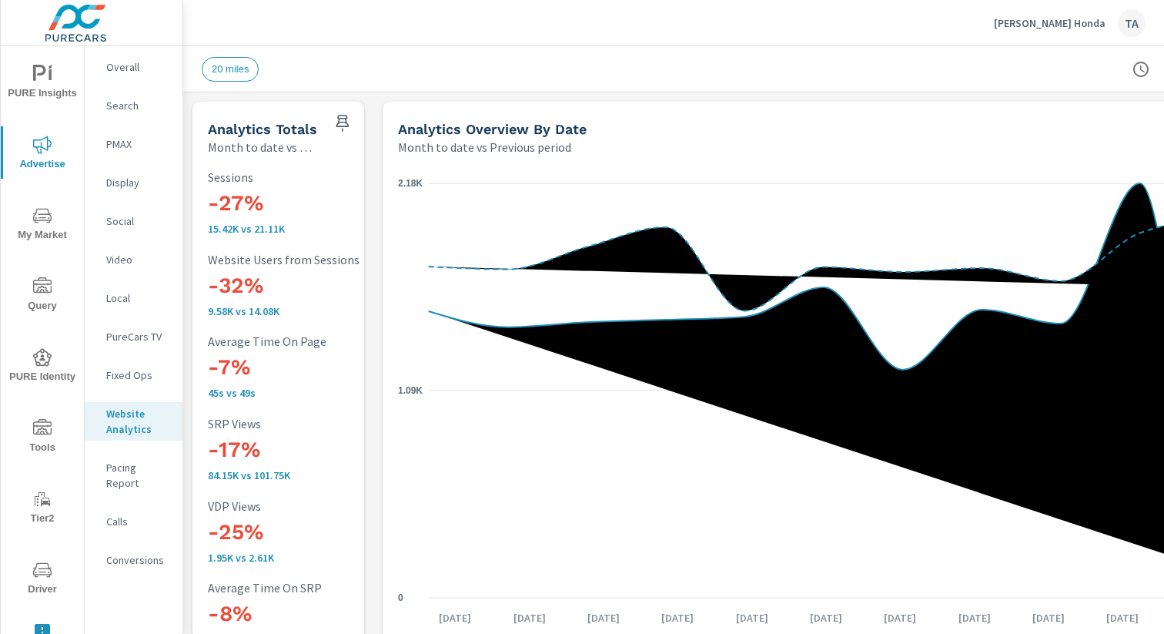
scroll to position [0, 159]
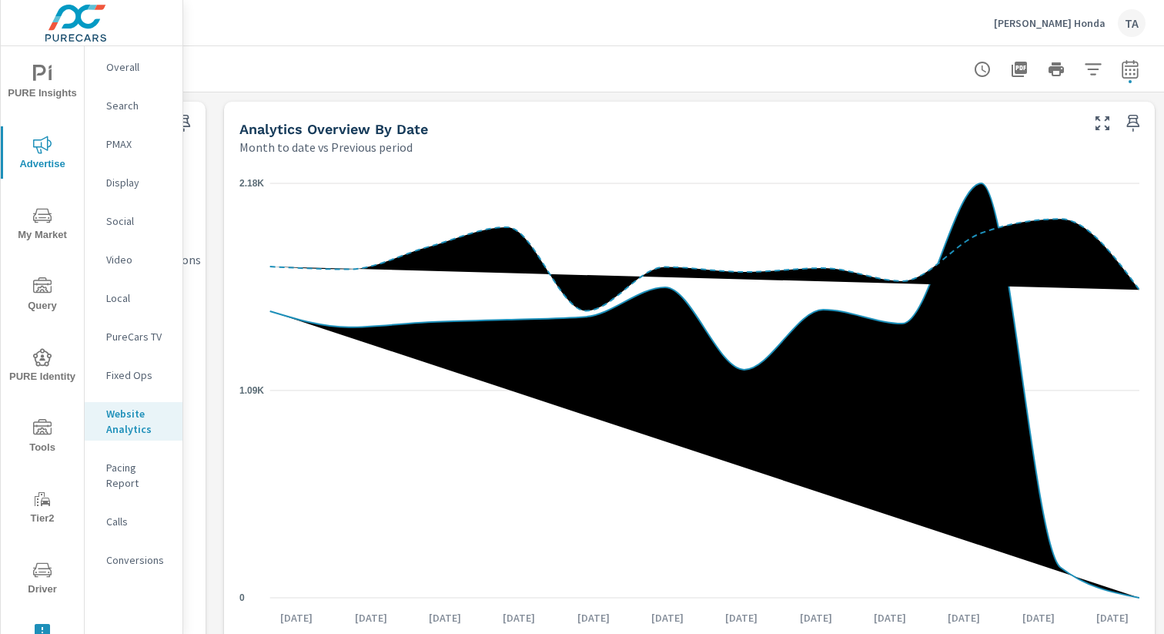
click at [1026, 69] on icon "button" at bounding box center [1019, 69] width 15 height 15
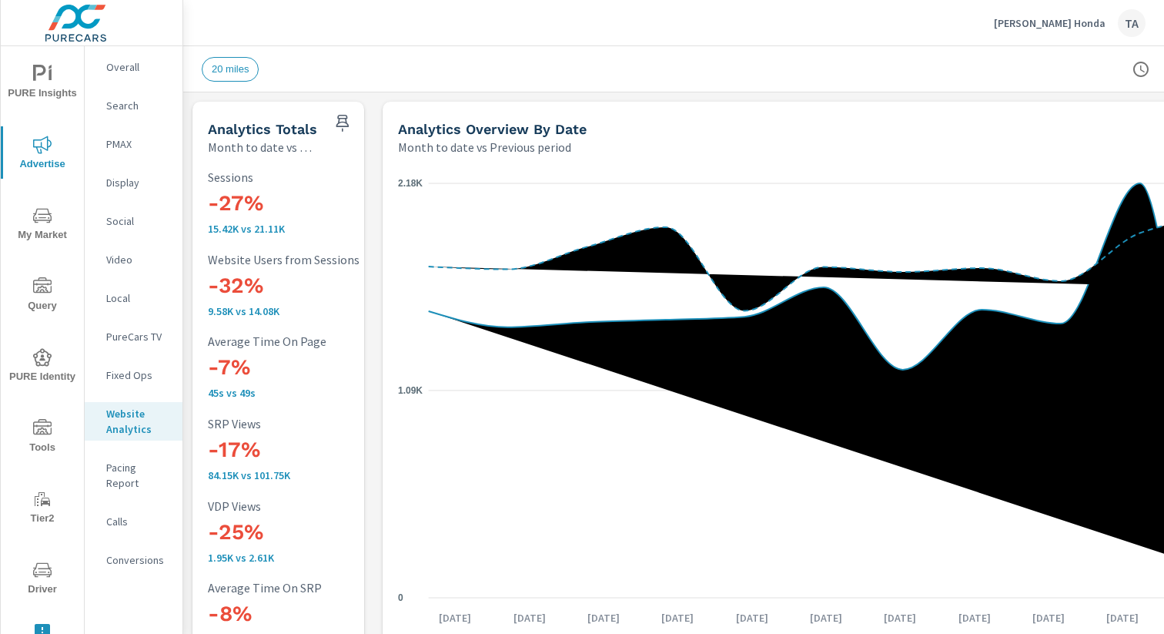
scroll to position [1, 0]
